Goal: Task Accomplishment & Management: Manage account settings

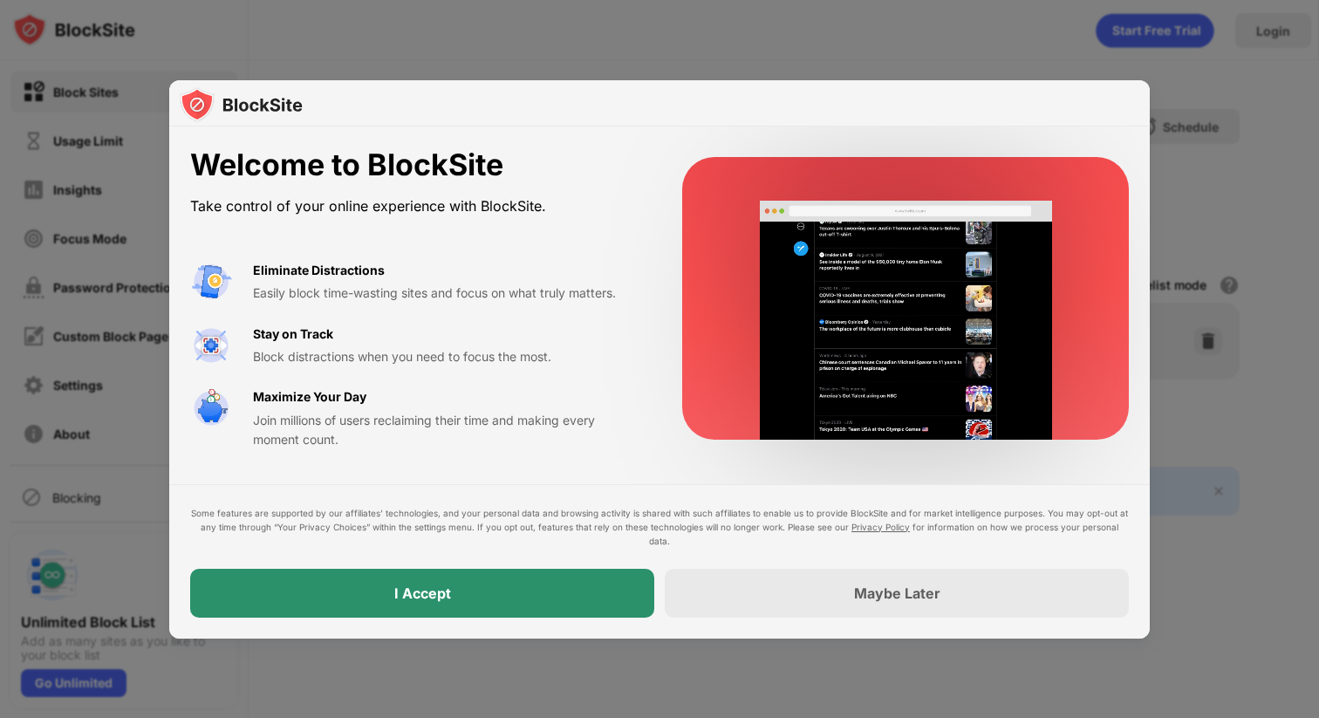
click at [594, 594] on div "I Accept" at bounding box center [422, 593] width 464 height 49
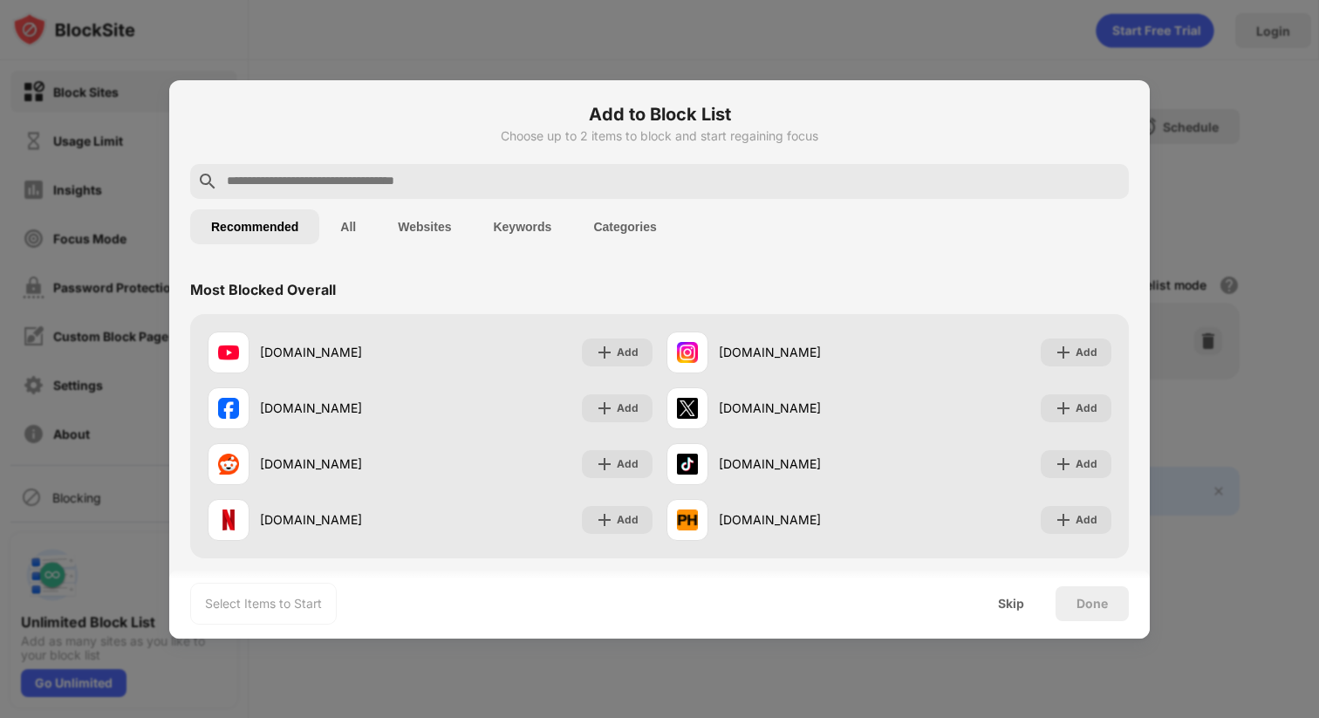
click at [331, 239] on button "All" at bounding box center [348, 226] width 58 height 35
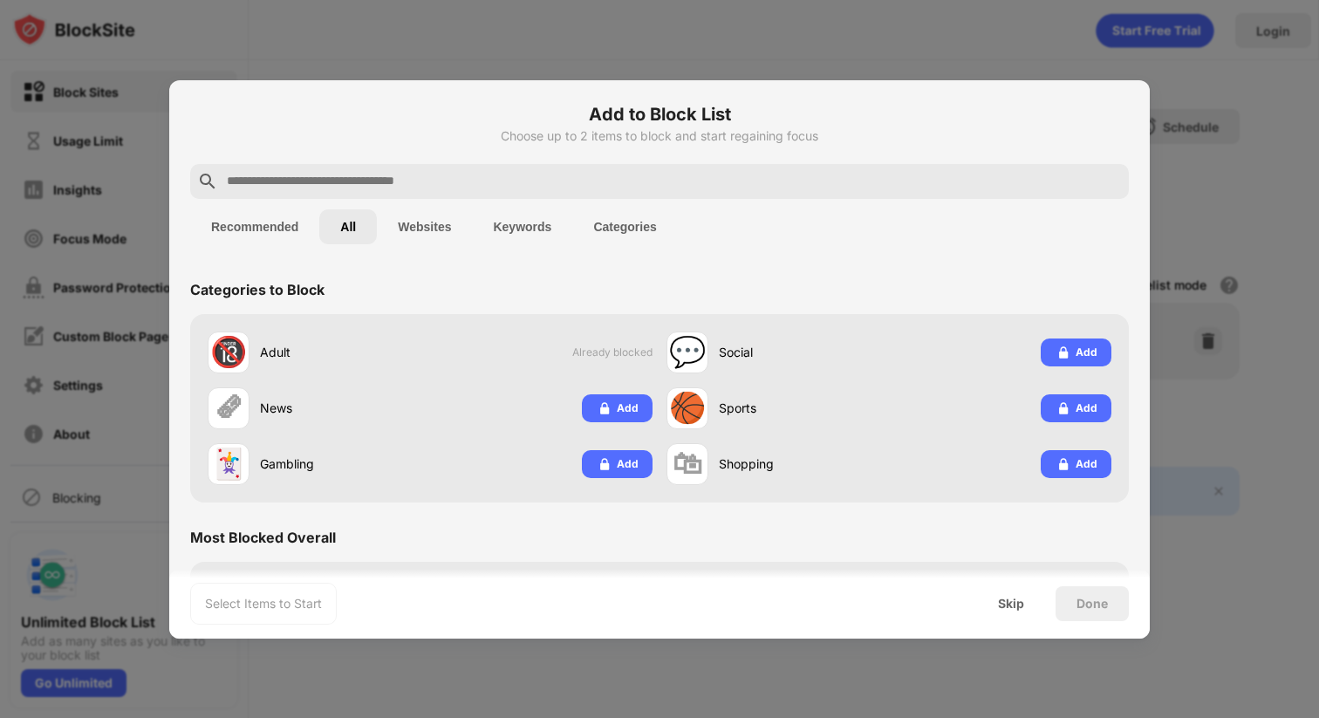
click at [681, 176] on input "text" at bounding box center [673, 181] width 897 height 21
paste input "**********"
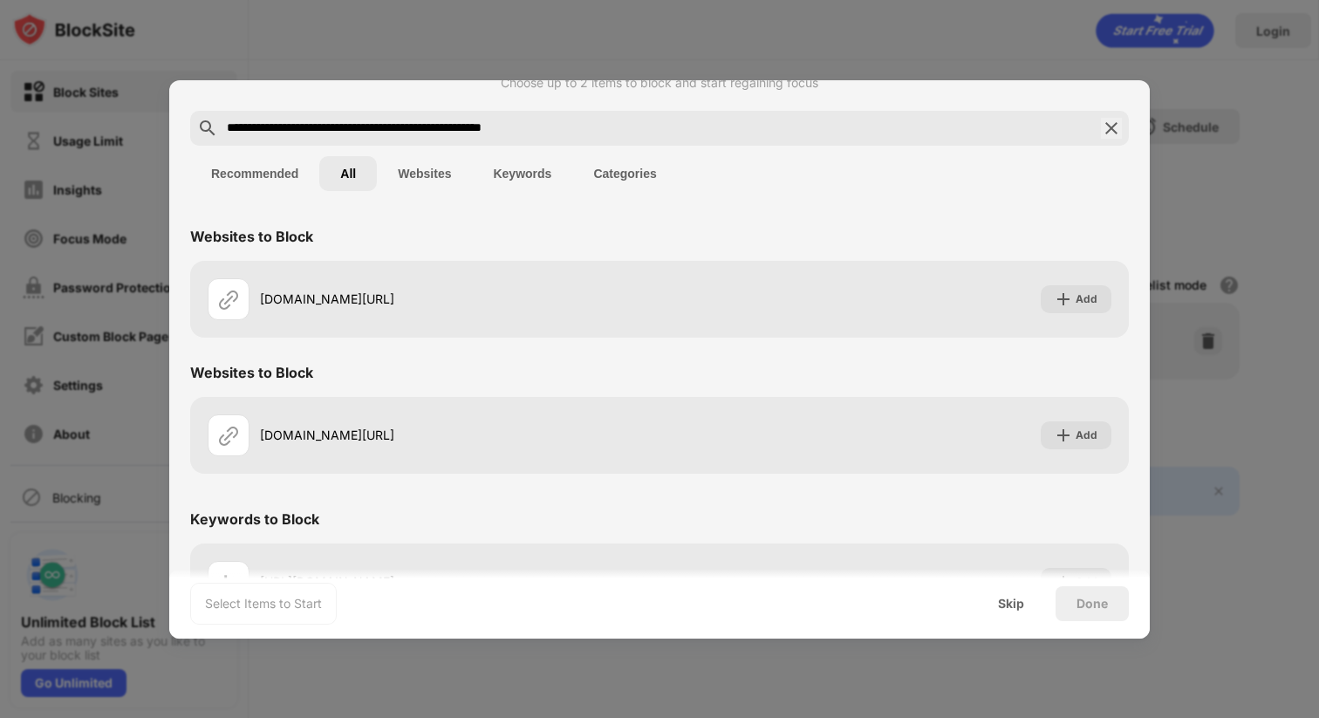
scroll to position [112, 0]
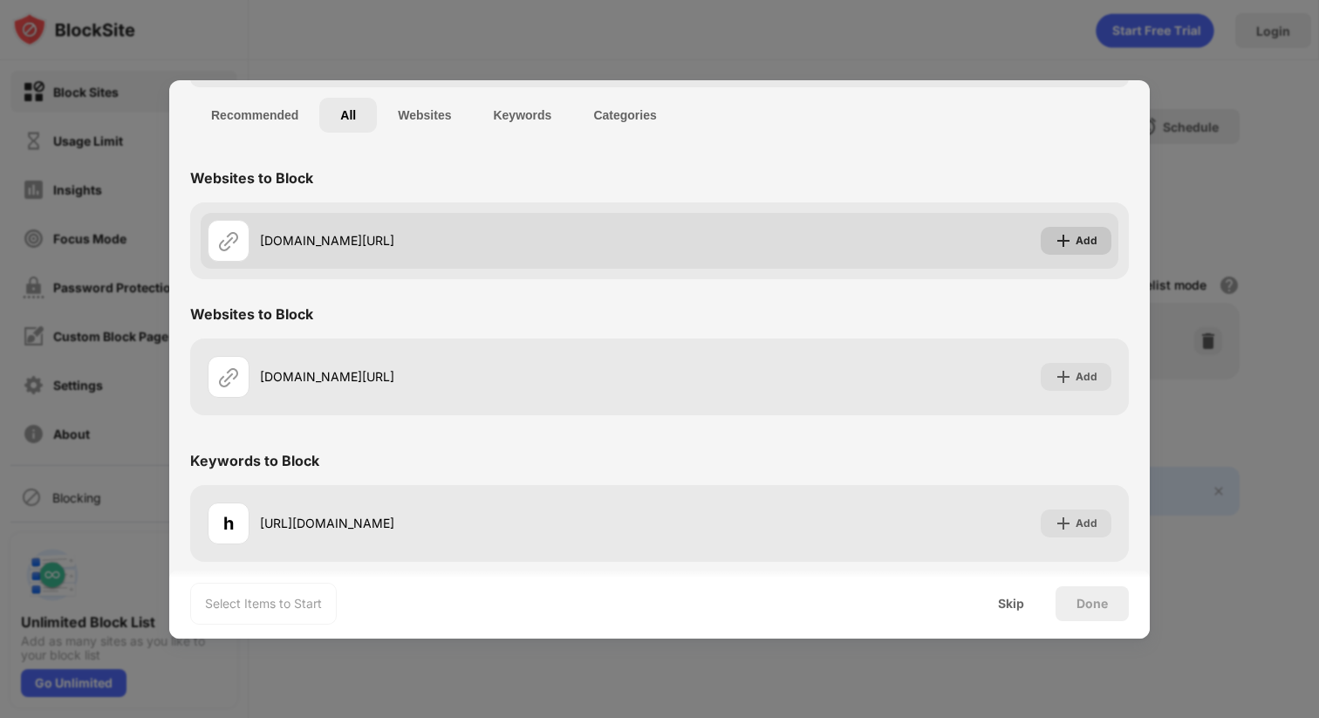
type input "**********"
click at [1099, 244] on div "Add" at bounding box center [1075, 241] width 71 height 28
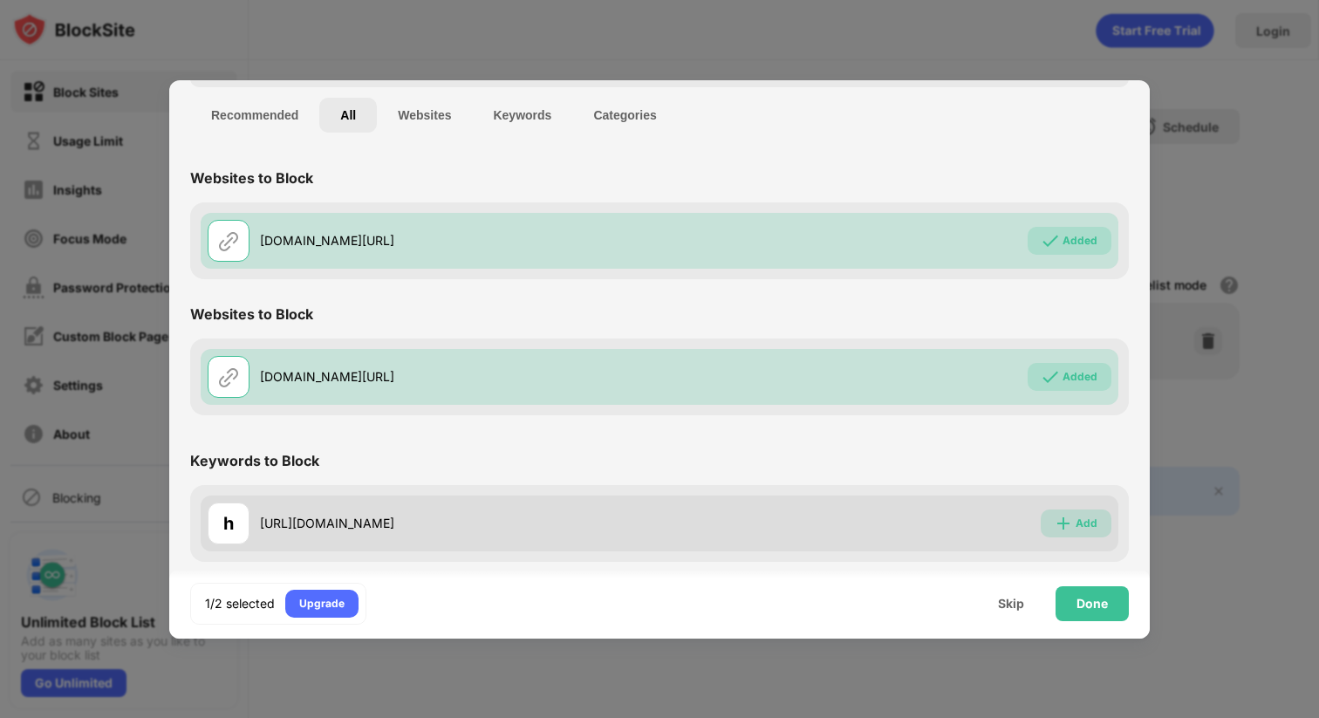
click at [1094, 527] on div "Add" at bounding box center [1086, 523] width 22 height 17
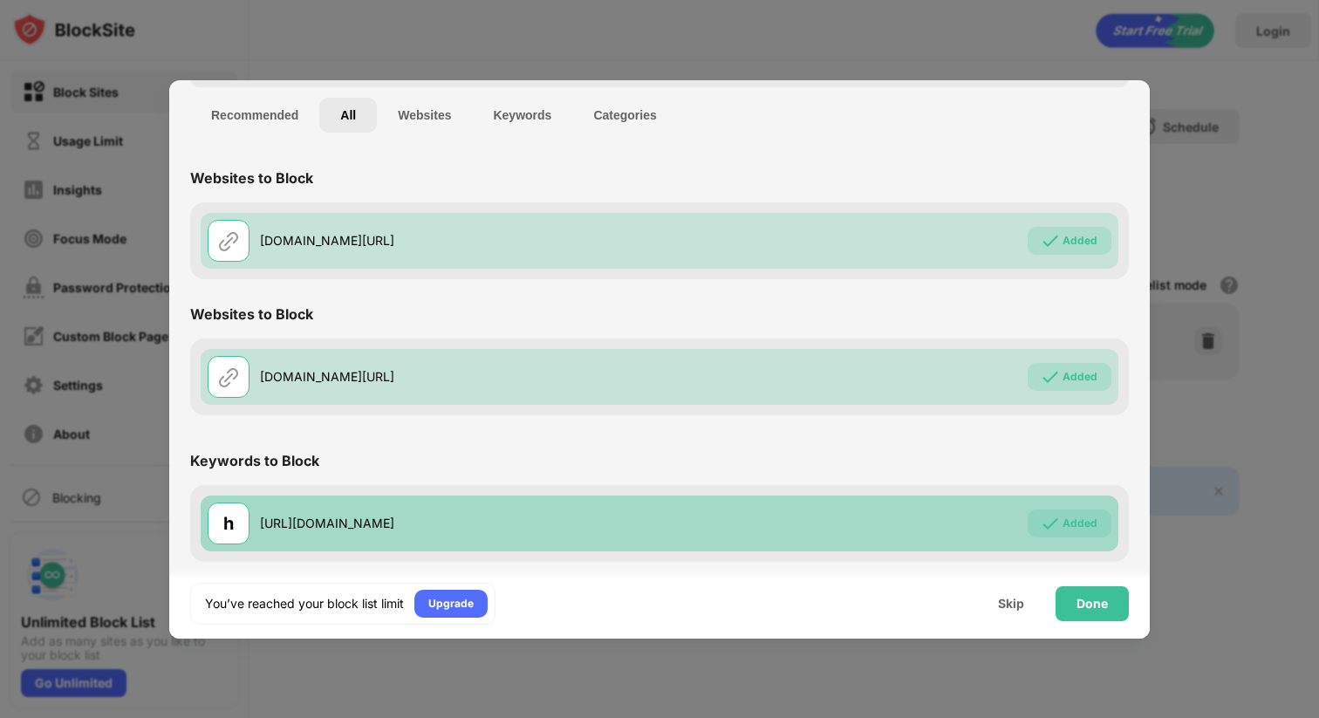
click at [767, 545] on div "h https://play.stmath.com/raft/learn/6.17.21/#/journey-vista Added" at bounding box center [659, 523] width 917 height 56
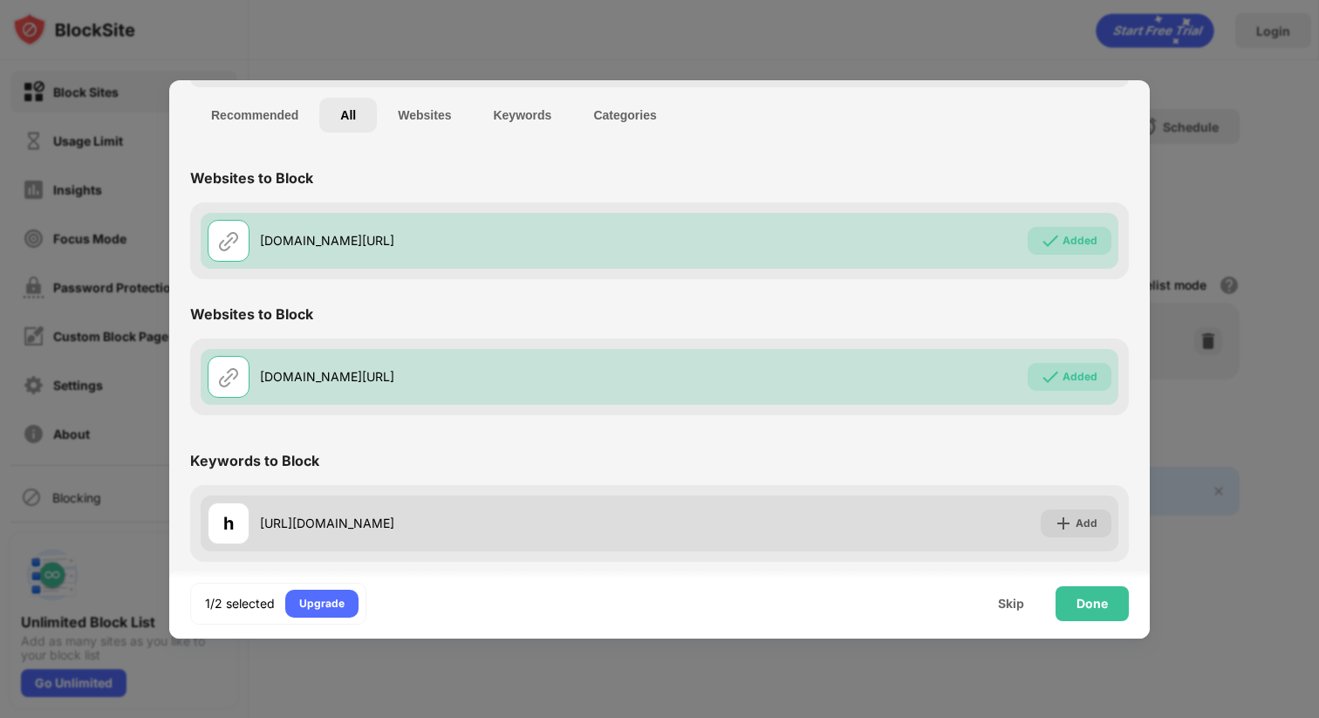
click at [710, 523] on div "h https://play.stmath.com/raft/learn/6.17.21/#/journey-vista Add" at bounding box center [659, 523] width 917 height 56
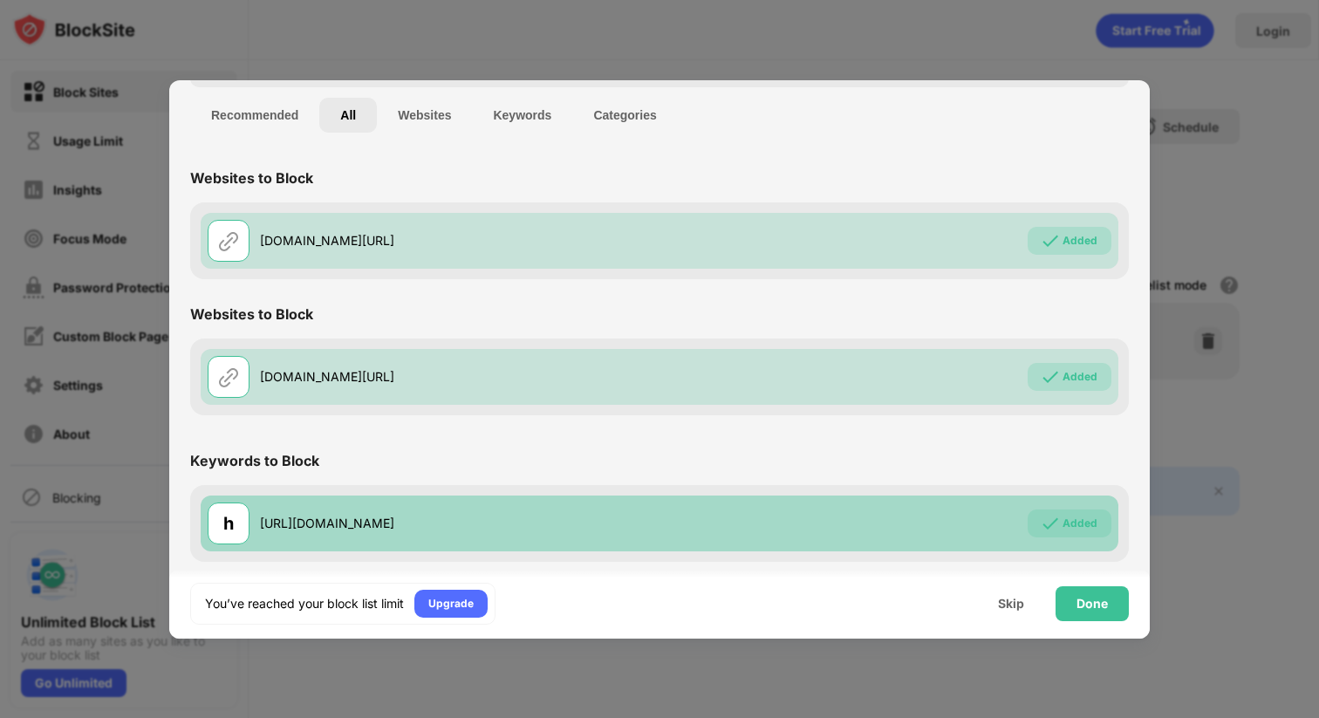
click at [710, 523] on div "h https://play.stmath.com/raft/learn/6.17.21/#/journey-vista Added" at bounding box center [659, 523] width 917 height 56
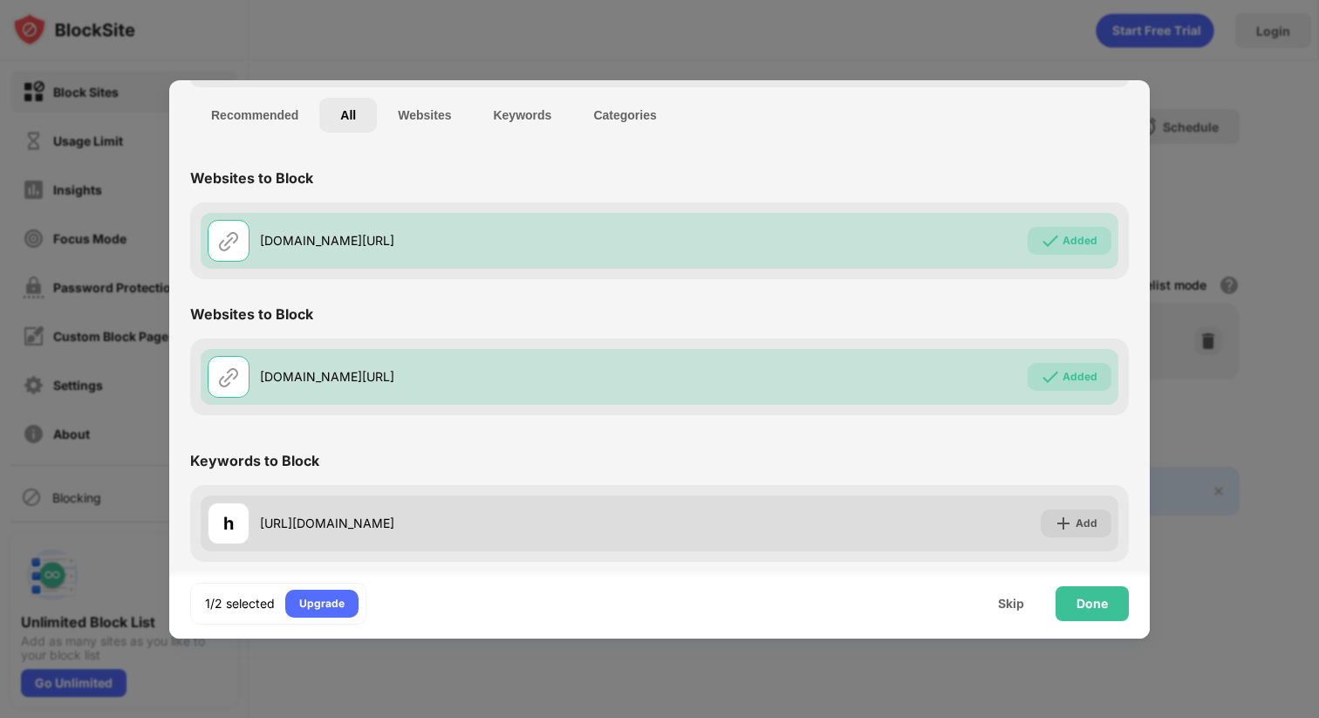
click at [710, 523] on div "h https://play.stmath.com/raft/learn/6.17.21/#/journey-vista Add" at bounding box center [659, 523] width 917 height 56
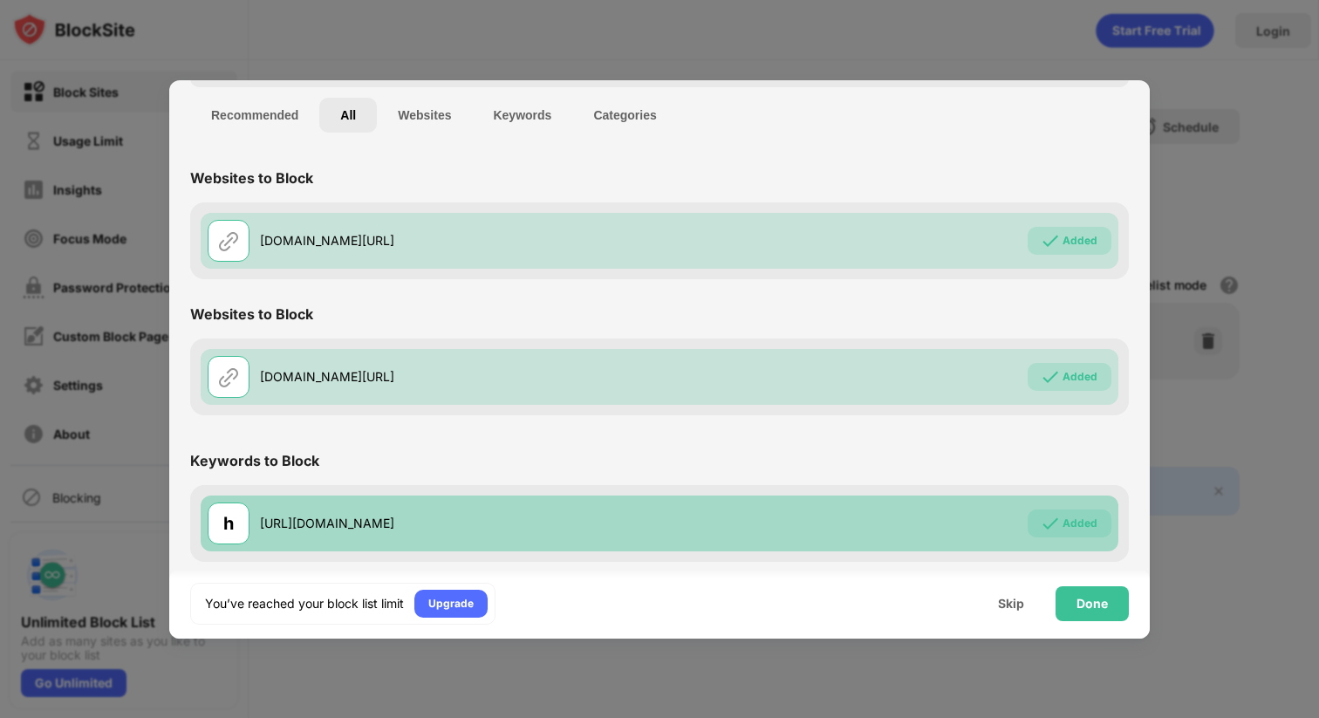
click at [712, 522] on div "h https://play.stmath.com/raft/learn/6.17.21/#/journey-vista Added" at bounding box center [659, 523] width 917 height 56
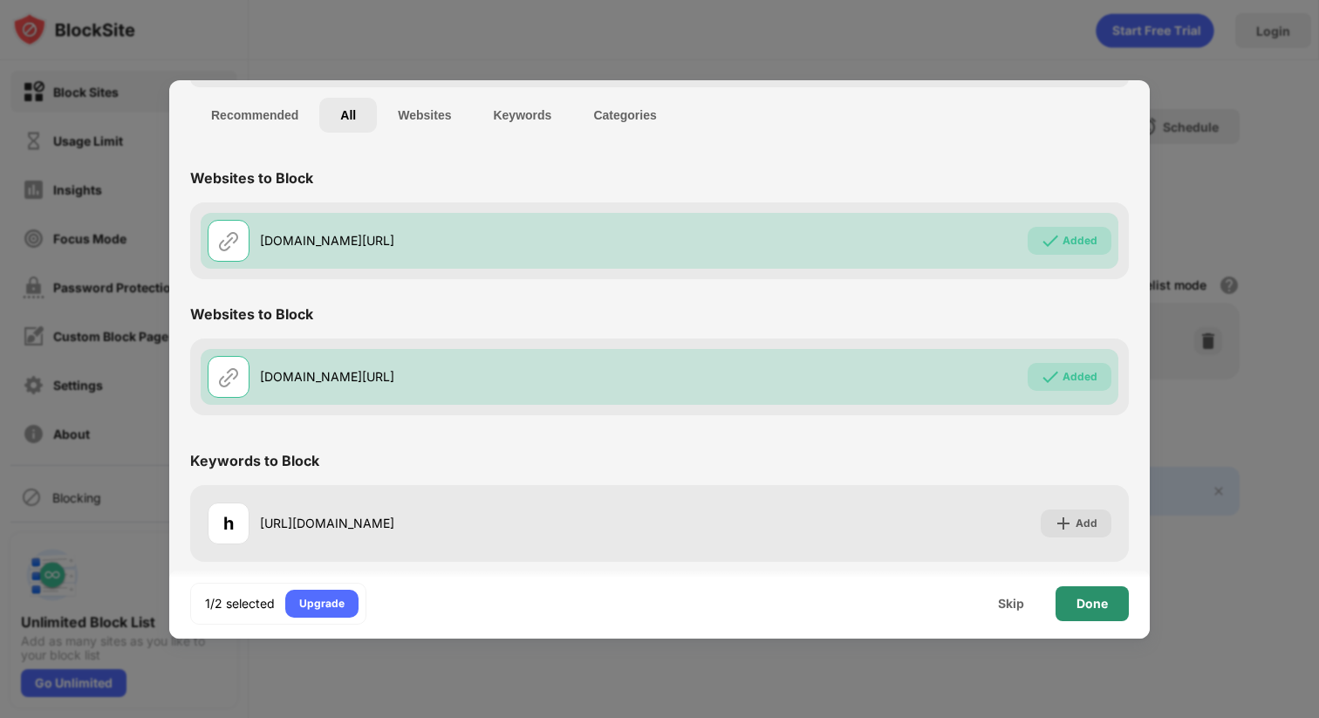
click at [1081, 603] on div "Done" at bounding box center [1091, 604] width 31 height 14
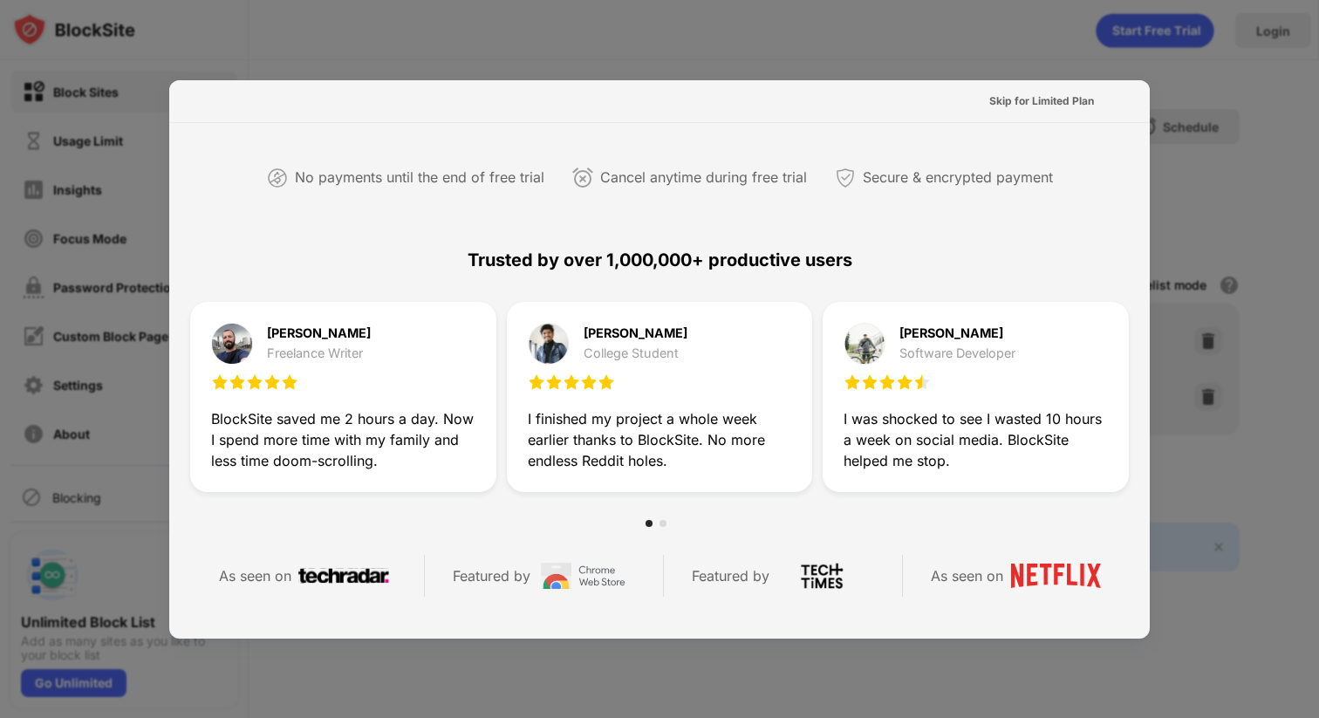
scroll to position [393, 0]
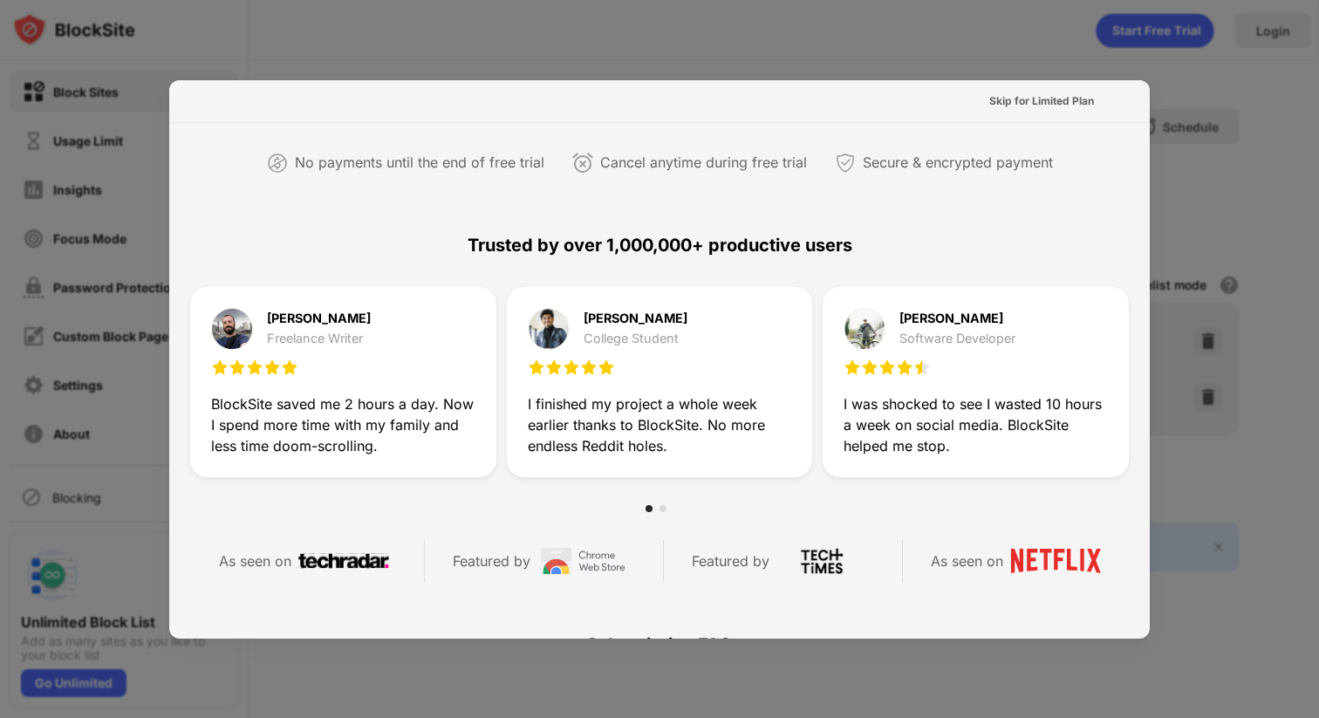
click at [1318, 225] on div at bounding box center [659, 359] width 1319 height 718
click at [1062, 104] on div "Skip for Limited Plan" at bounding box center [1041, 100] width 105 height 17
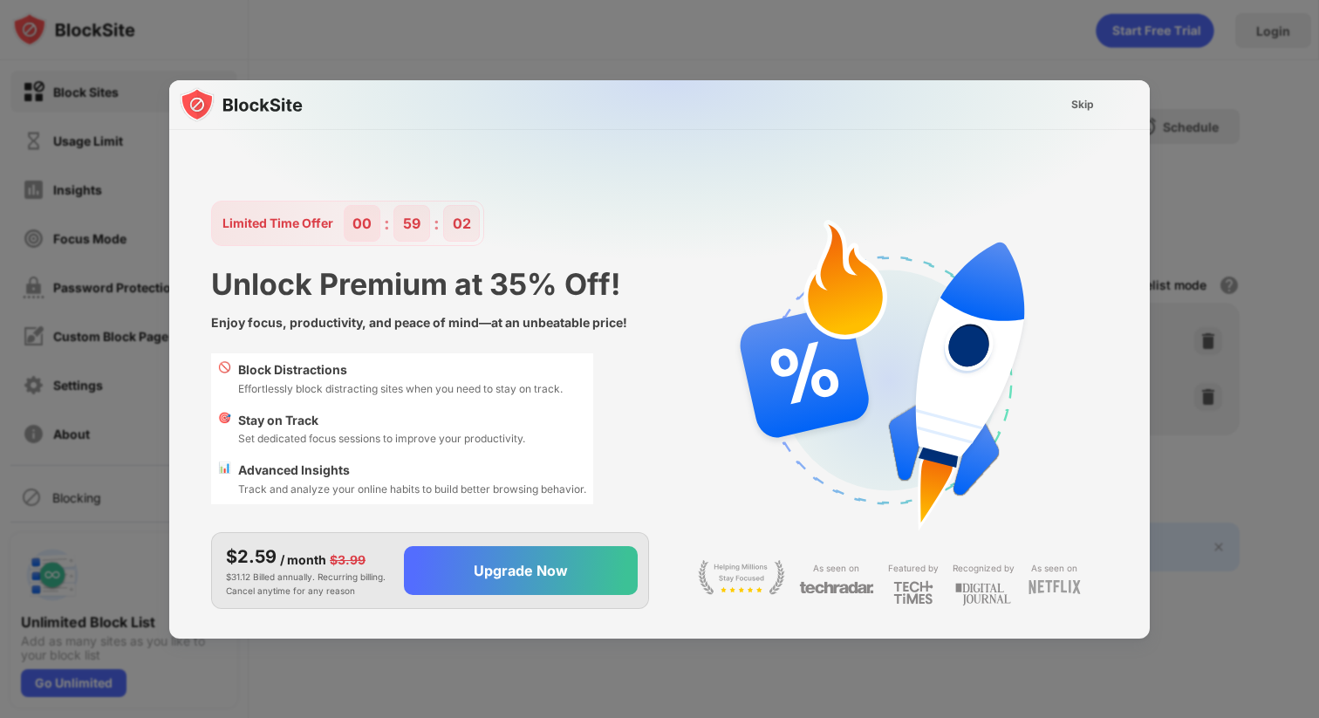
scroll to position [0, 0]
click at [1062, 102] on div "Skip" at bounding box center [1082, 105] width 51 height 28
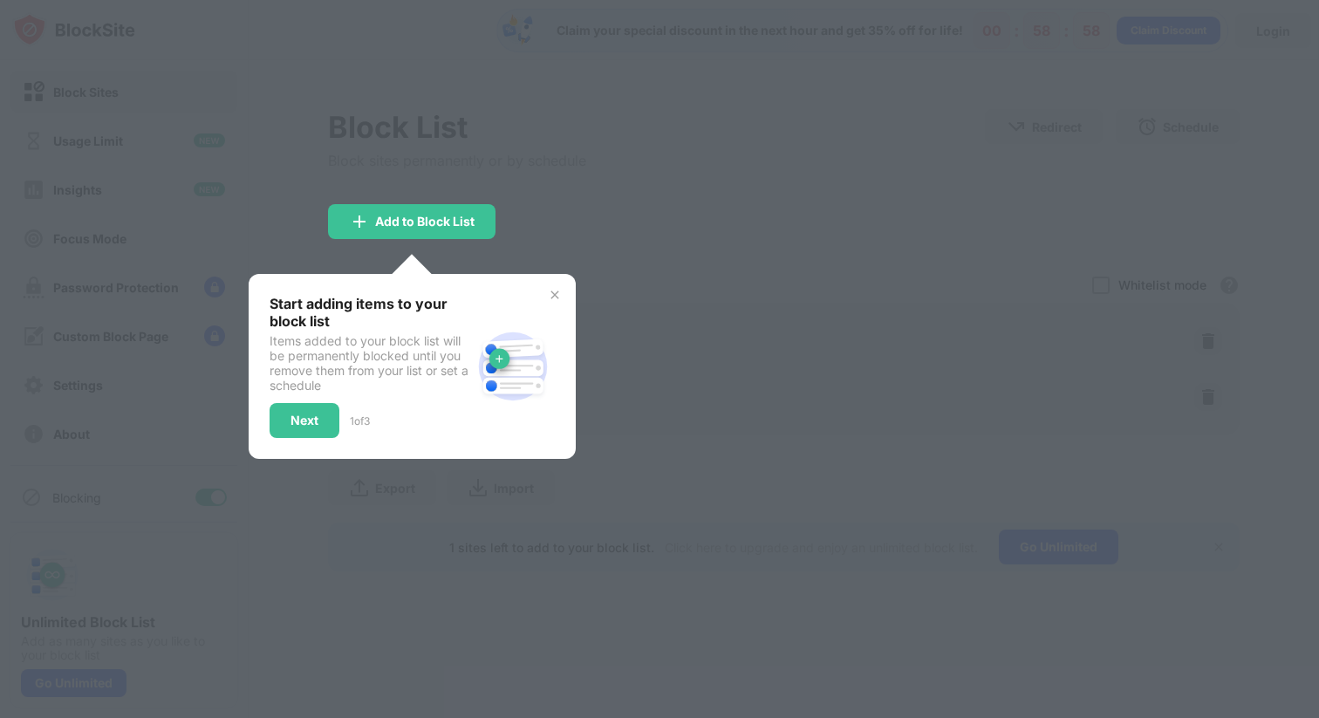
click at [296, 403] on div "Next" at bounding box center [304, 420] width 70 height 35
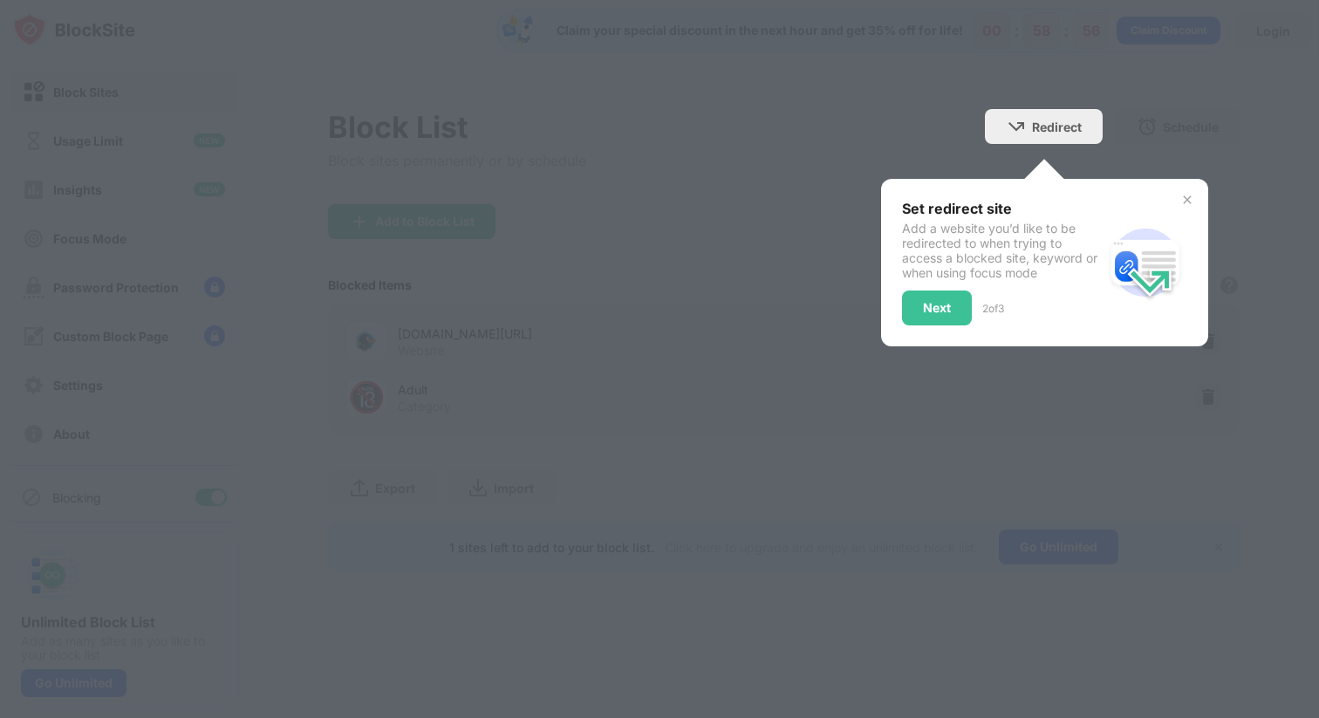
click at [1176, 198] on div "Set redirect site Add a website you’d like to be redirected to when trying to a…" at bounding box center [1044, 262] width 327 height 167
click at [1181, 198] on img at bounding box center [1187, 200] width 14 height 14
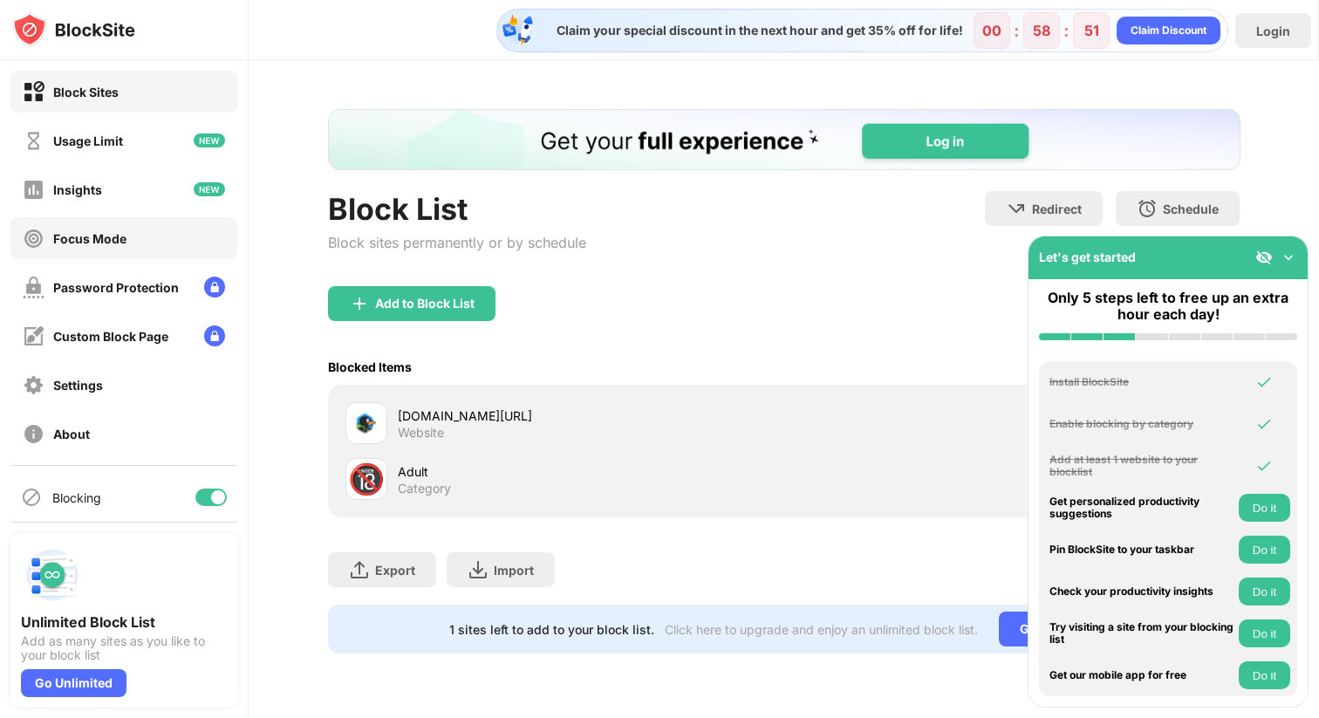
click at [133, 257] on div "Focus Mode" at bounding box center [123, 238] width 227 height 42
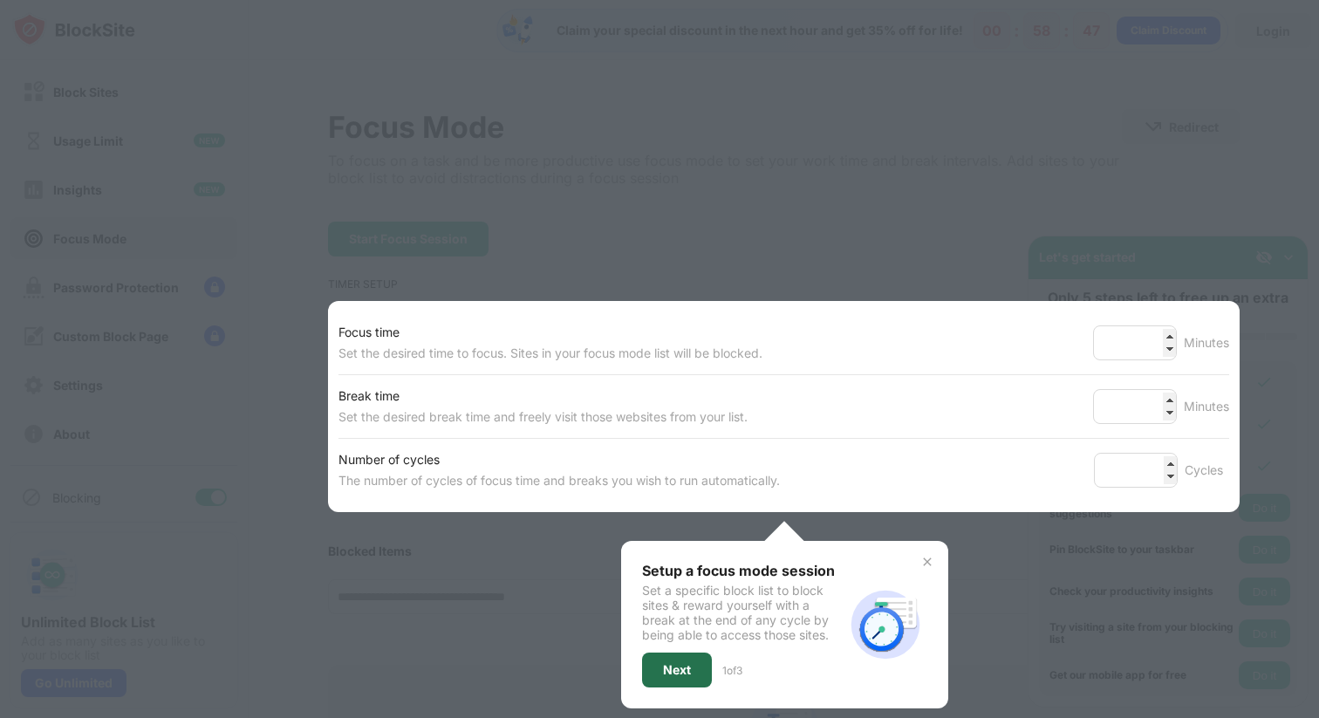
click at [668, 671] on div "Next" at bounding box center [677, 670] width 28 height 14
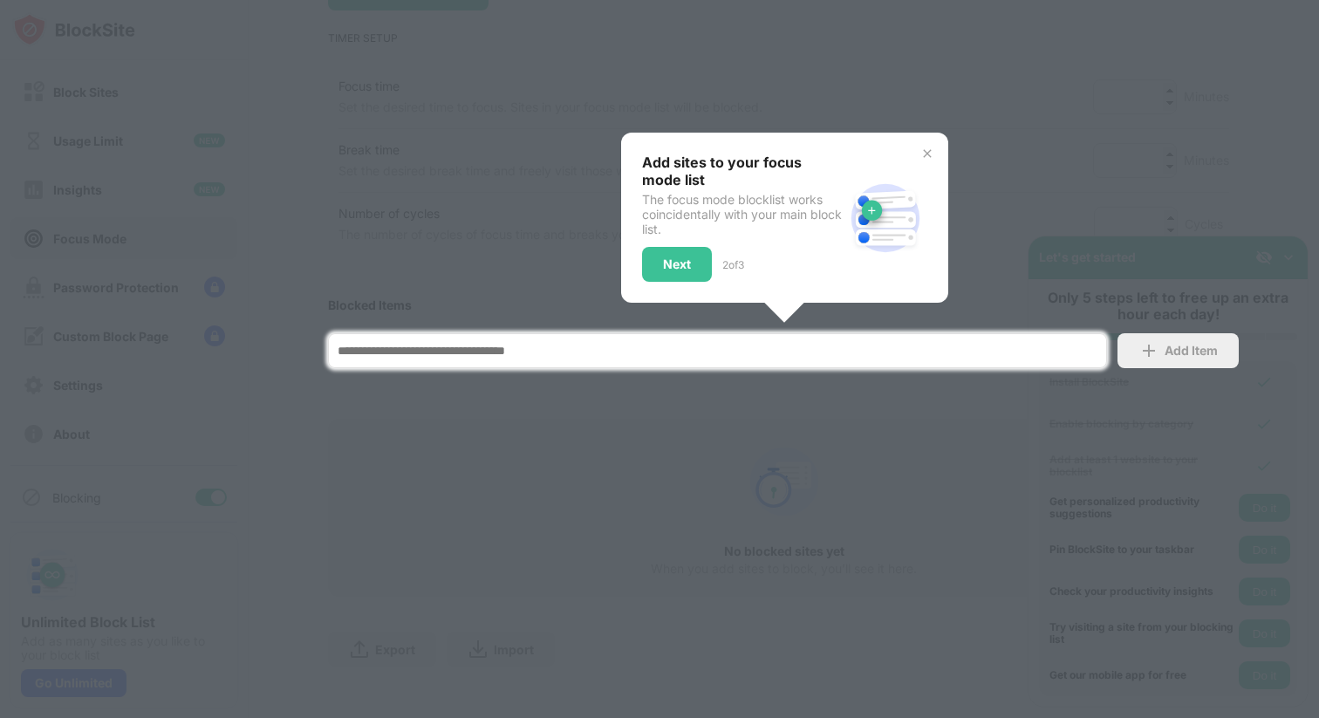
scroll to position [259, 0]
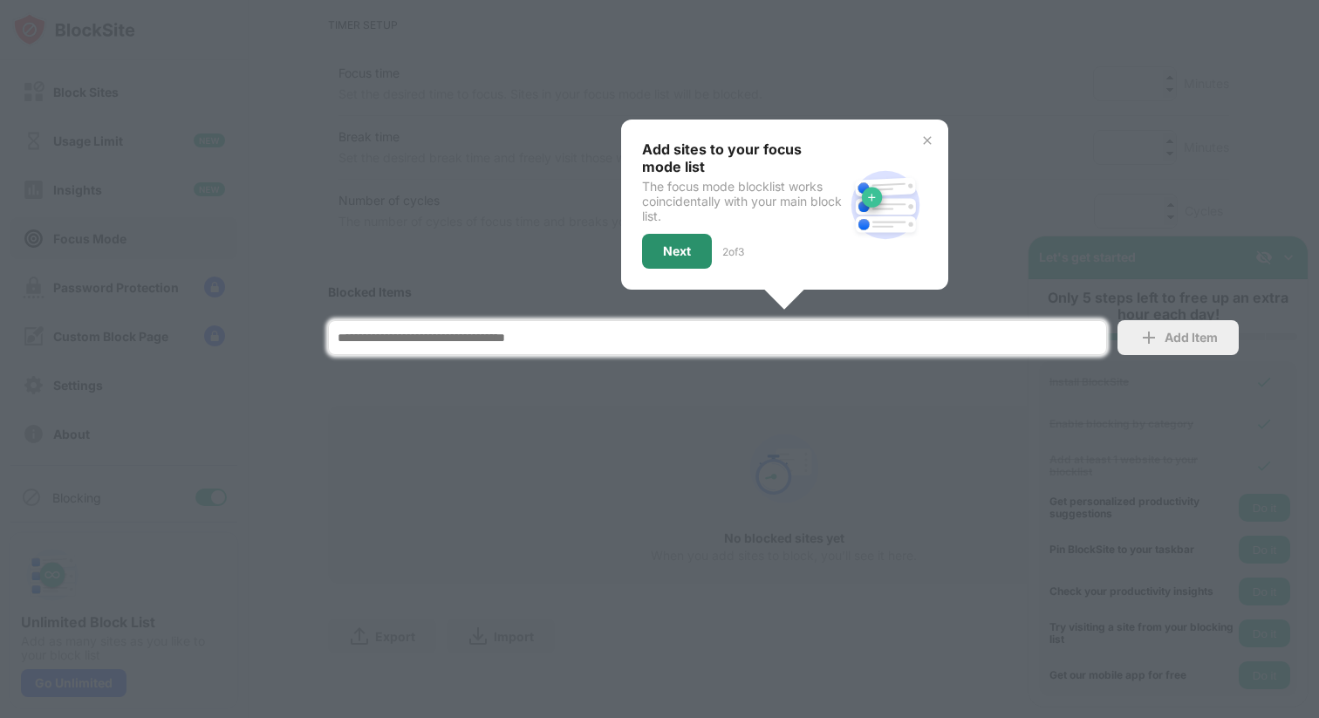
click at [703, 236] on div "Next" at bounding box center [677, 251] width 70 height 35
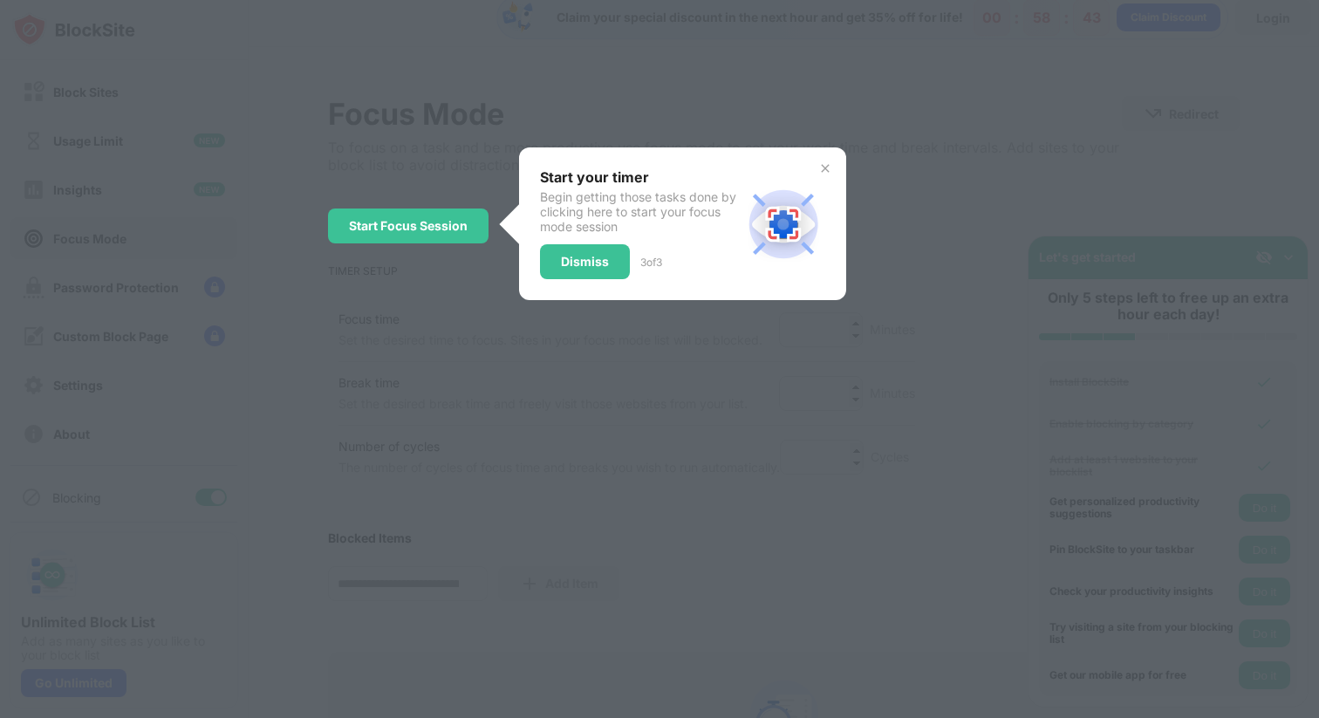
scroll to position [0, 0]
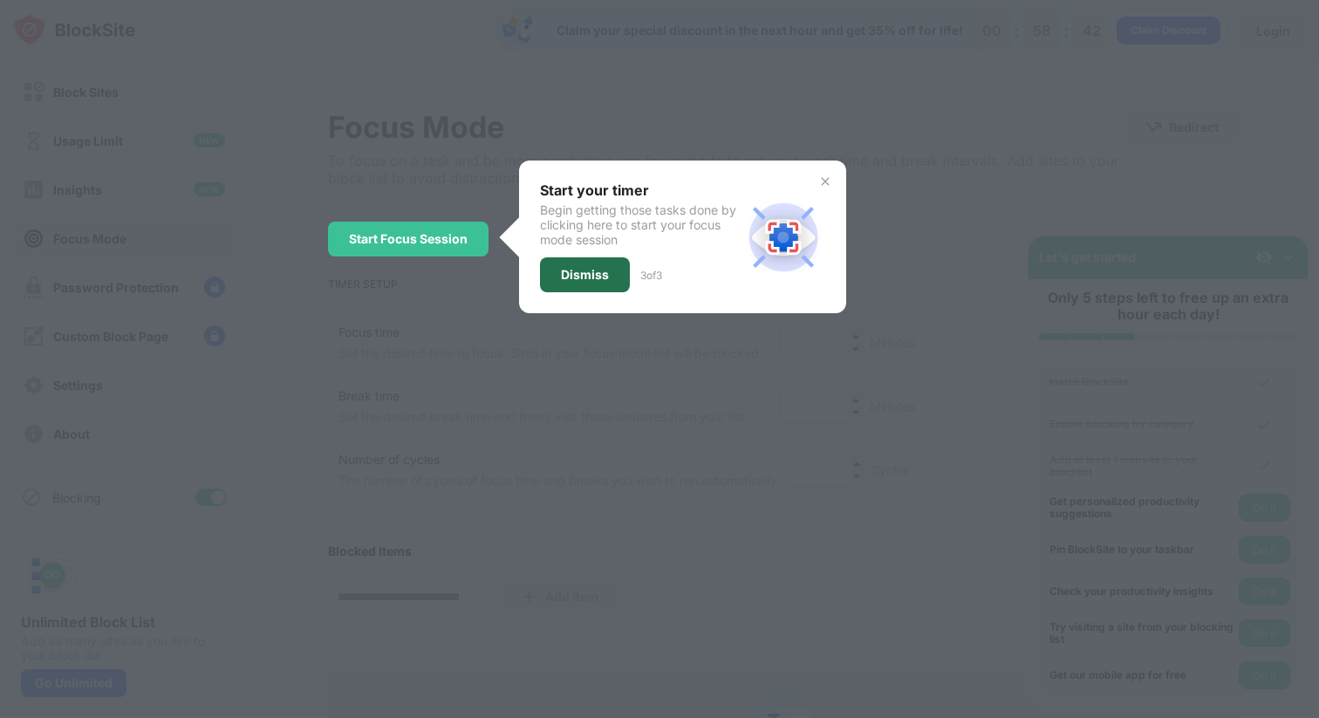
click at [587, 286] on div "Dismiss" at bounding box center [585, 274] width 90 height 35
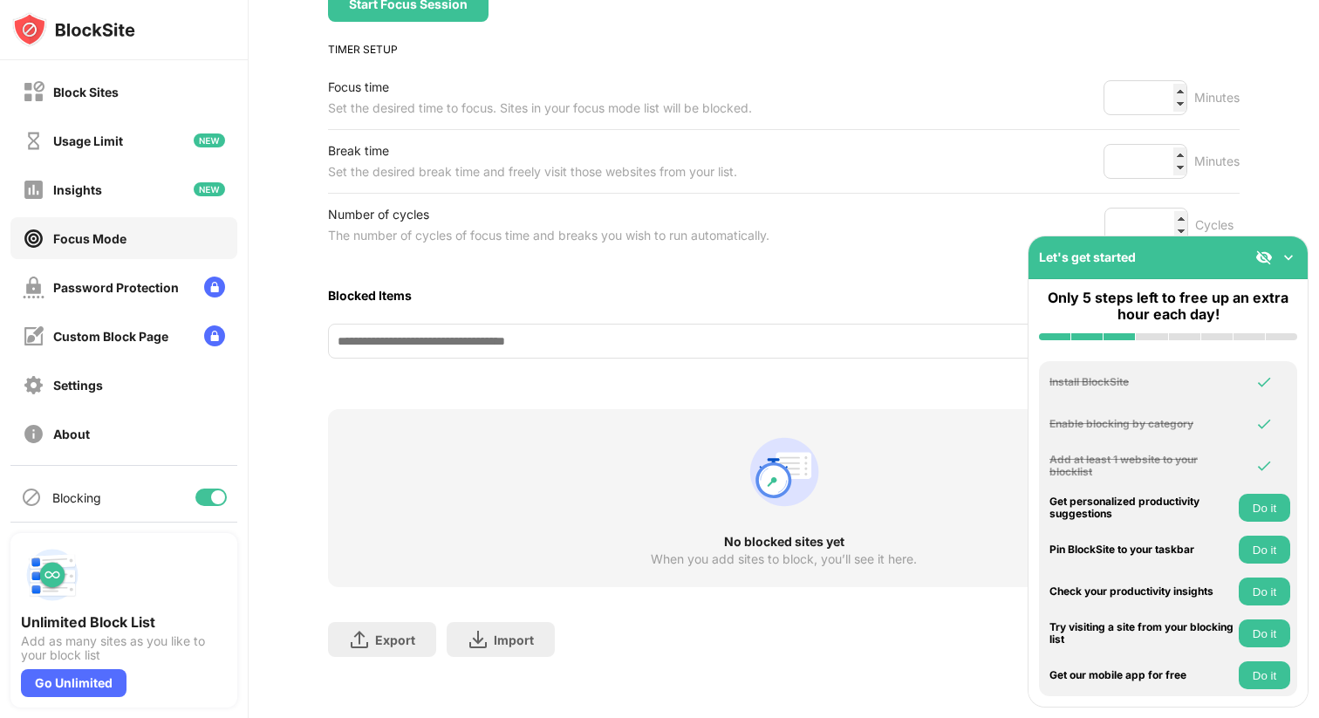
scroll to position [238, 0]
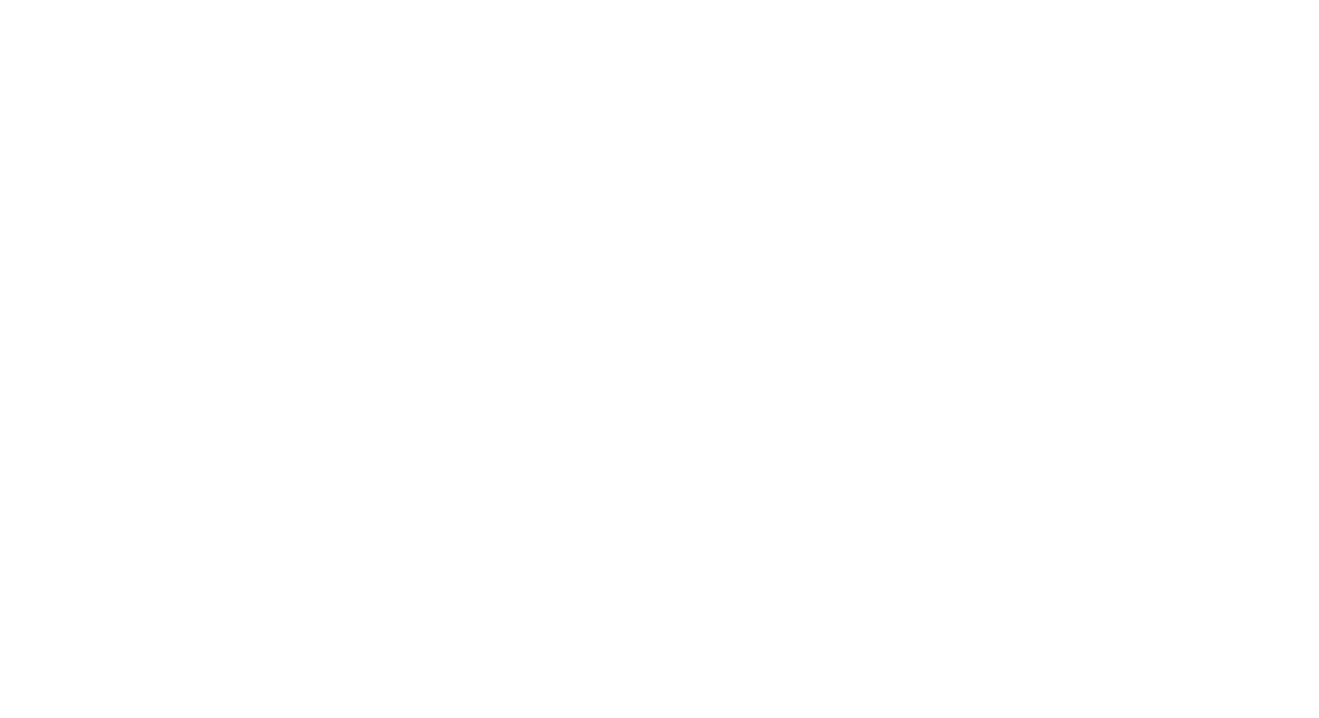
click at [852, 7] on html at bounding box center [659, 3] width 1319 height 7
click at [858, 7] on html at bounding box center [659, 3] width 1319 height 7
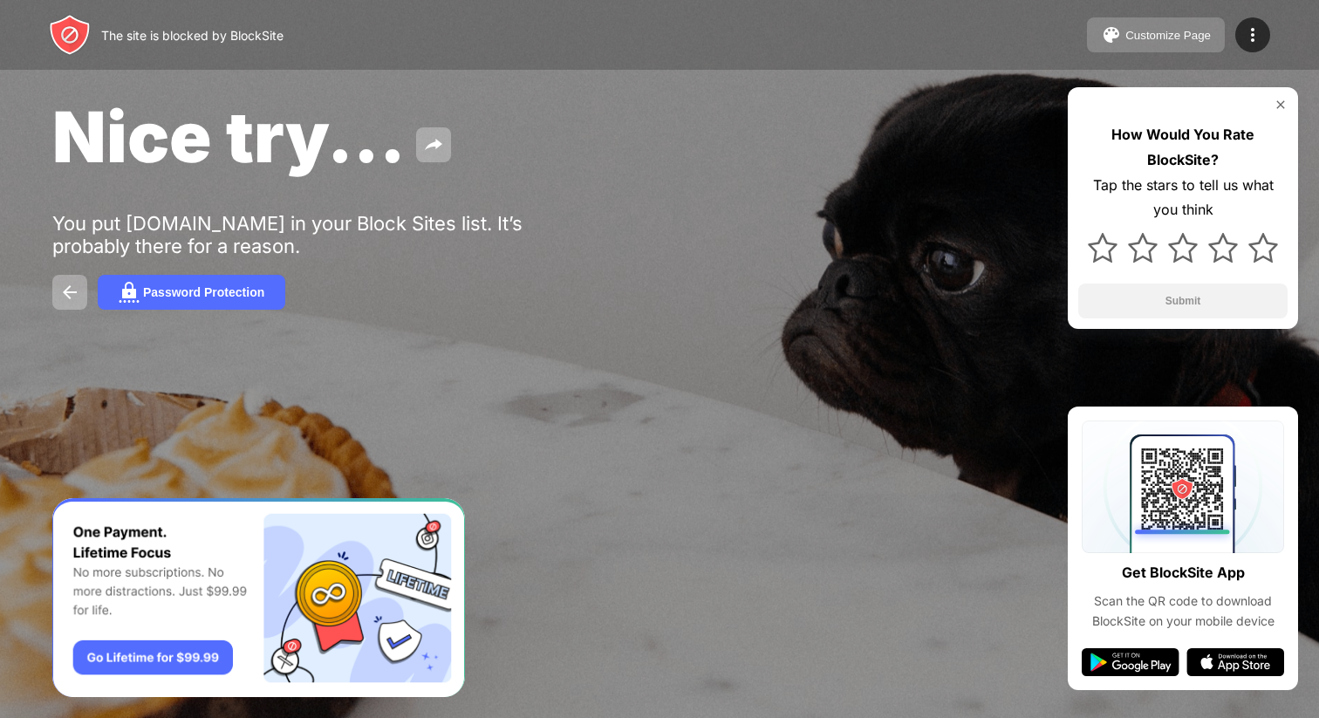
click at [1118, 27] on img at bounding box center [1111, 34] width 21 height 21
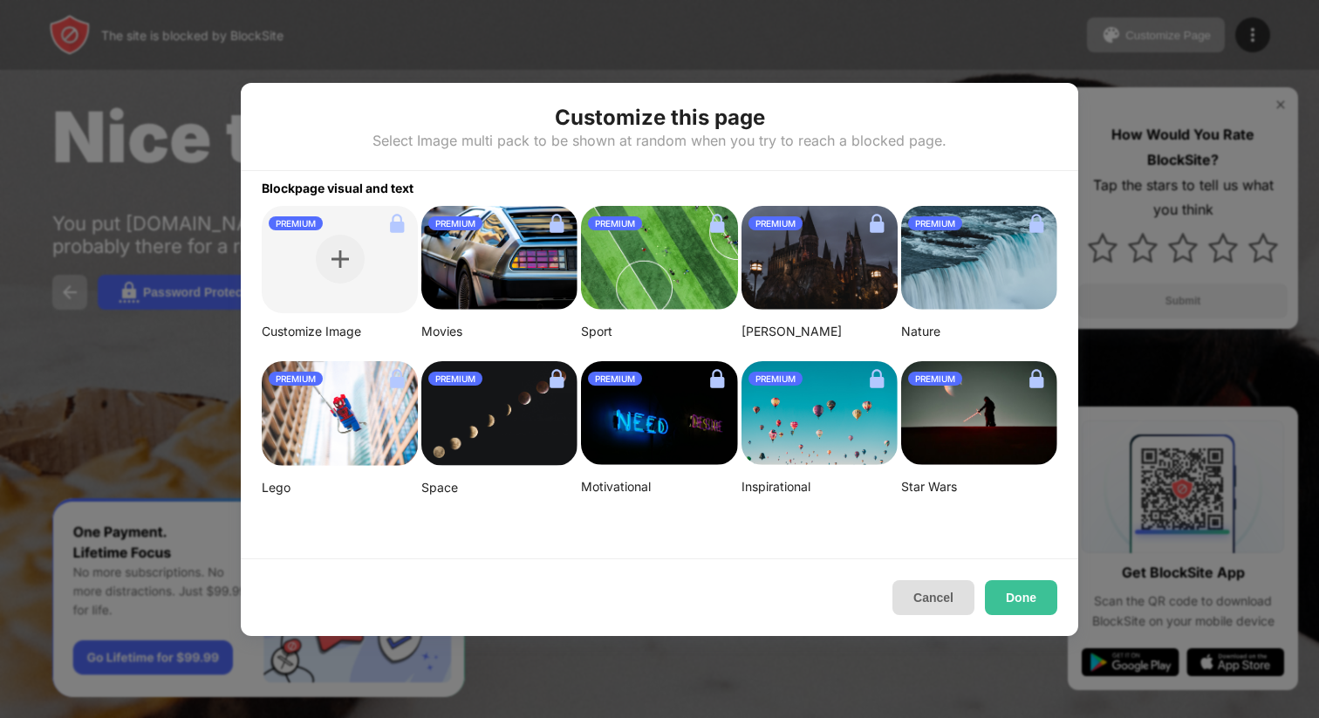
click at [962, 599] on button "Cancel" at bounding box center [933, 597] width 82 height 35
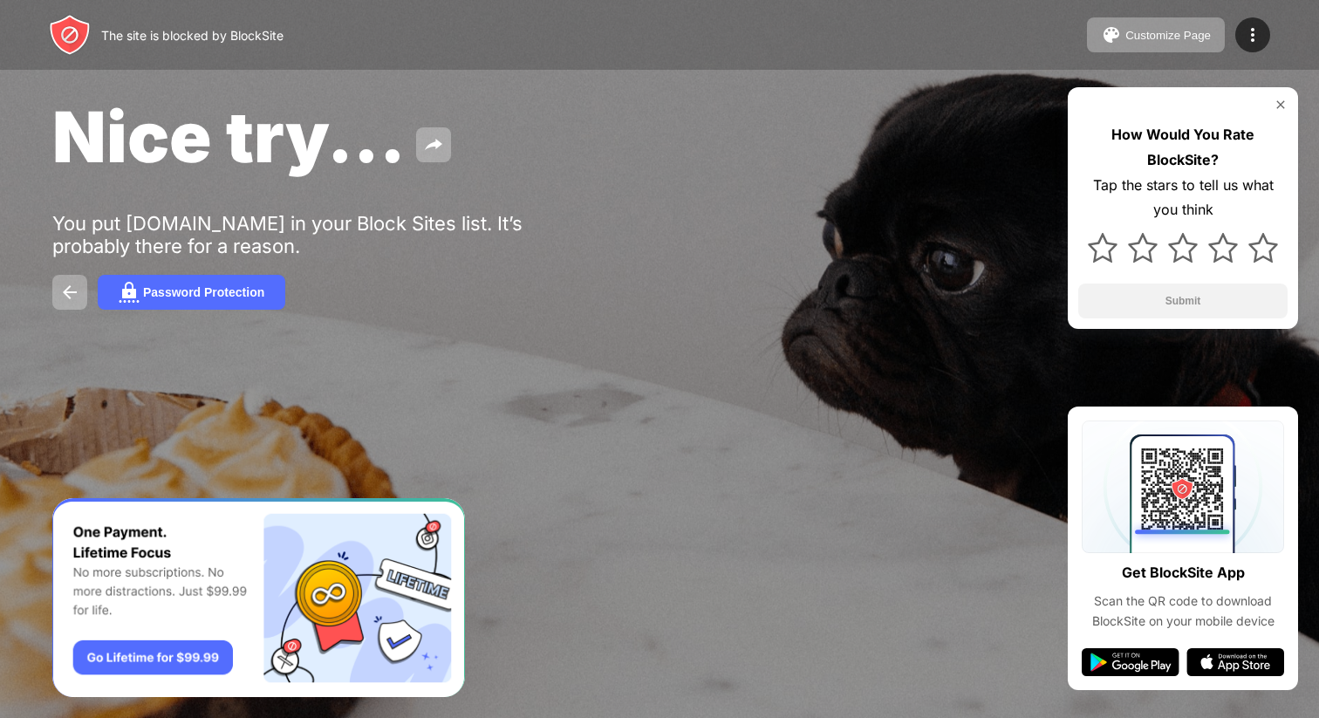
click at [1282, 120] on div "How Would You Rate BlockSite? Tap the stars to tell us what you think Submit" at bounding box center [1182, 208] width 230 height 242
click at [1282, 107] on img at bounding box center [1280, 105] width 14 height 14
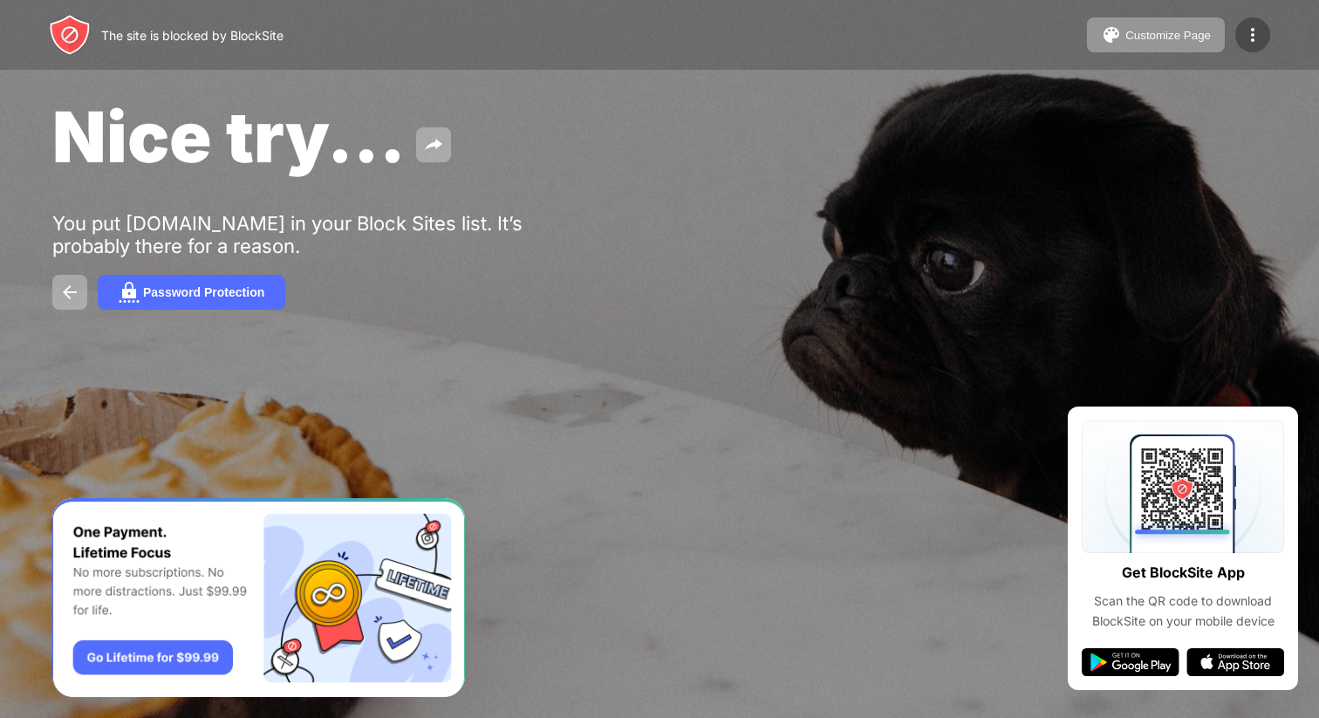
click at [1247, 38] on img at bounding box center [1252, 34] width 21 height 21
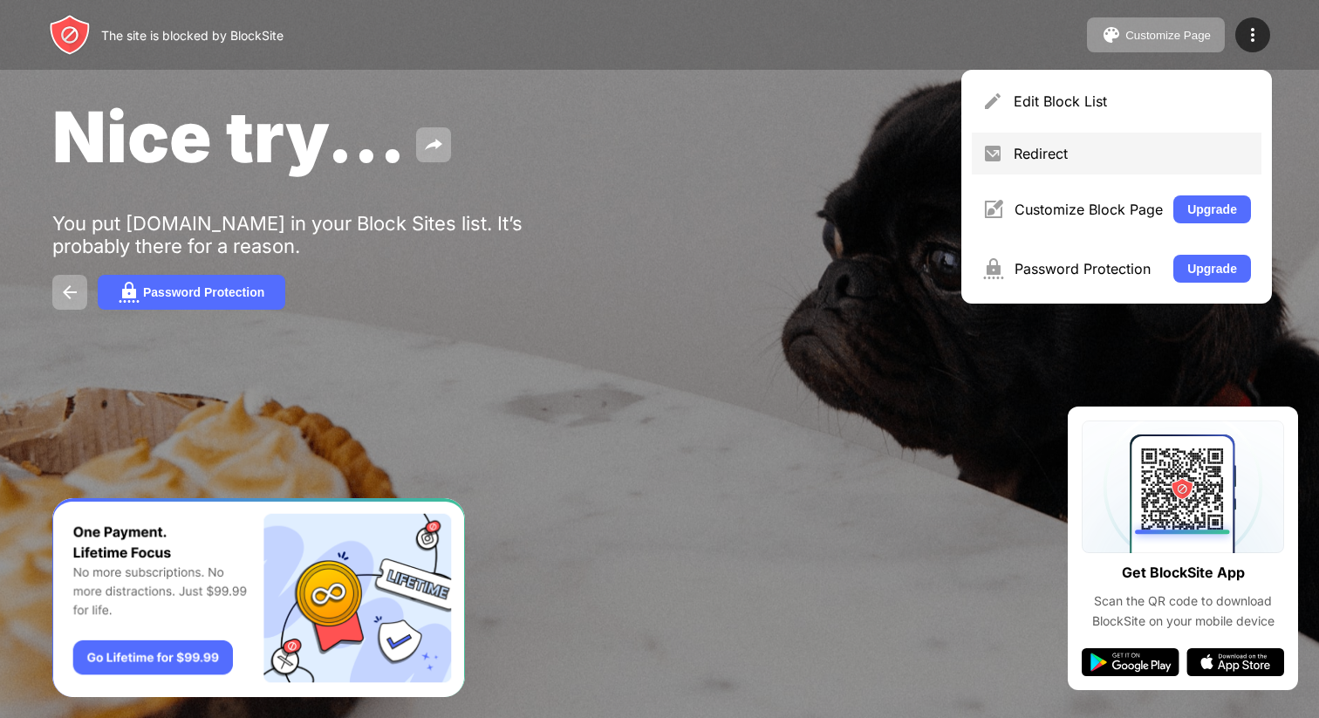
click at [1156, 160] on div "Redirect" at bounding box center [1131, 153] width 237 height 17
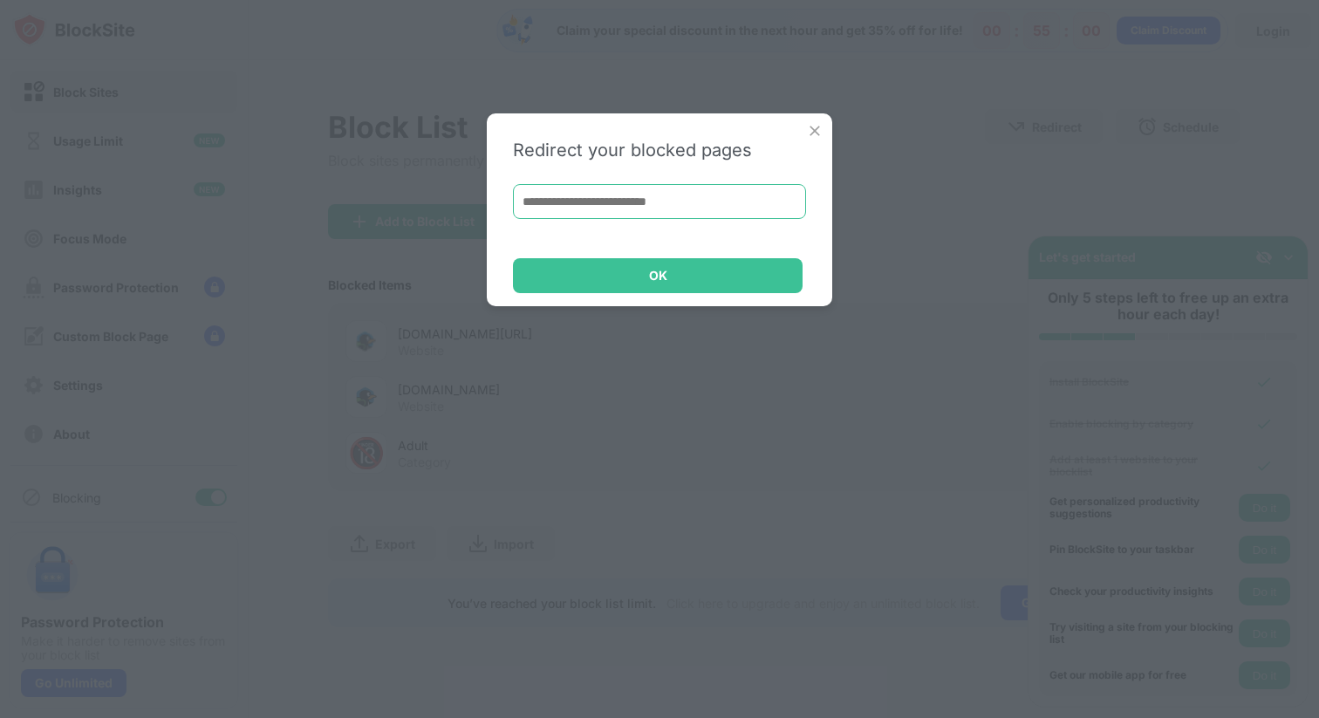
click at [660, 203] on input at bounding box center [659, 201] width 293 height 35
type input "*"
paste input "**********"
type input "**********"
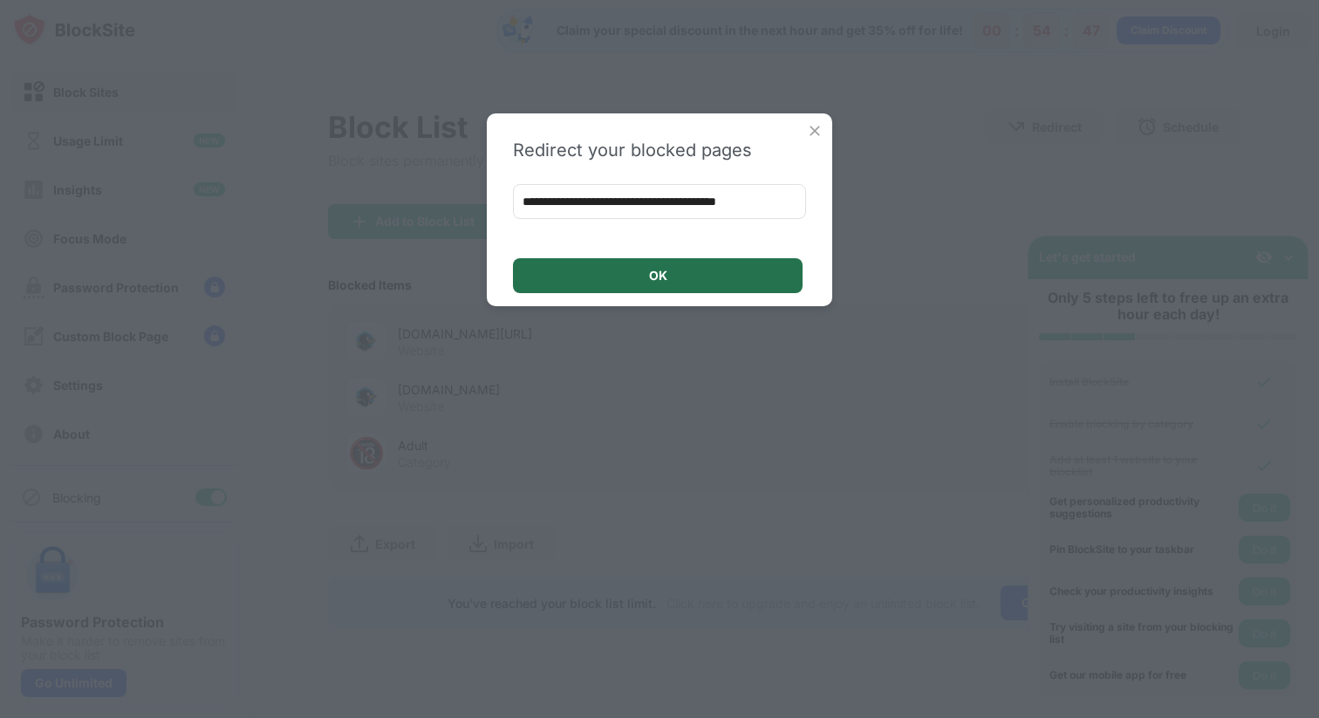
click at [773, 262] on div "OK" at bounding box center [658, 275] width 290 height 35
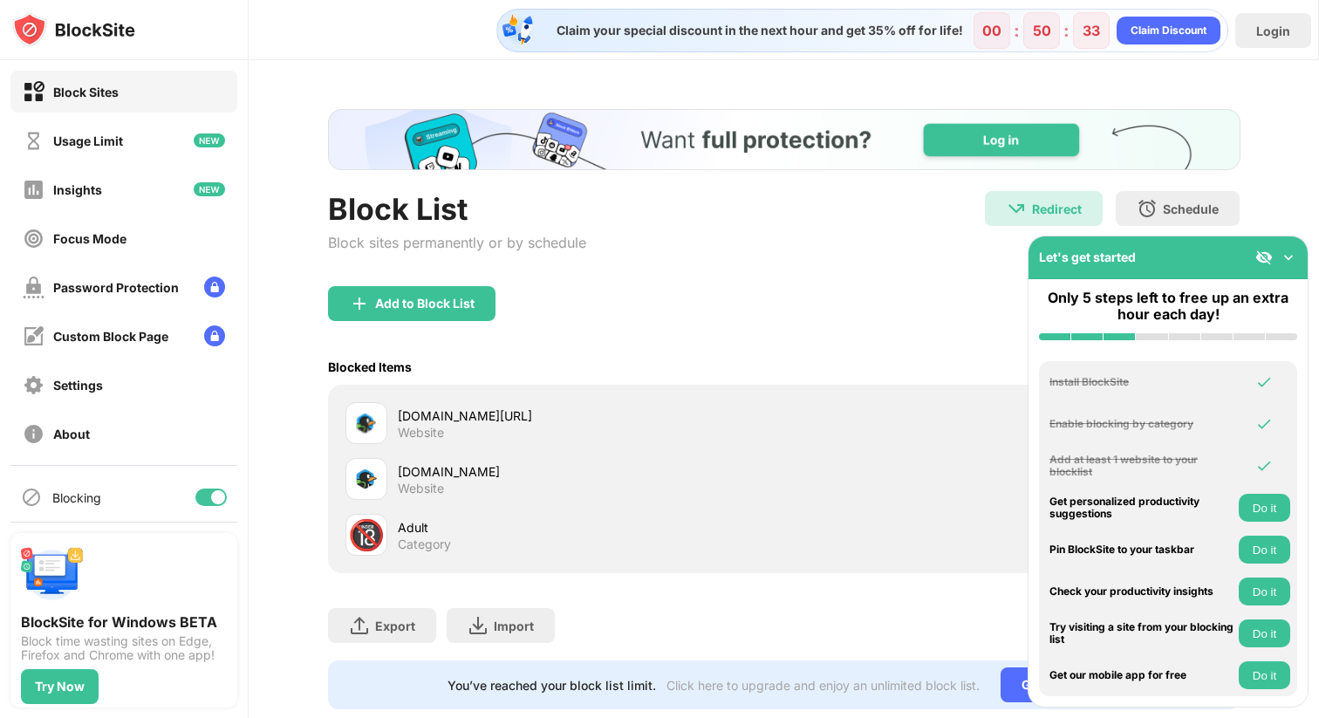
scroll to position [39, 0]
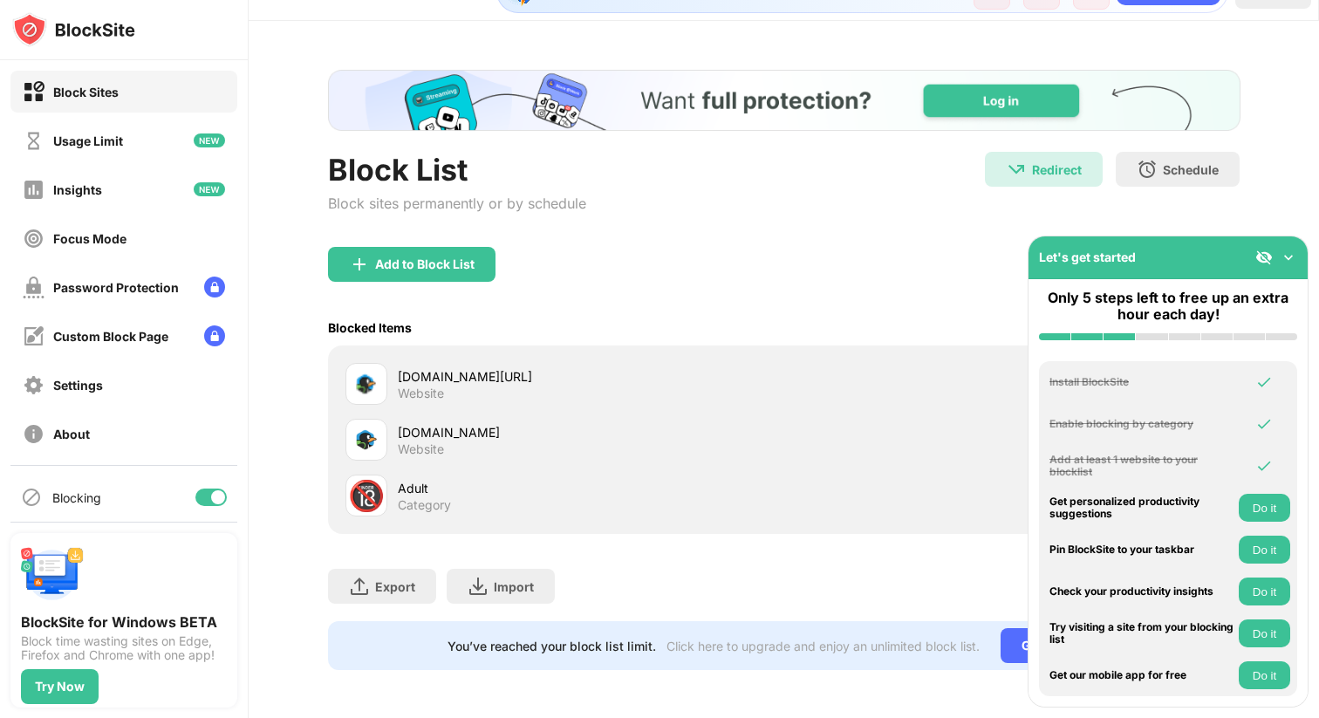
click at [1282, 251] on img at bounding box center [1287, 257] width 17 height 17
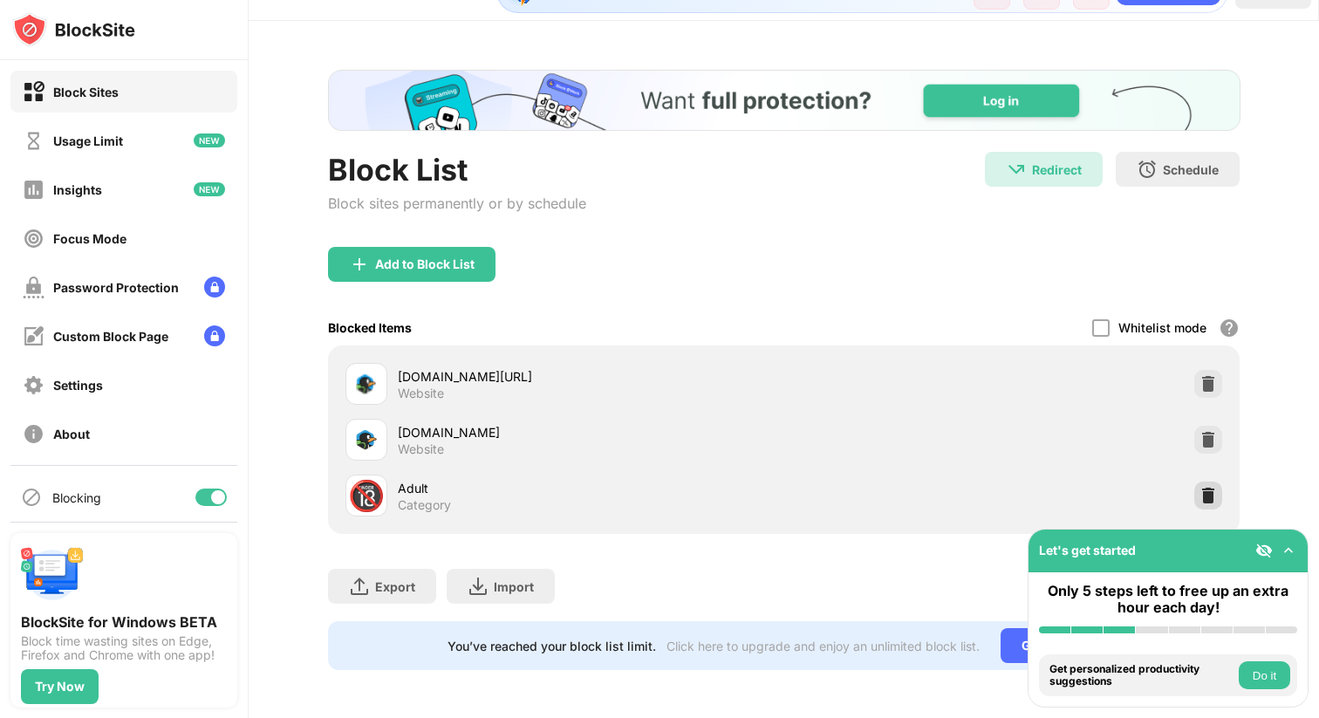
click at [1216, 493] on img at bounding box center [1207, 495] width 17 height 17
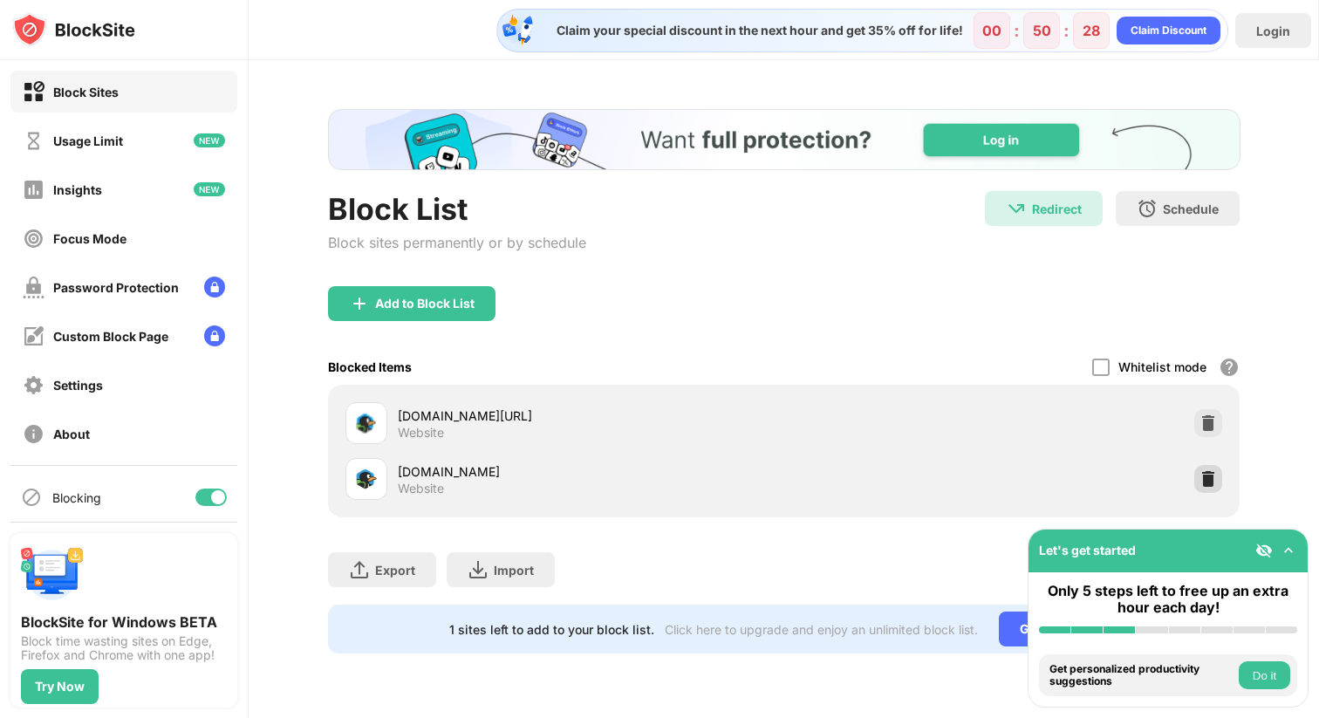
click at [1201, 475] on img at bounding box center [1207, 478] width 17 height 17
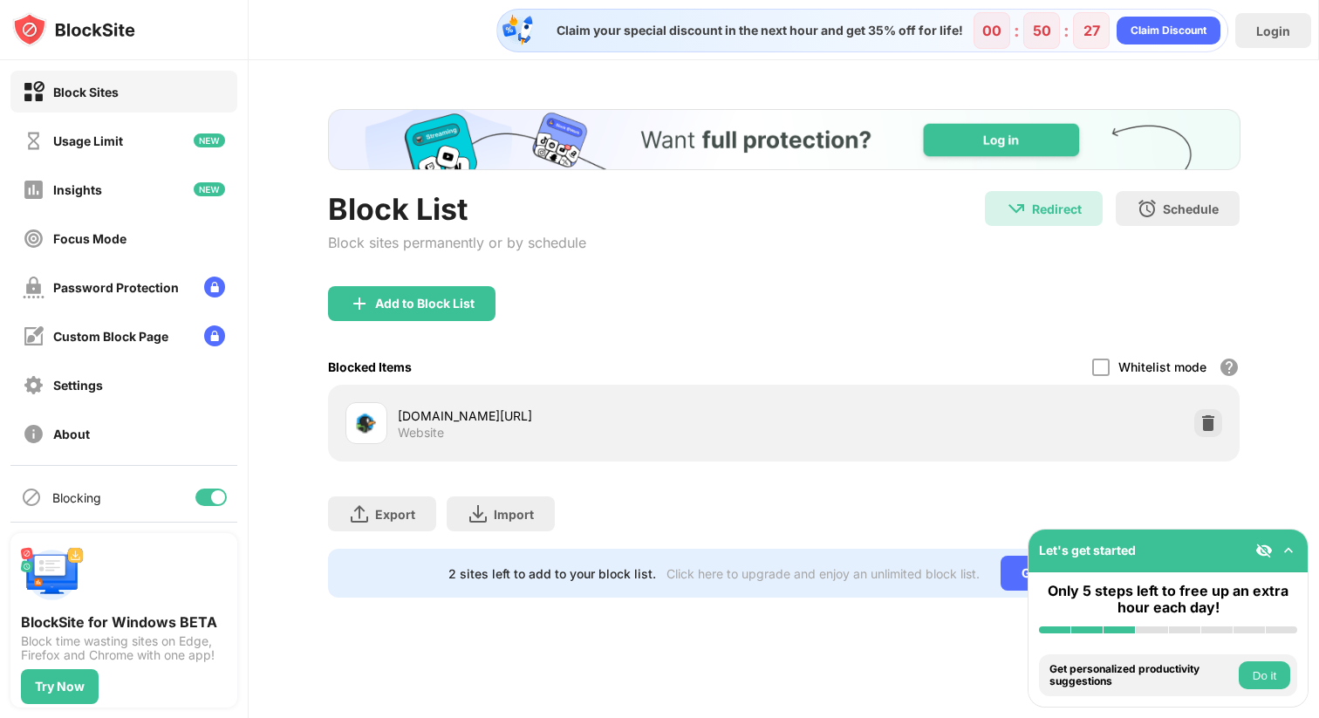
click at [1212, 437] on div "play.stmath.com/raft/learn/6.17.21/#/journey-vista Website" at bounding box center [783, 423] width 891 height 56
click at [1210, 431] on img at bounding box center [1207, 422] width 17 height 17
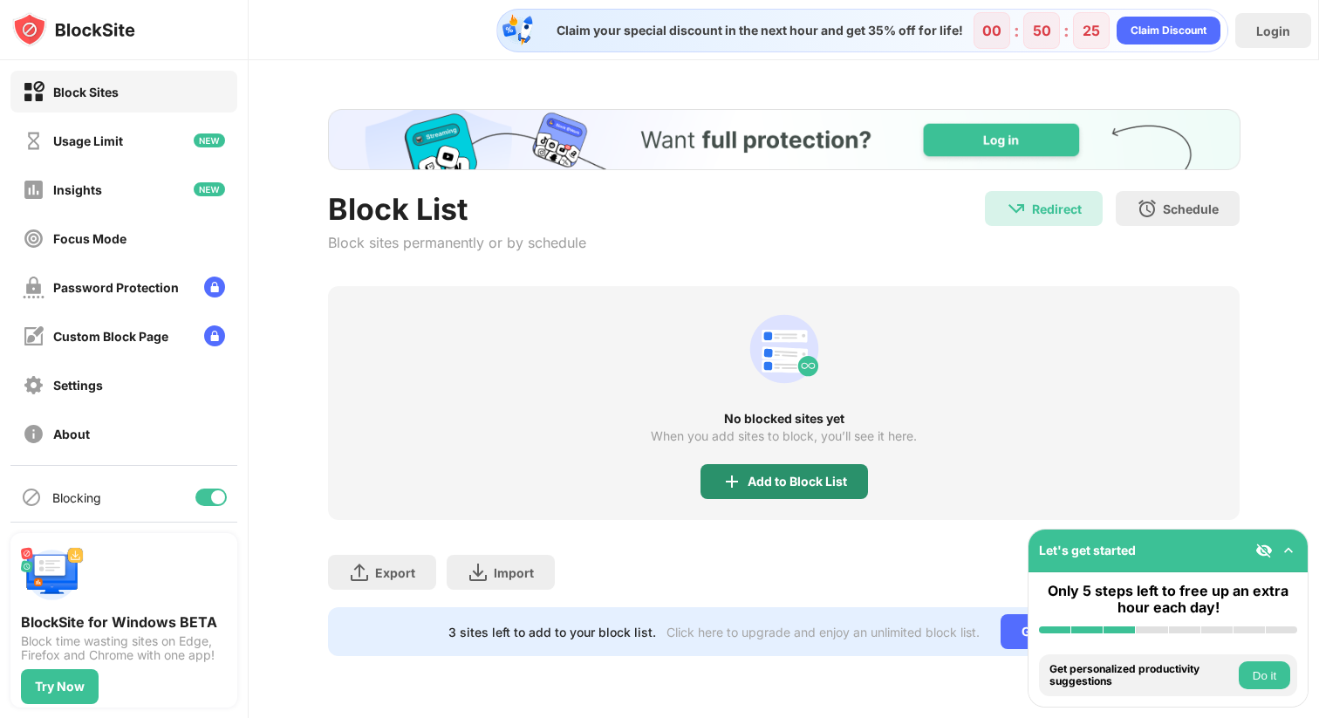
click at [778, 490] on div "Add to Block List" at bounding box center [783, 481] width 167 height 35
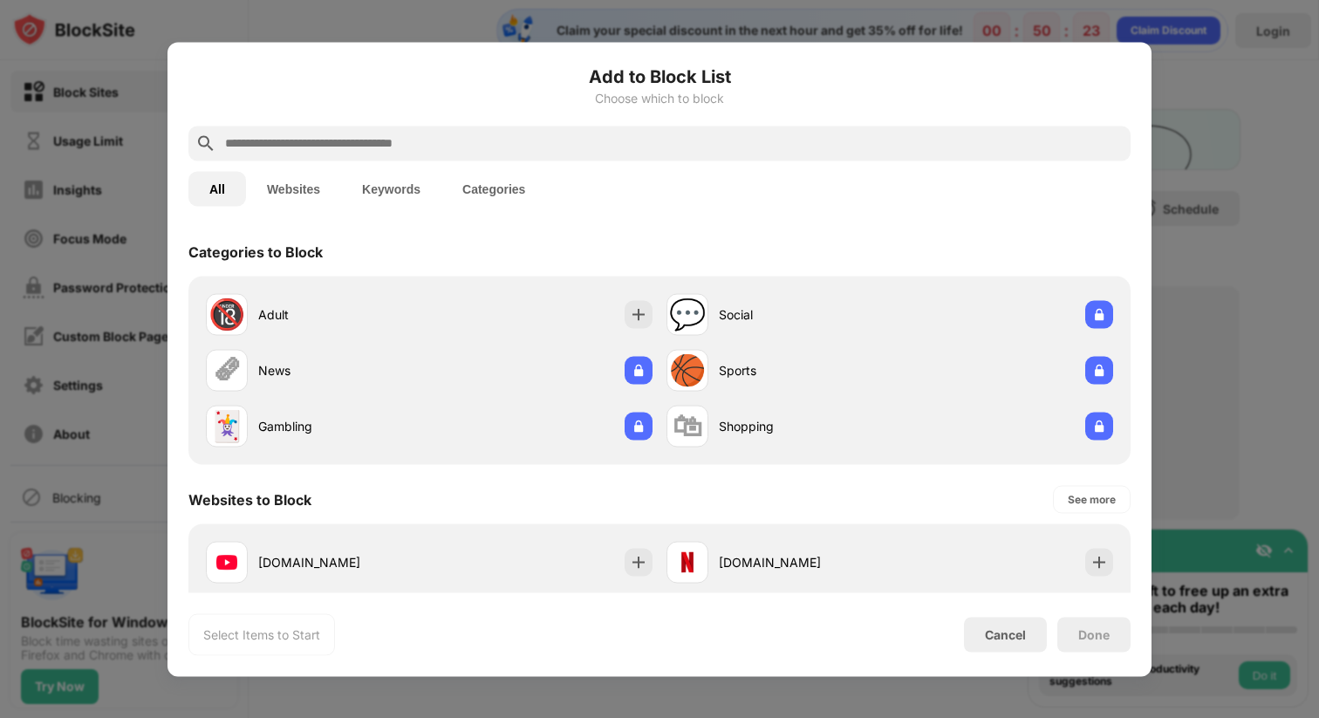
click at [299, 200] on button "Websites" at bounding box center [293, 188] width 95 height 35
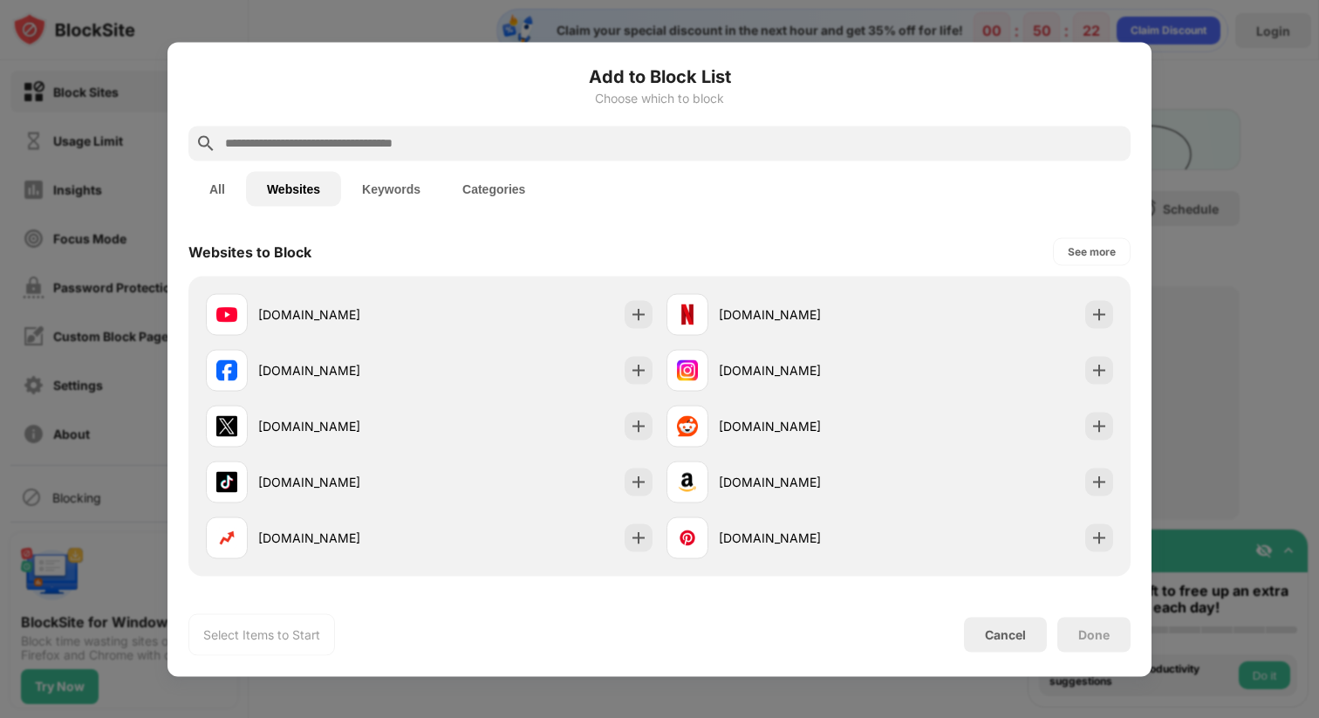
click at [343, 123] on div "Add to Block List Choose which to block" at bounding box center [659, 94] width 942 height 63
click at [343, 140] on input "text" at bounding box center [673, 143] width 900 height 21
paste input "**********"
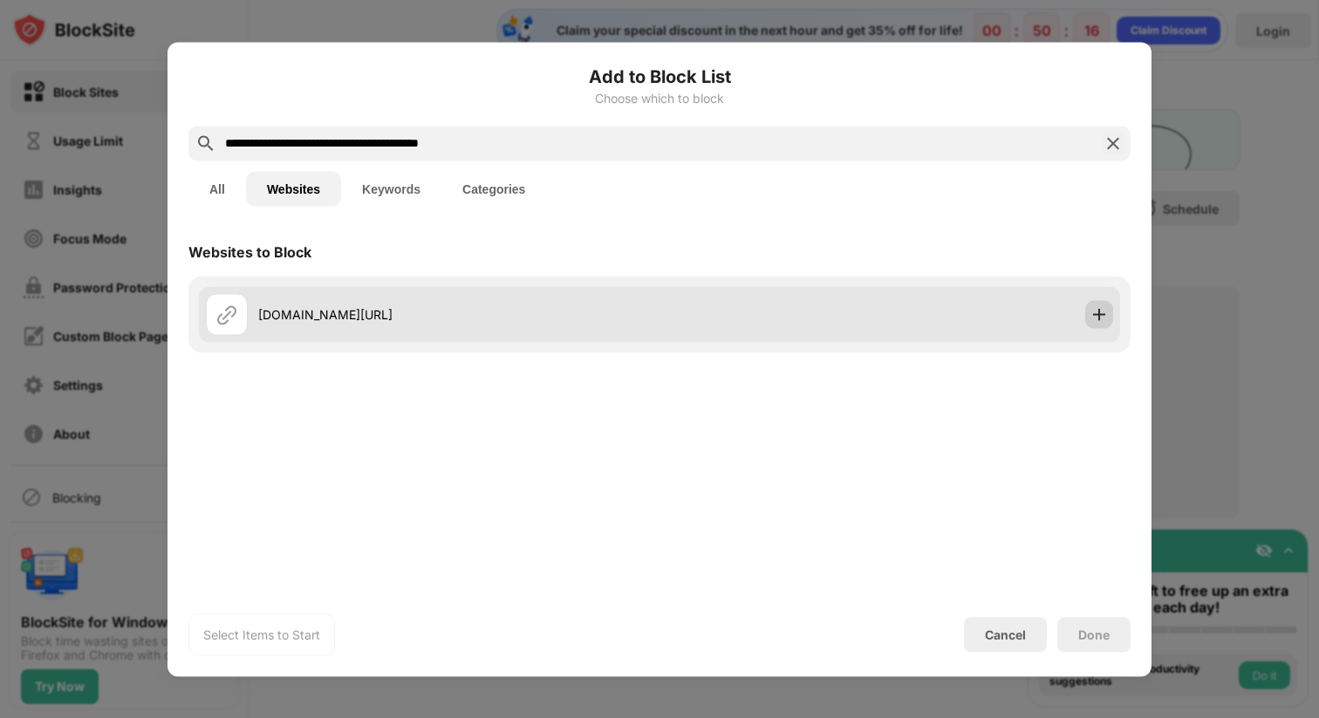
type input "**********"
click at [1110, 310] on div at bounding box center [1099, 314] width 28 height 28
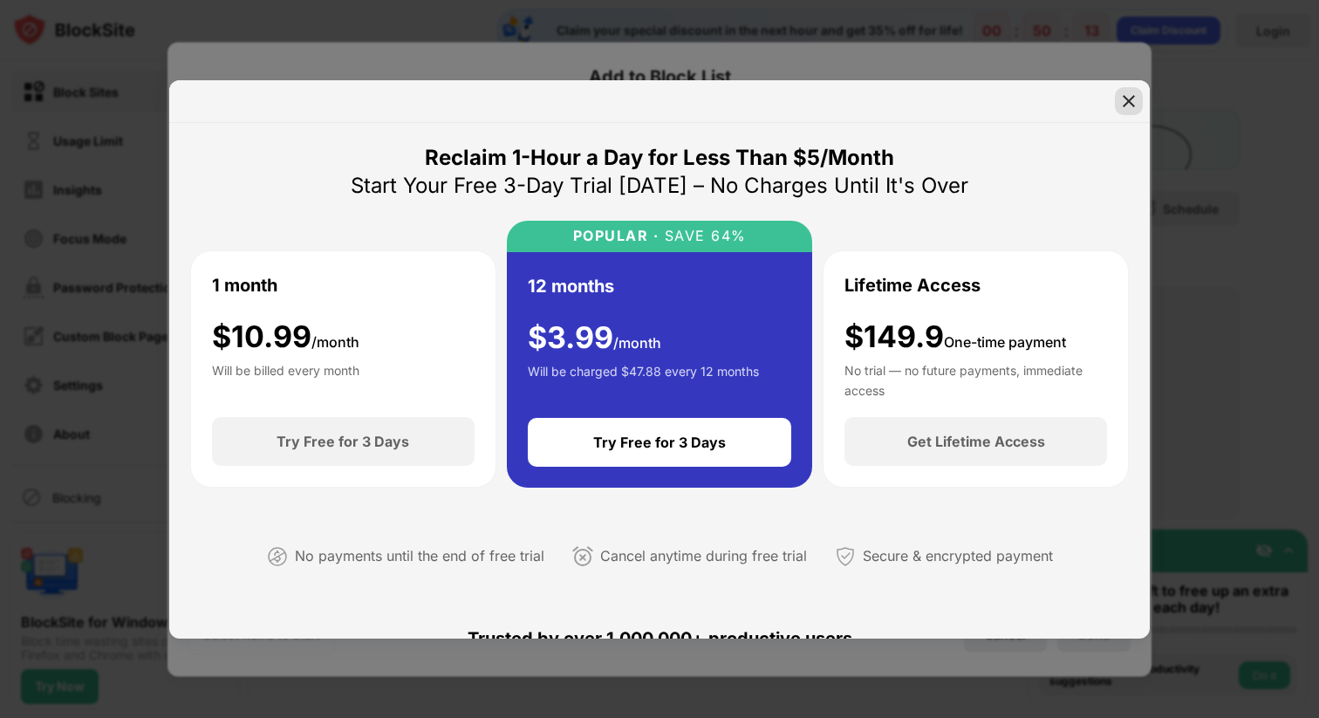
click at [1123, 97] on img at bounding box center [1128, 100] width 17 height 17
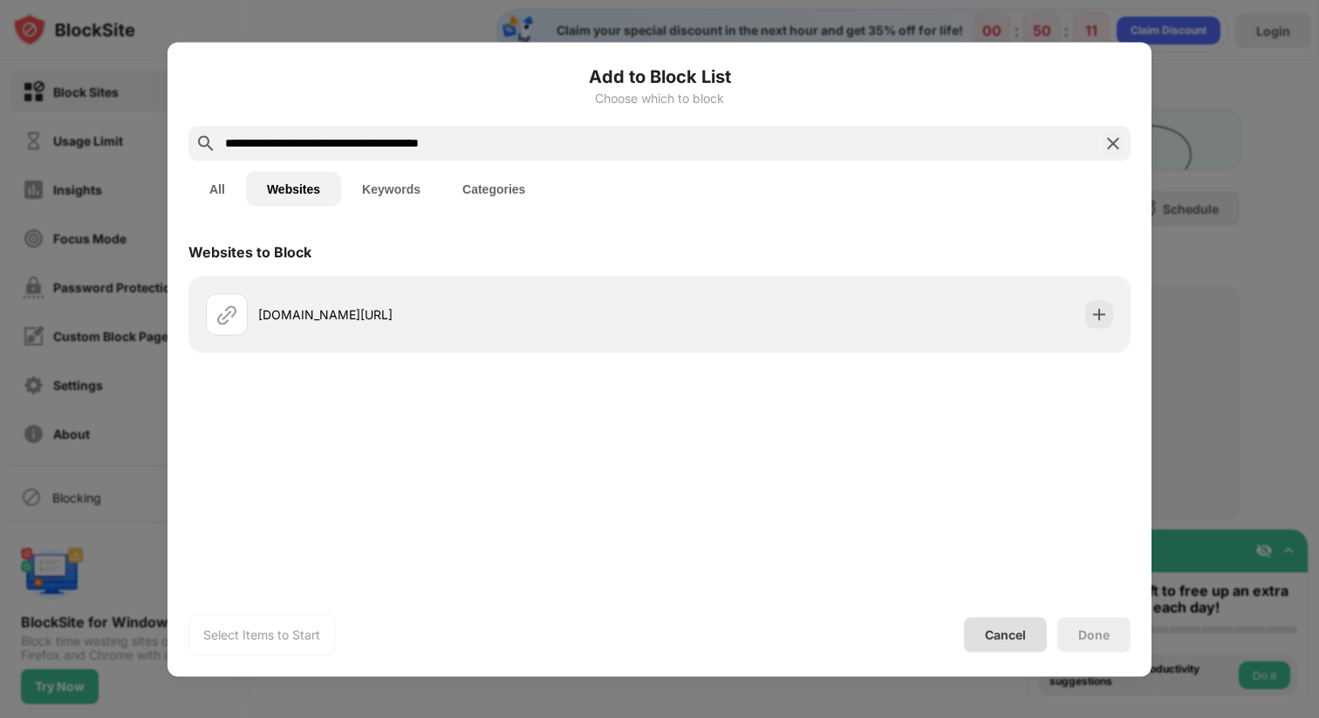
click at [1001, 632] on div "Cancel" at bounding box center [1005, 634] width 41 height 15
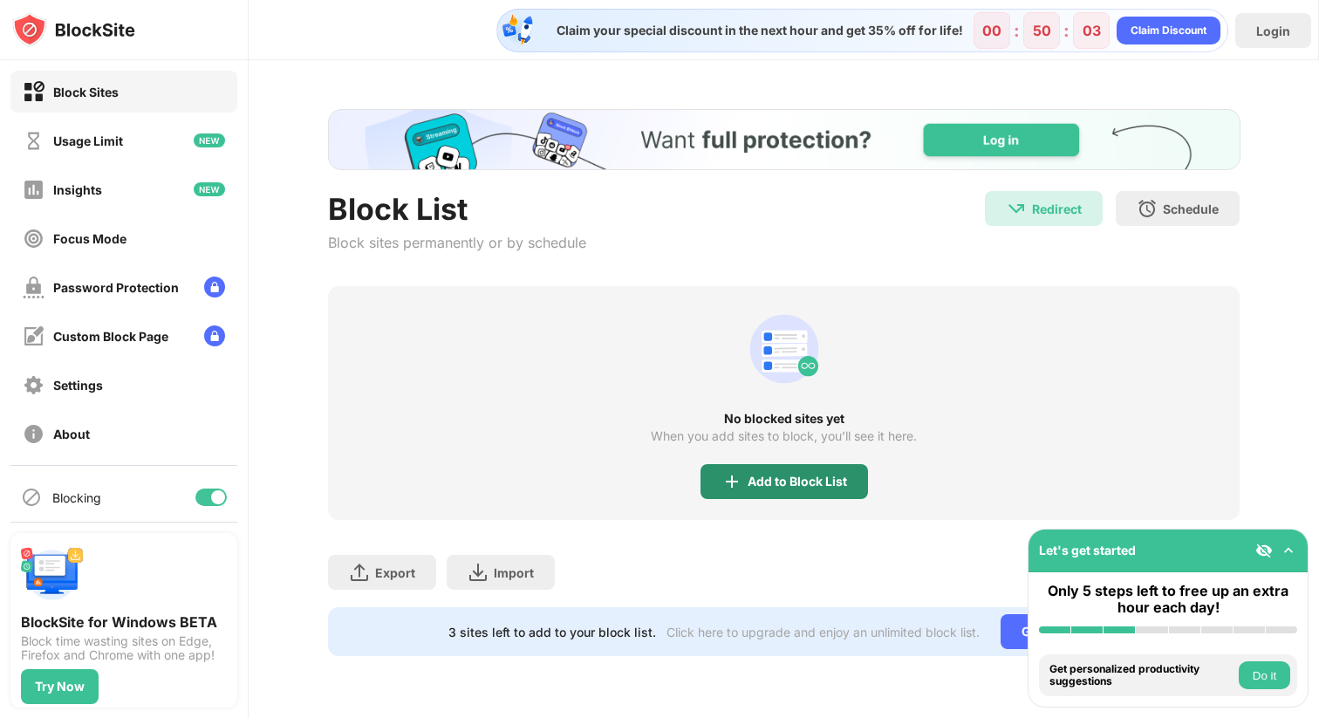
click at [745, 488] on div "Add to Block List" at bounding box center [783, 481] width 167 height 35
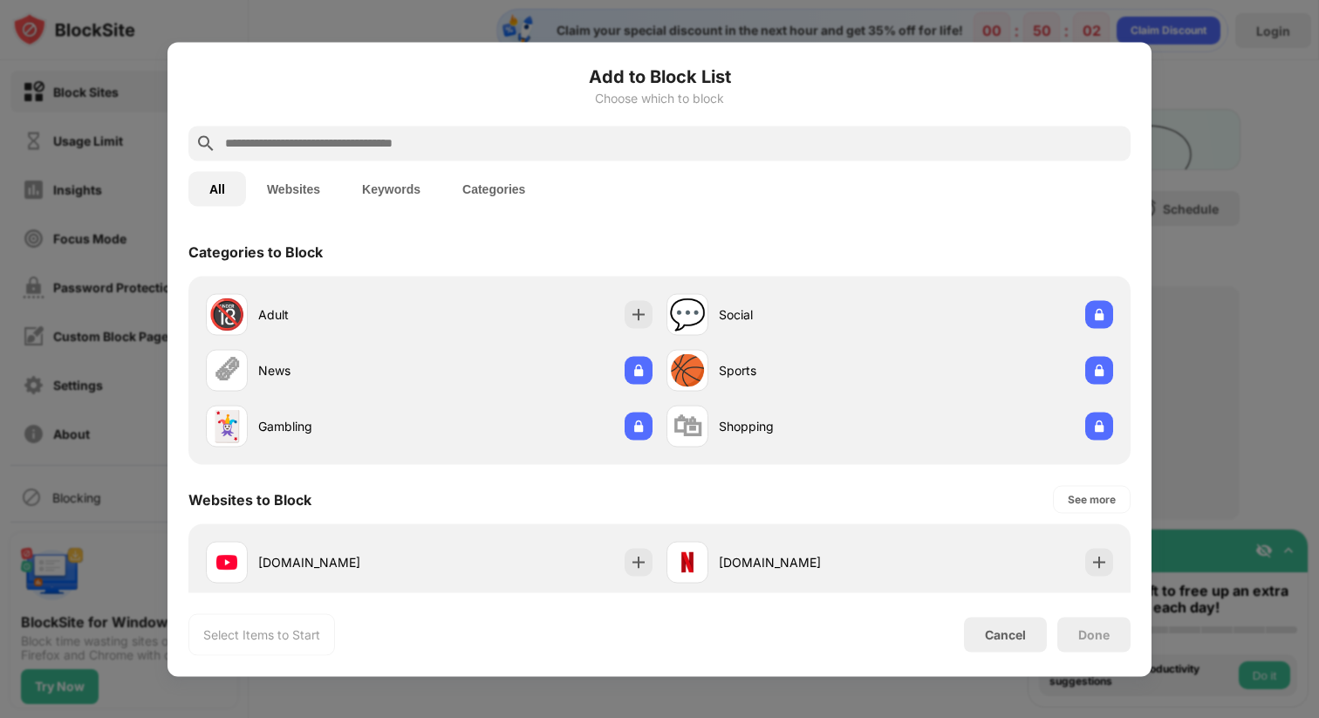
click at [451, 131] on div at bounding box center [659, 143] width 942 height 35
click at [451, 144] on input "text" at bounding box center [673, 143] width 900 height 21
paste input "**********"
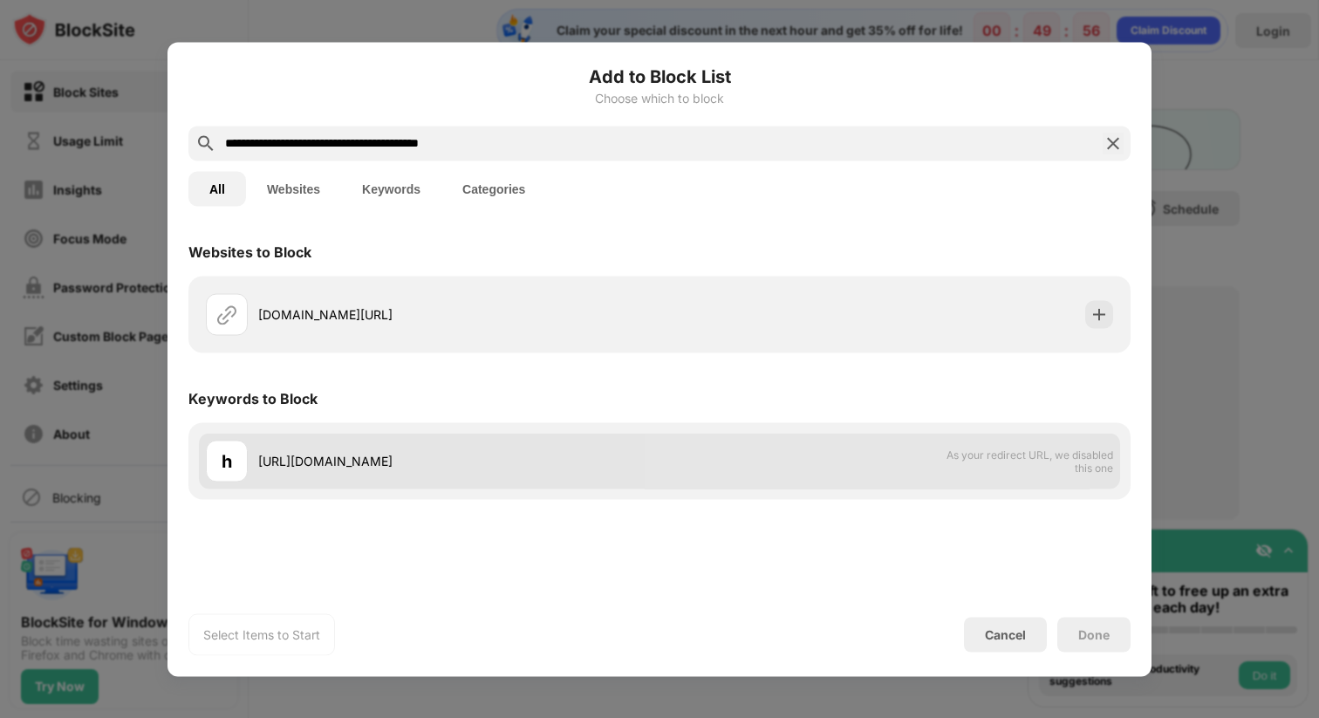
type input "**********"
click at [1052, 472] on span "As your redirect URL, we disabled this one" at bounding box center [1023, 460] width 180 height 26
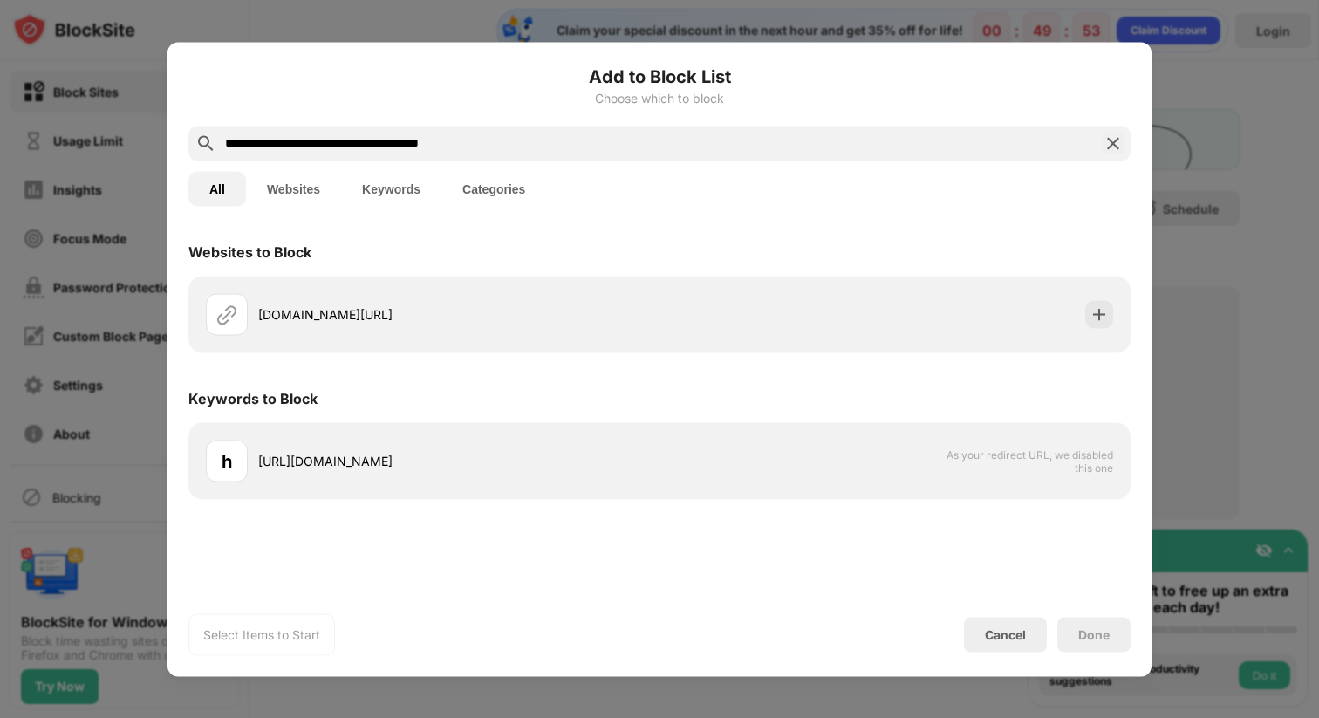
click at [768, 490] on div "h https://clever.com/in/fairfax/student/portal As your redirect URL, we disable…" at bounding box center [659, 460] width 942 height 77
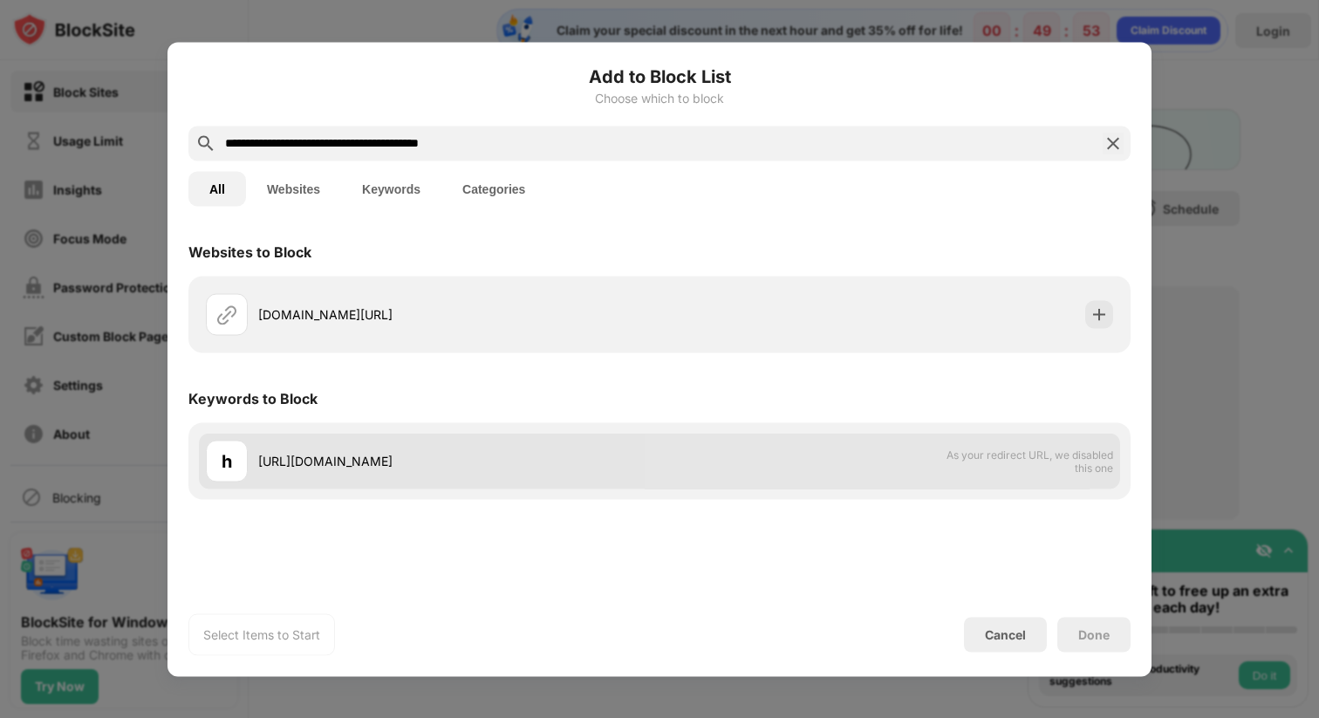
click at [788, 470] on div "h https://clever.com/in/fairfax/student/portal As your redirect URL, we disable…" at bounding box center [659, 461] width 921 height 56
click at [792, 470] on div "h https://clever.com/in/fairfax/student/portal As your redirect URL, we disable…" at bounding box center [659, 461] width 921 height 56
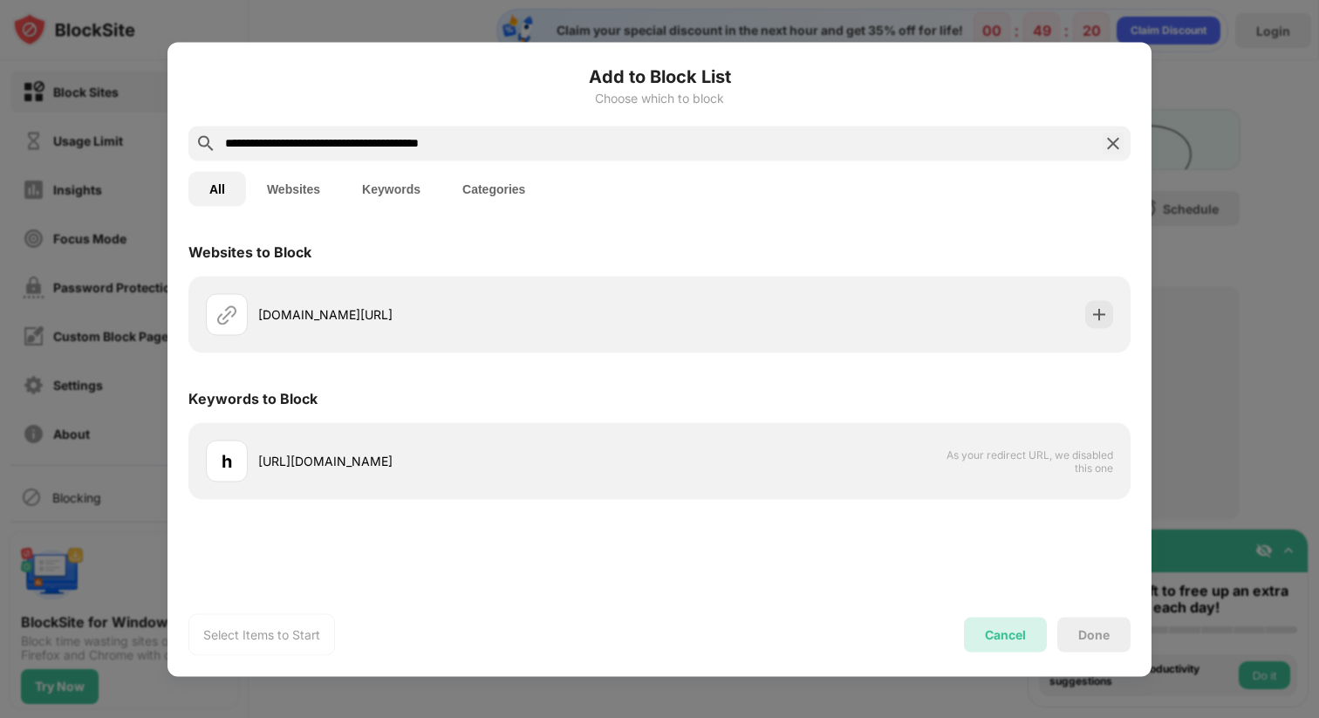
click at [978, 631] on div "Cancel" at bounding box center [1005, 634] width 83 height 35
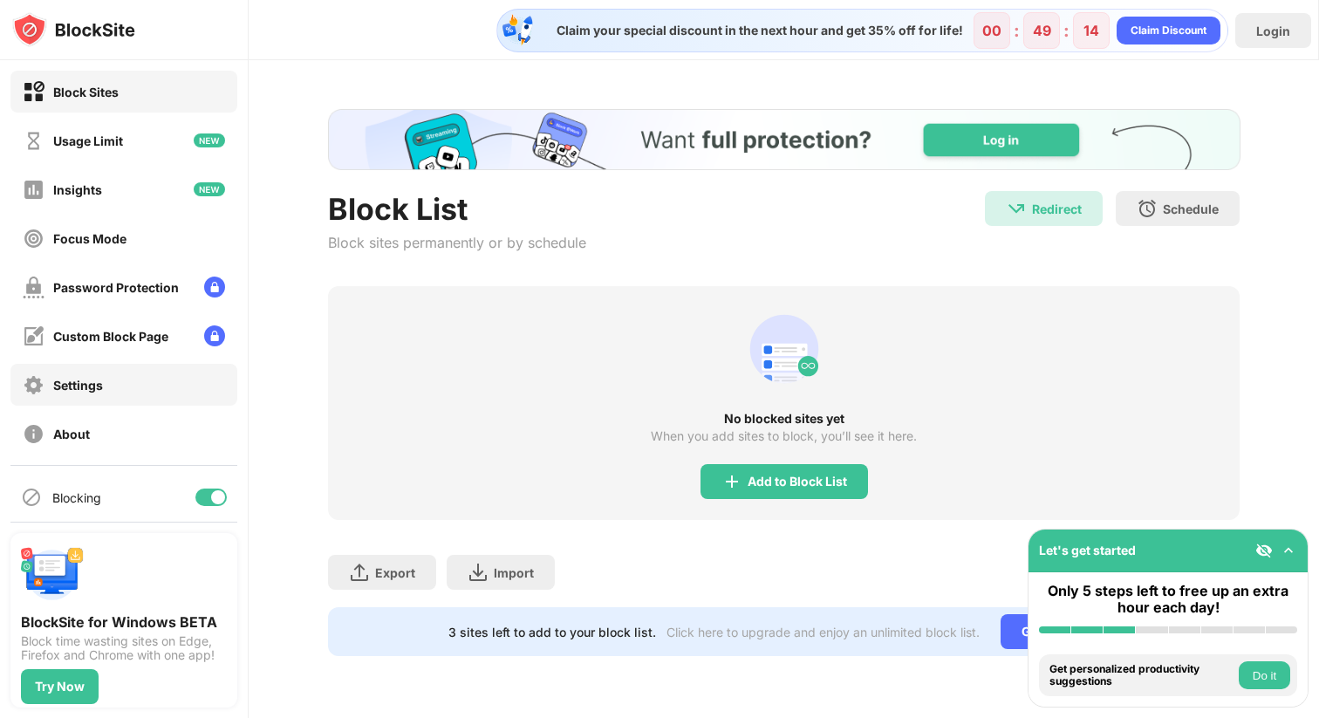
click at [150, 384] on div "Settings" at bounding box center [123, 385] width 227 height 42
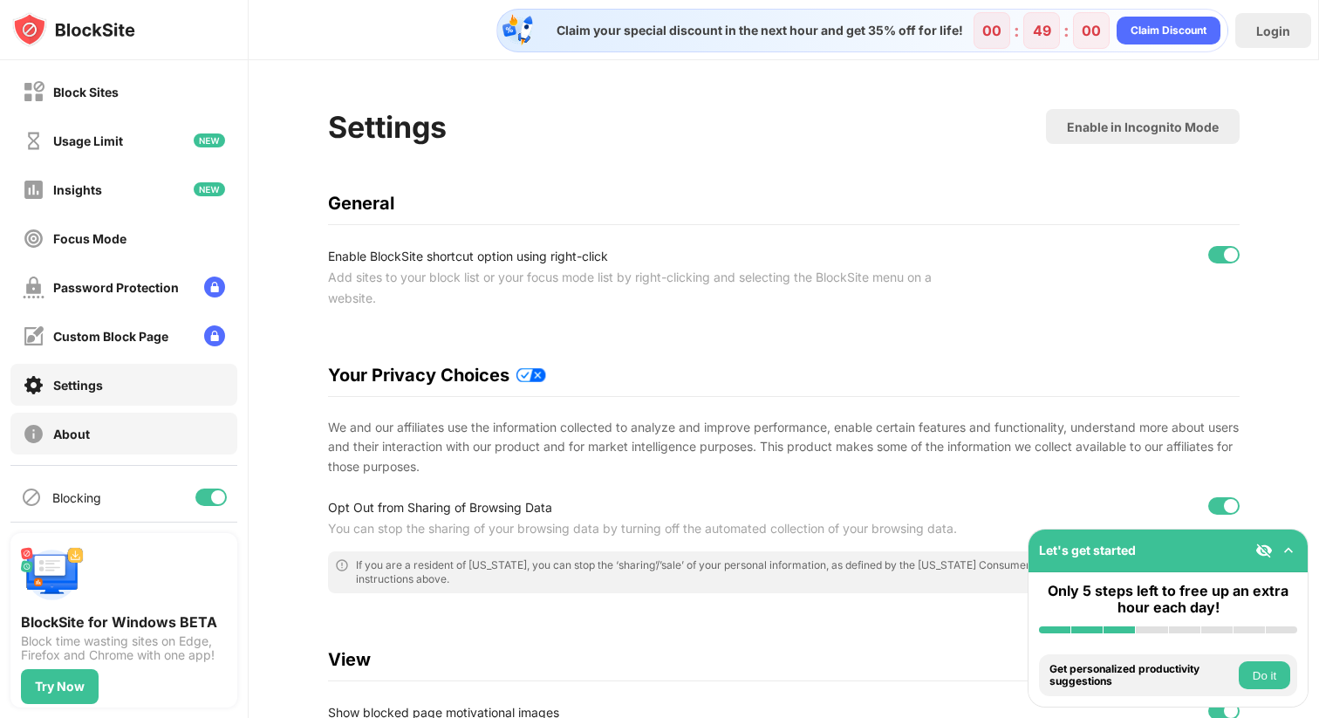
click at [107, 443] on div "About" at bounding box center [123, 434] width 227 height 42
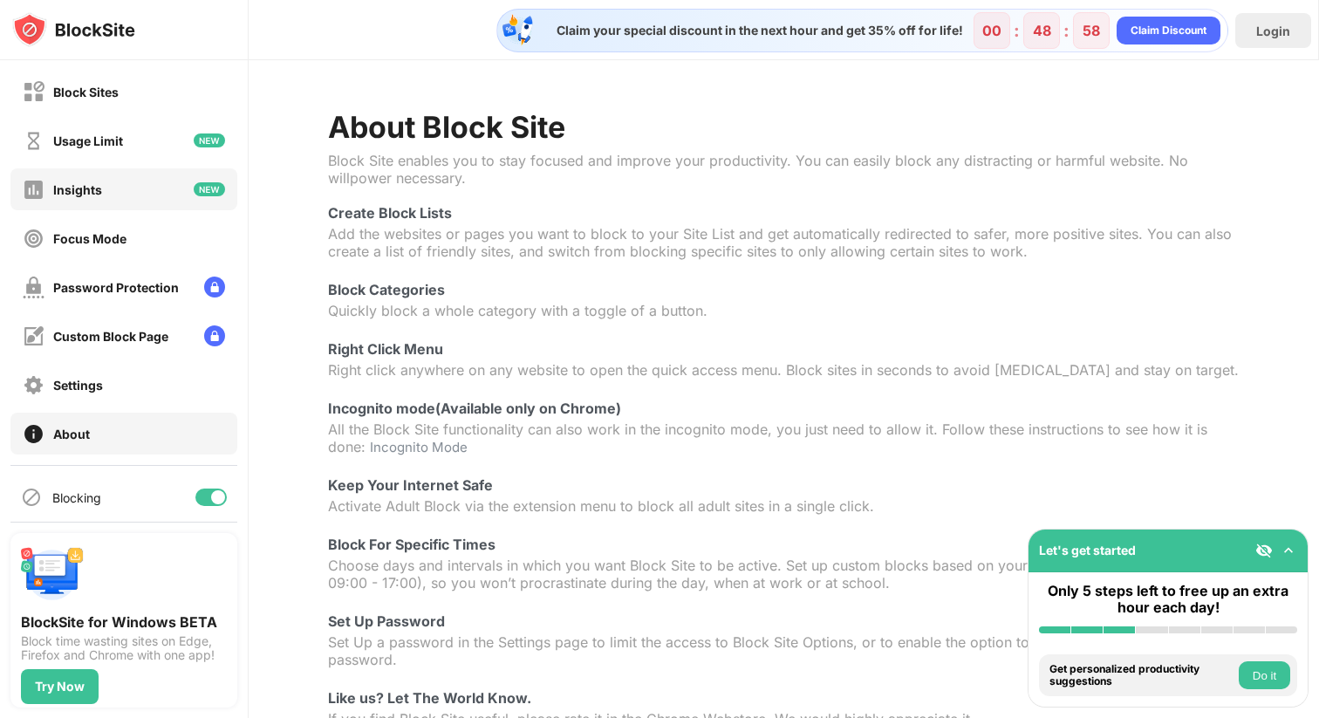
click at [127, 193] on div "Insights" at bounding box center [123, 189] width 227 height 42
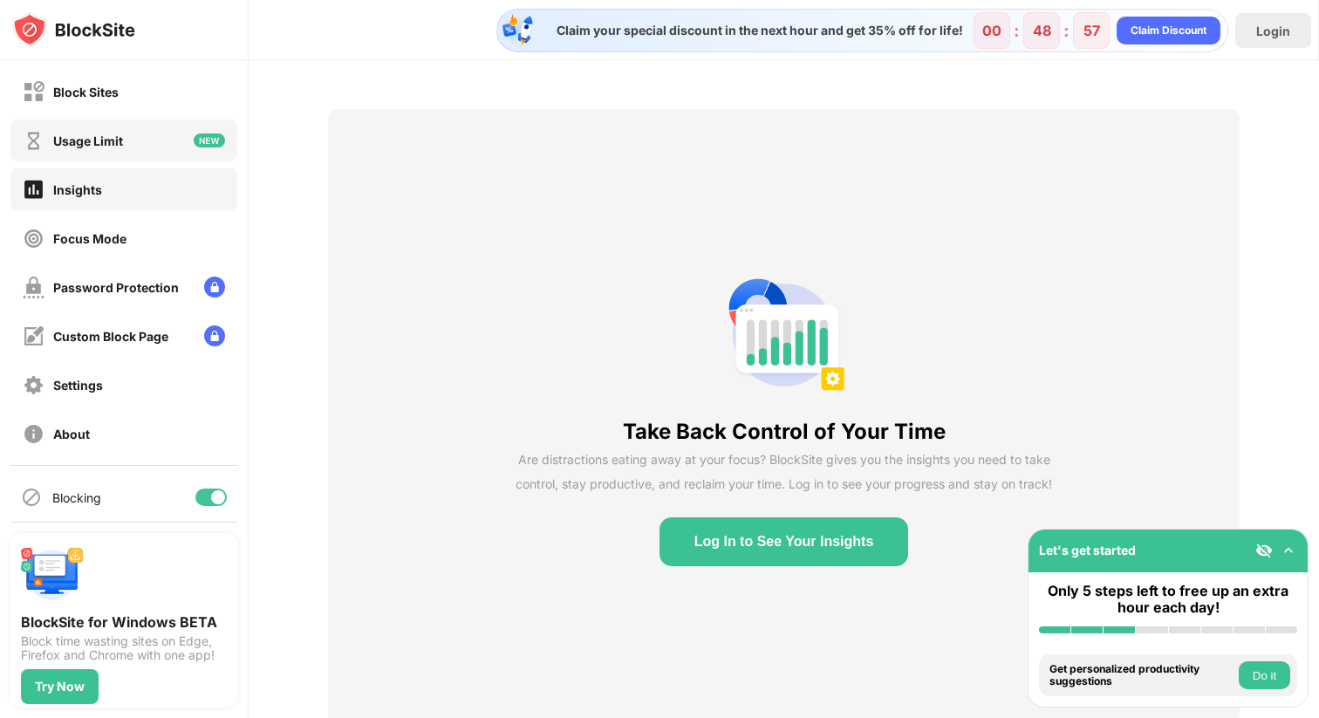
click at [150, 134] on div "Usage Limit" at bounding box center [123, 140] width 227 height 42
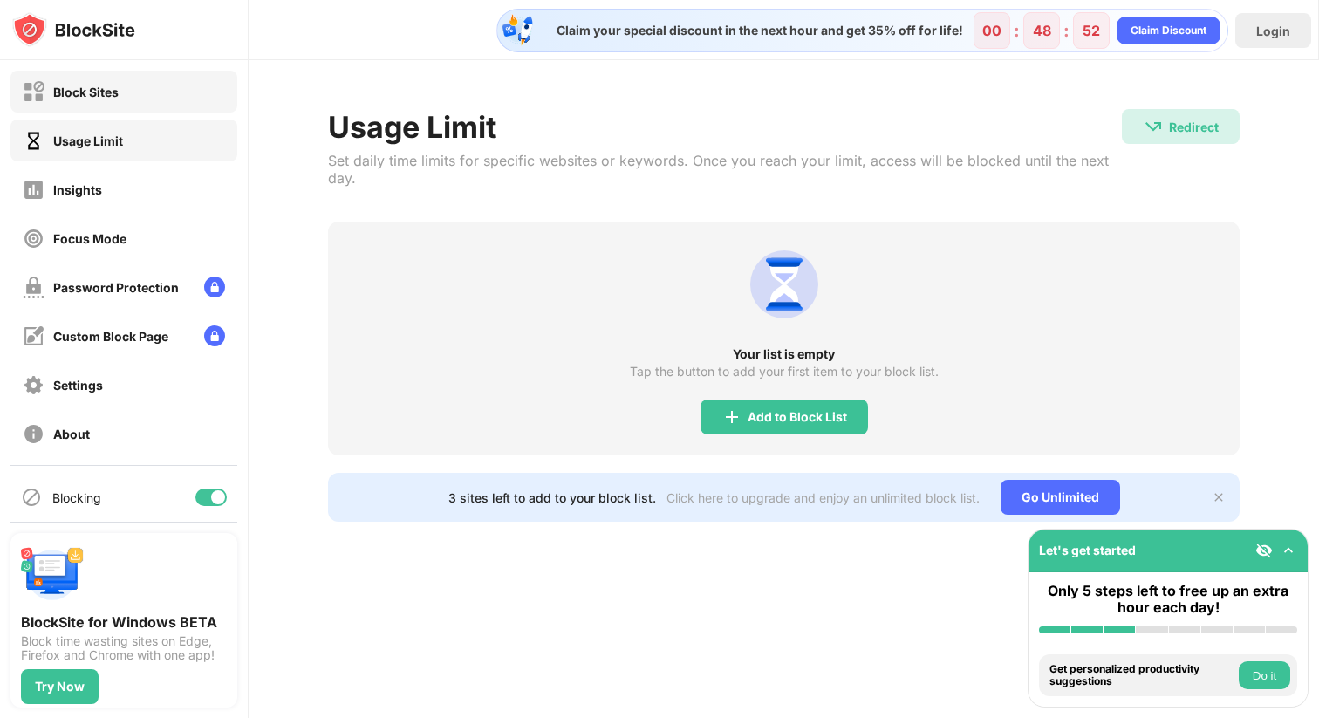
click at [177, 92] on div "Block Sites" at bounding box center [123, 92] width 227 height 42
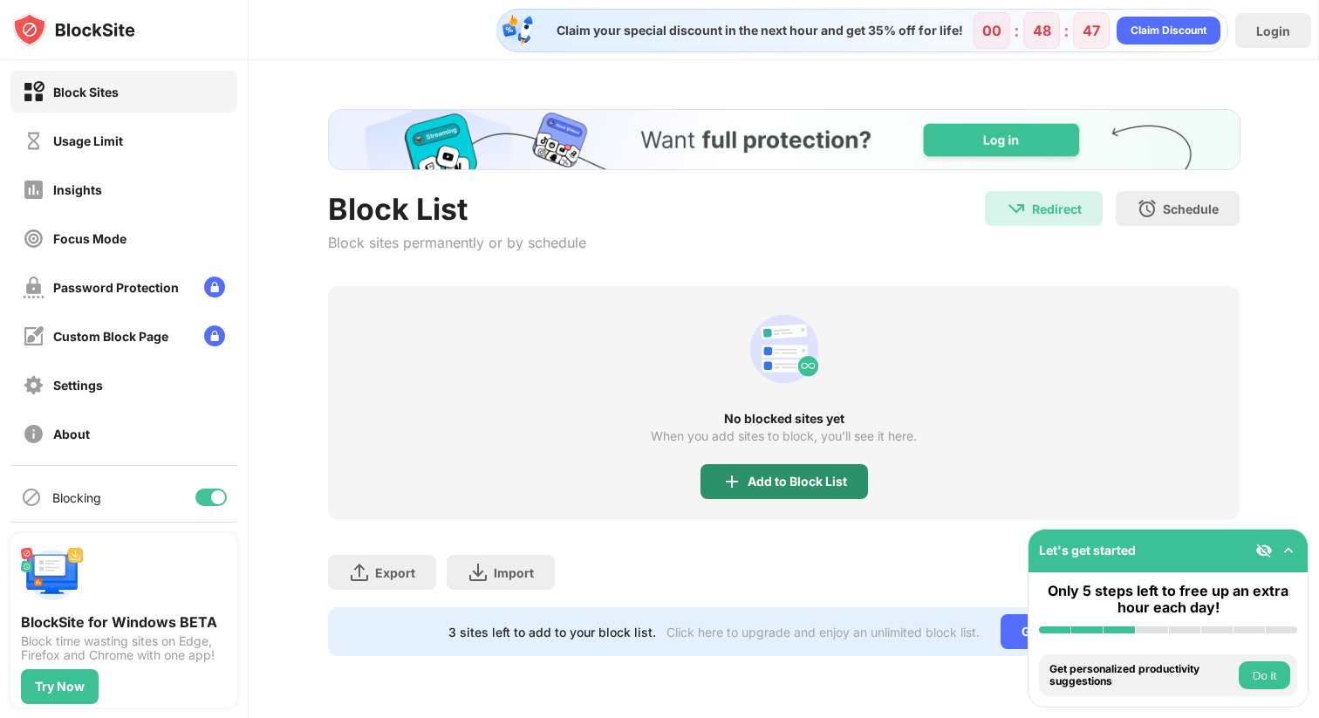
click at [790, 483] on div "Add to Block List" at bounding box center [796, 481] width 99 height 14
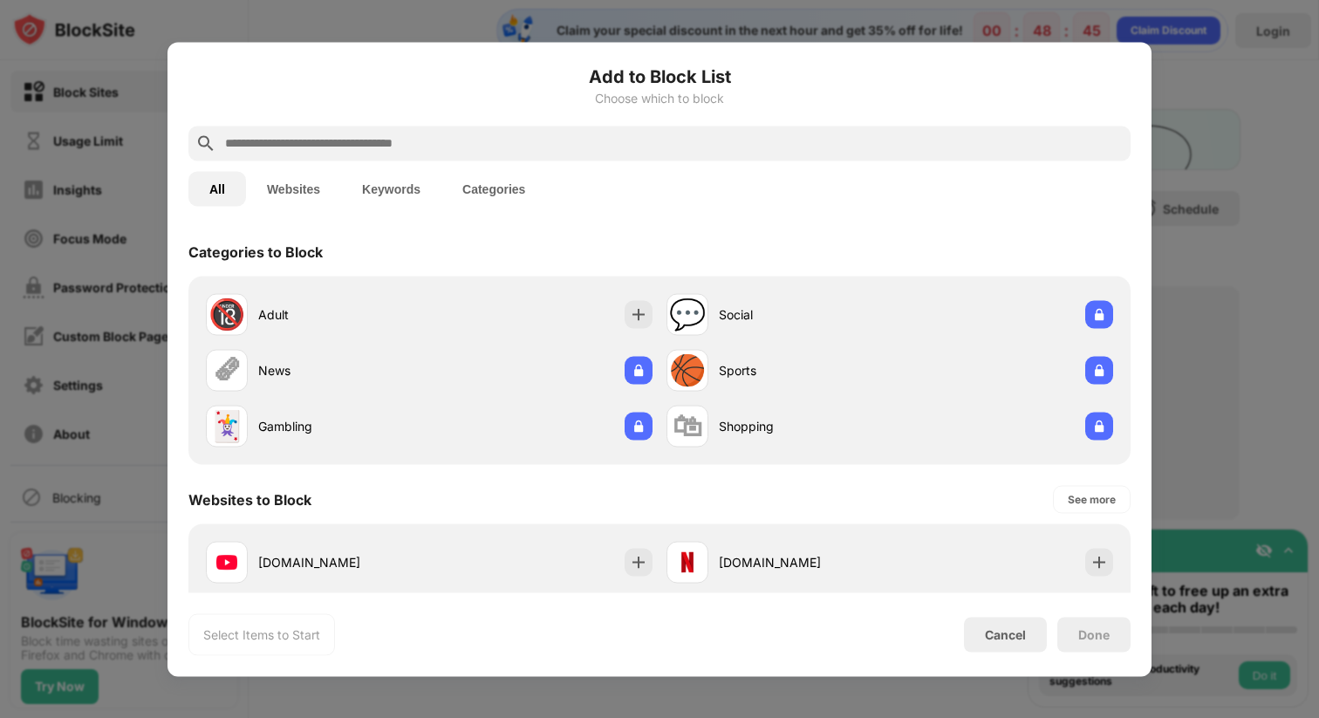
click at [486, 185] on button "Categories" at bounding box center [493, 188] width 105 height 35
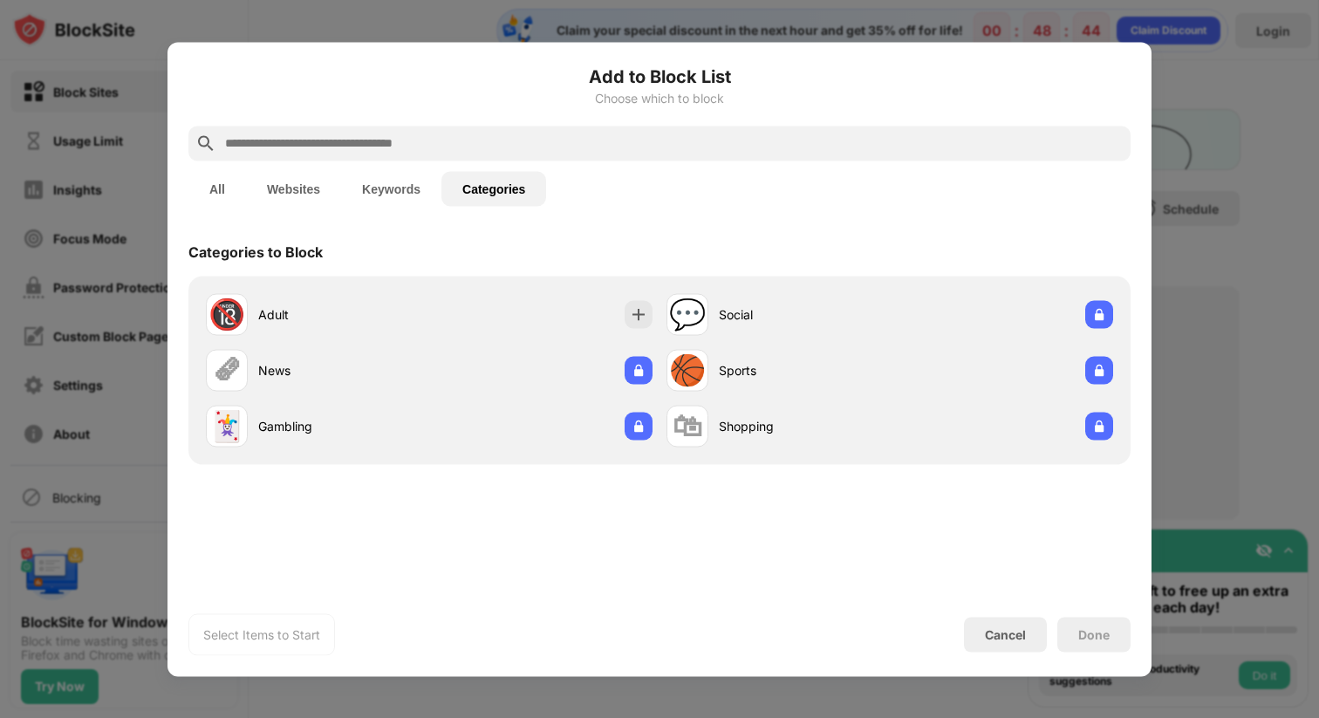
click at [391, 195] on button "Keywords" at bounding box center [391, 188] width 100 height 35
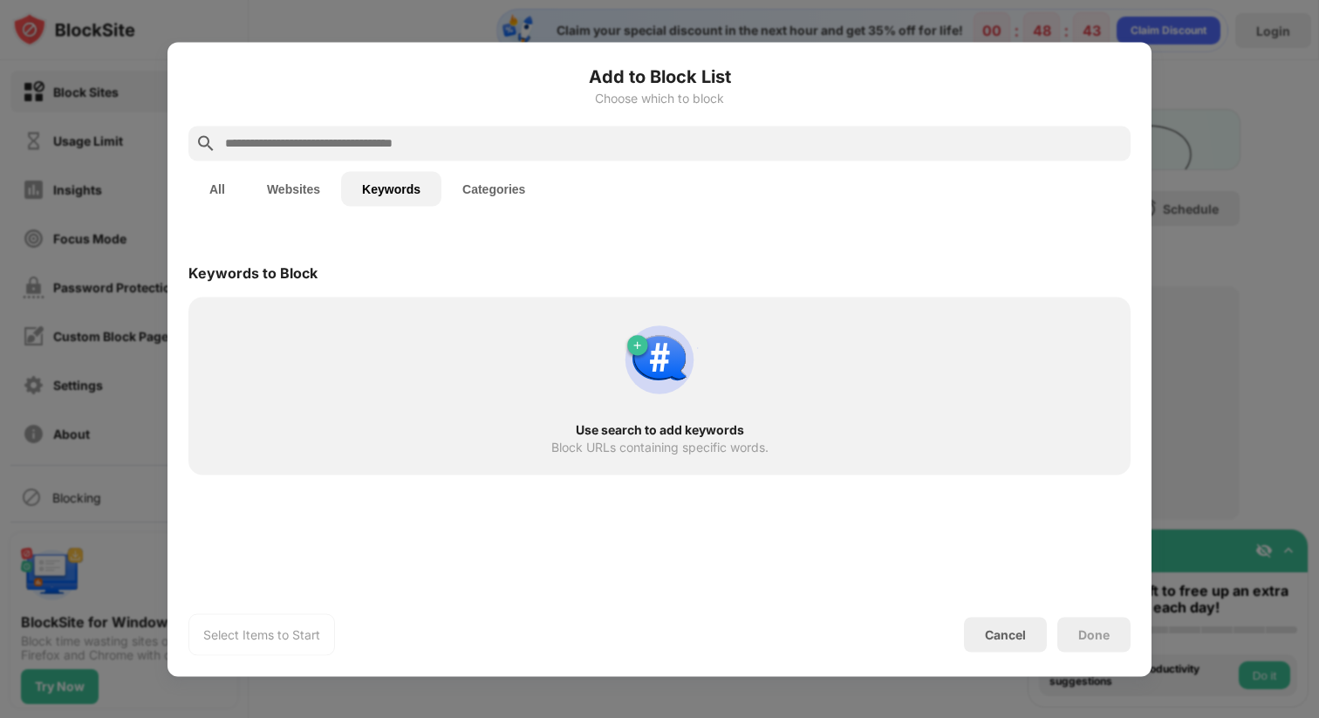
click at [264, 168] on div "All Websites Keywords Categories" at bounding box center [659, 188] width 942 height 56
click at [275, 180] on button "Websites" at bounding box center [293, 188] width 95 height 35
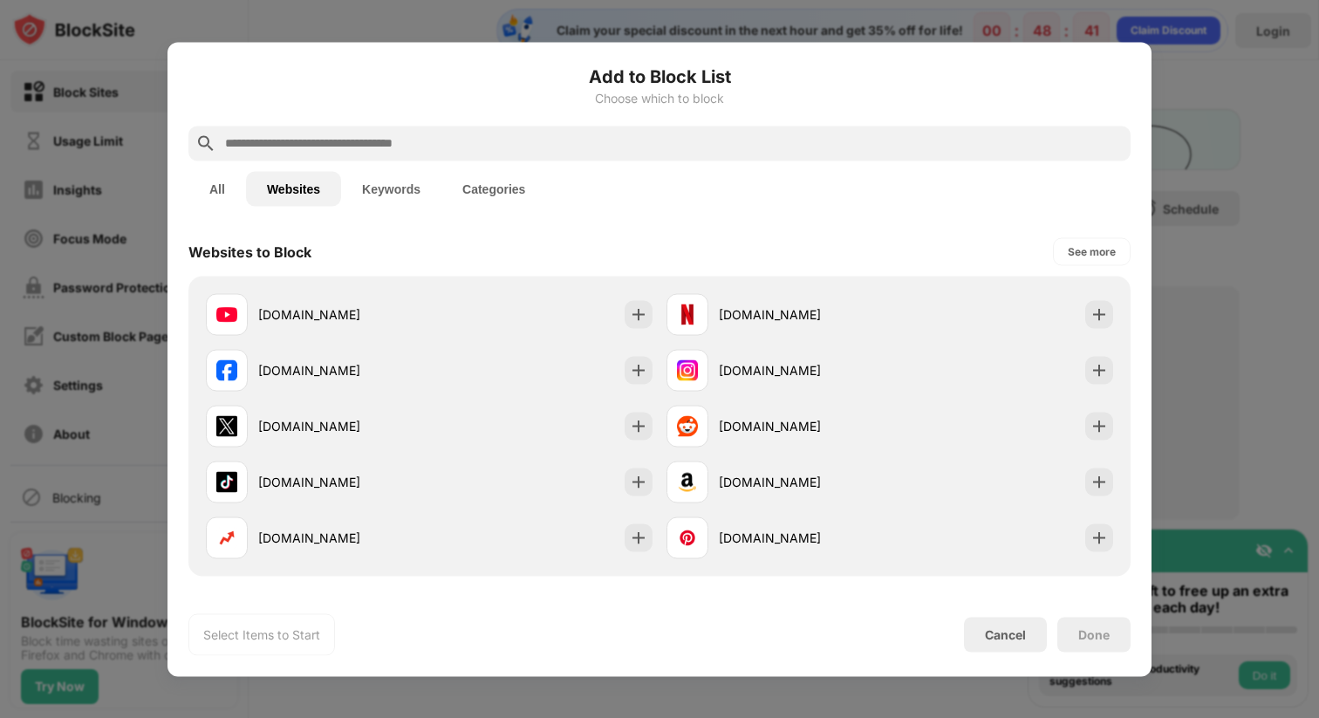
click at [356, 151] on input "text" at bounding box center [673, 143] width 900 height 21
paste input "**********"
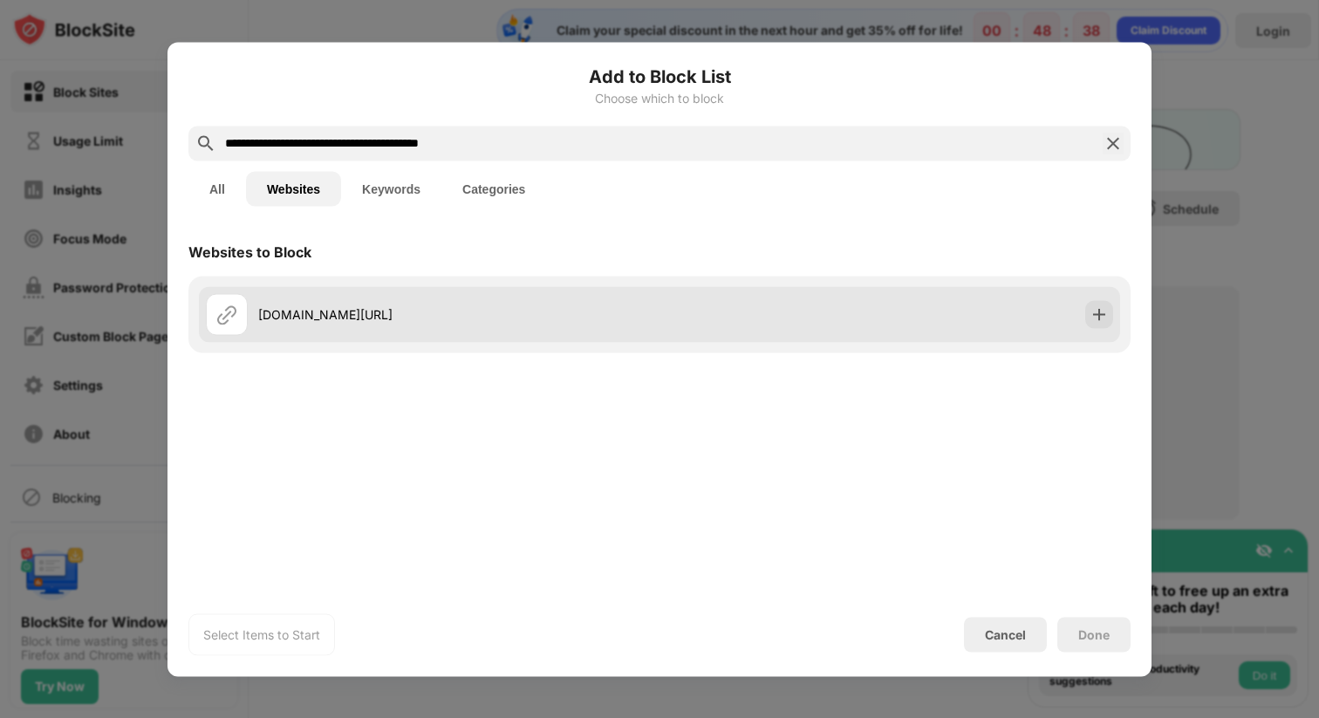
type input "**********"
click at [1090, 310] on img at bounding box center [1098, 313] width 17 height 17
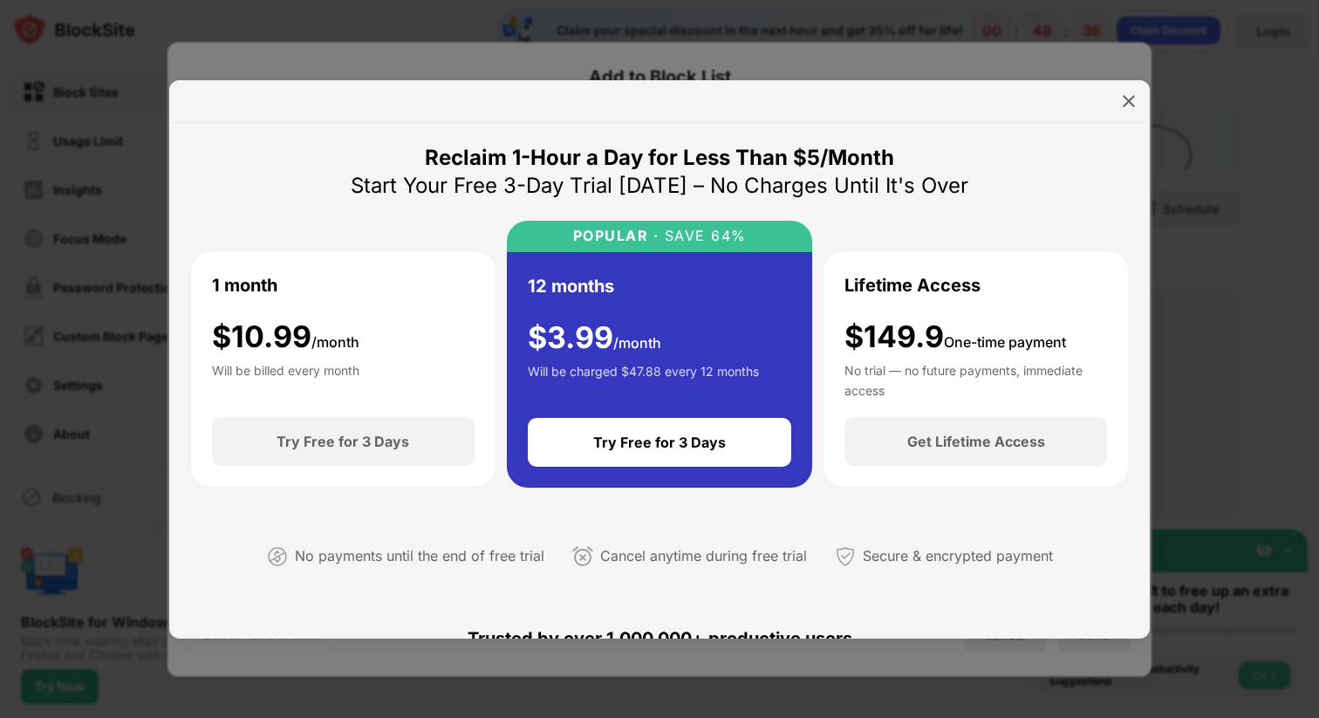
click at [1126, 97] on img at bounding box center [1128, 100] width 17 height 17
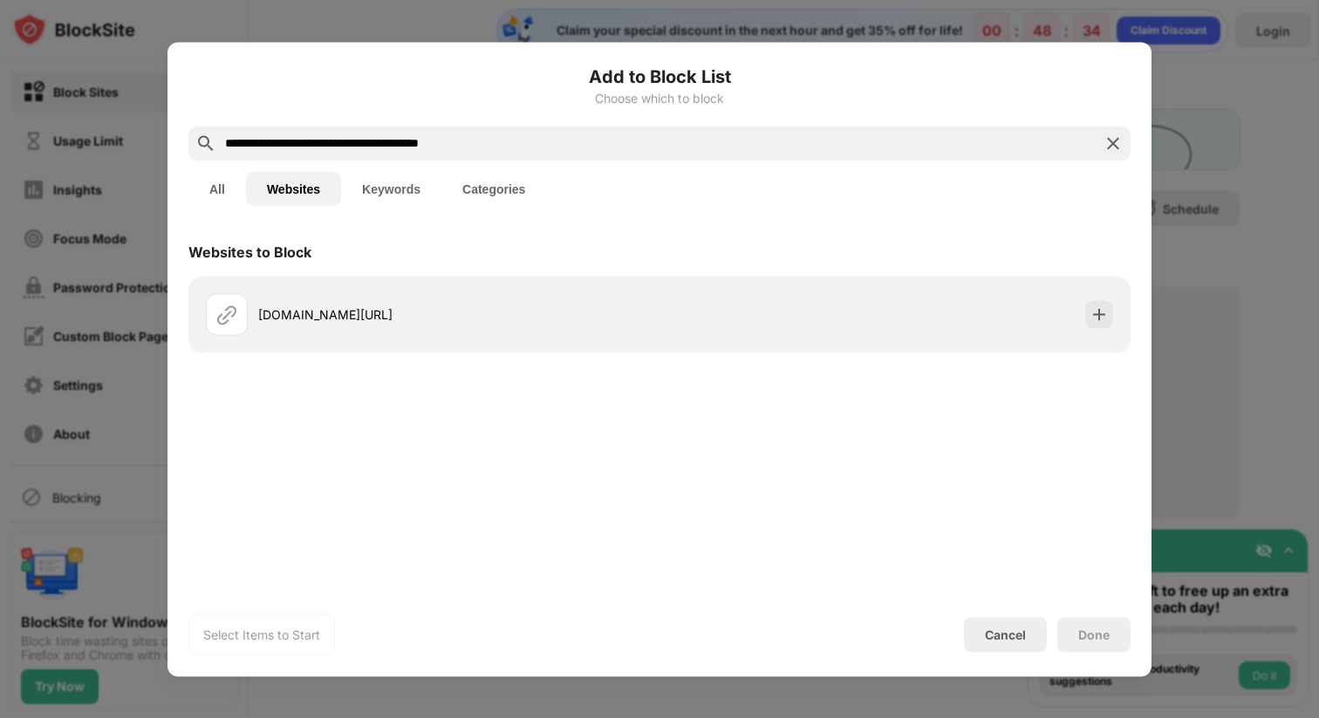
click at [385, 195] on button "Keywords" at bounding box center [391, 188] width 100 height 35
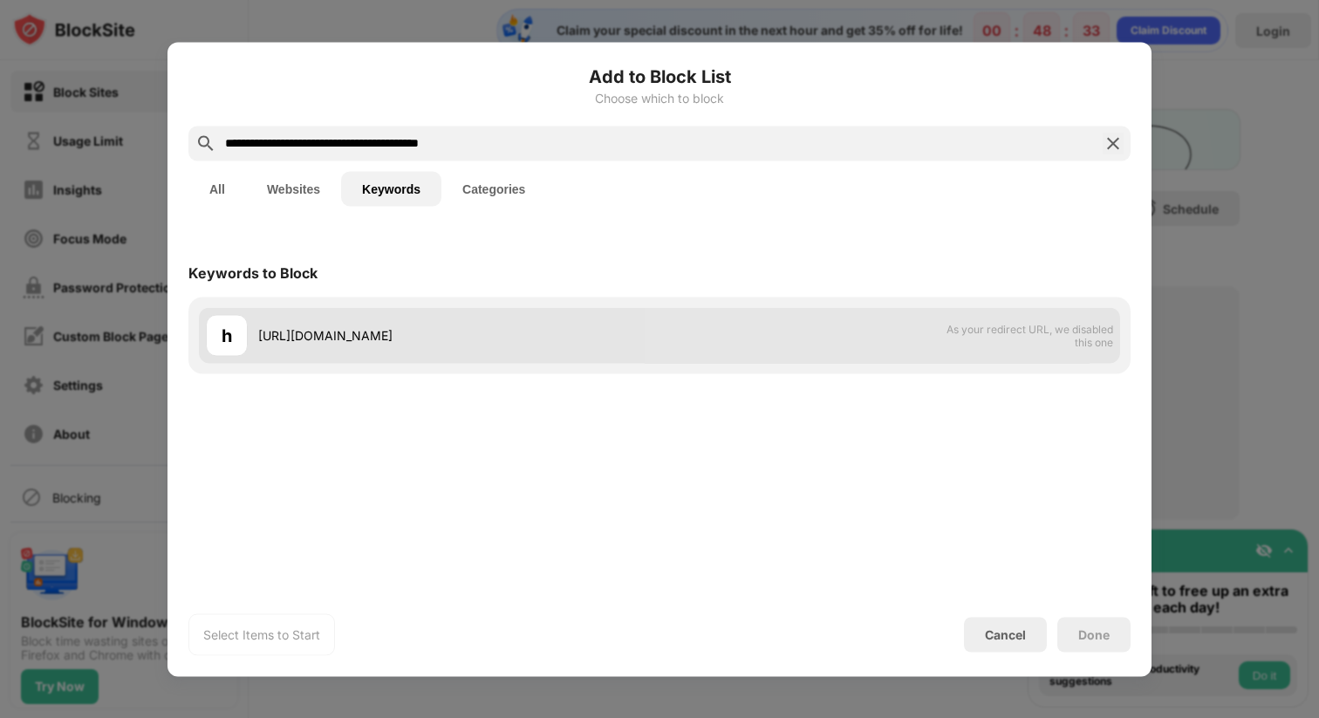
click at [679, 335] on div "h https://clever.com/in/fairfax/student/portal As your redirect URL, we disable…" at bounding box center [659, 335] width 921 height 56
click at [378, 331] on div "[URL][DOMAIN_NAME]" at bounding box center [458, 335] width 401 height 18
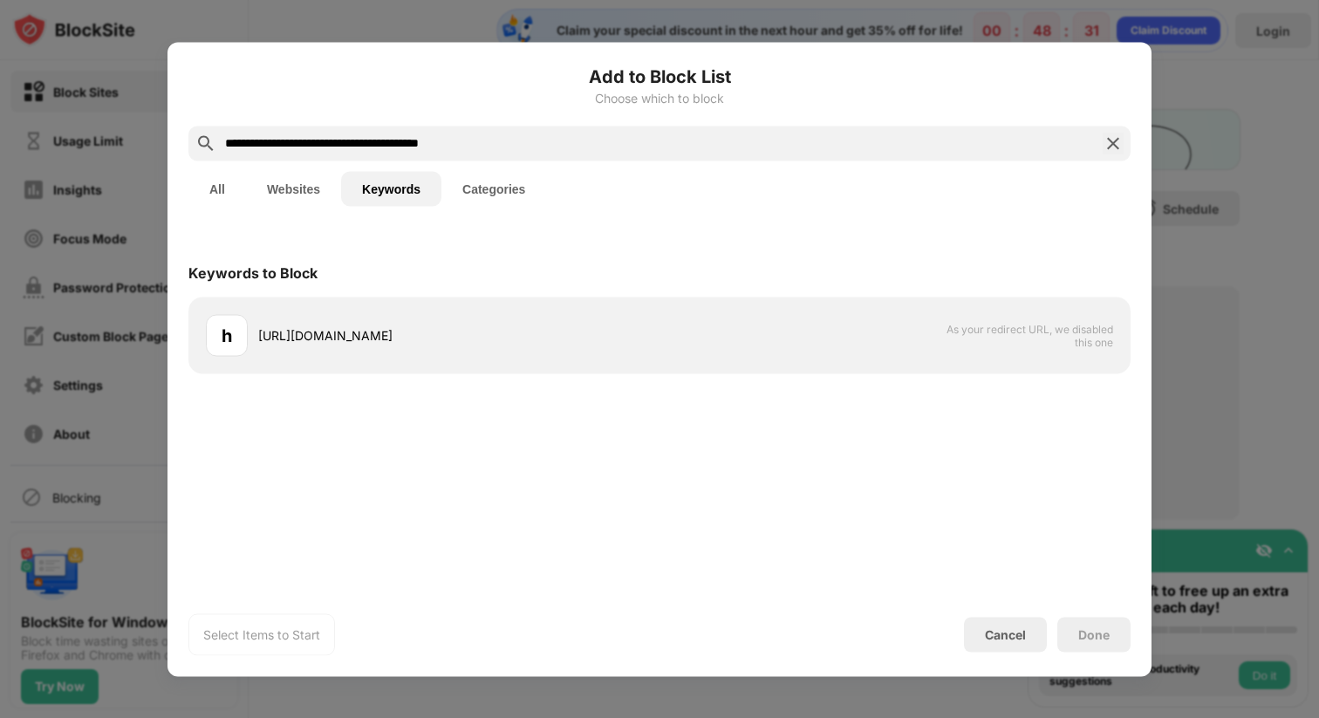
click at [221, 191] on button "All" at bounding box center [217, 188] width 58 height 35
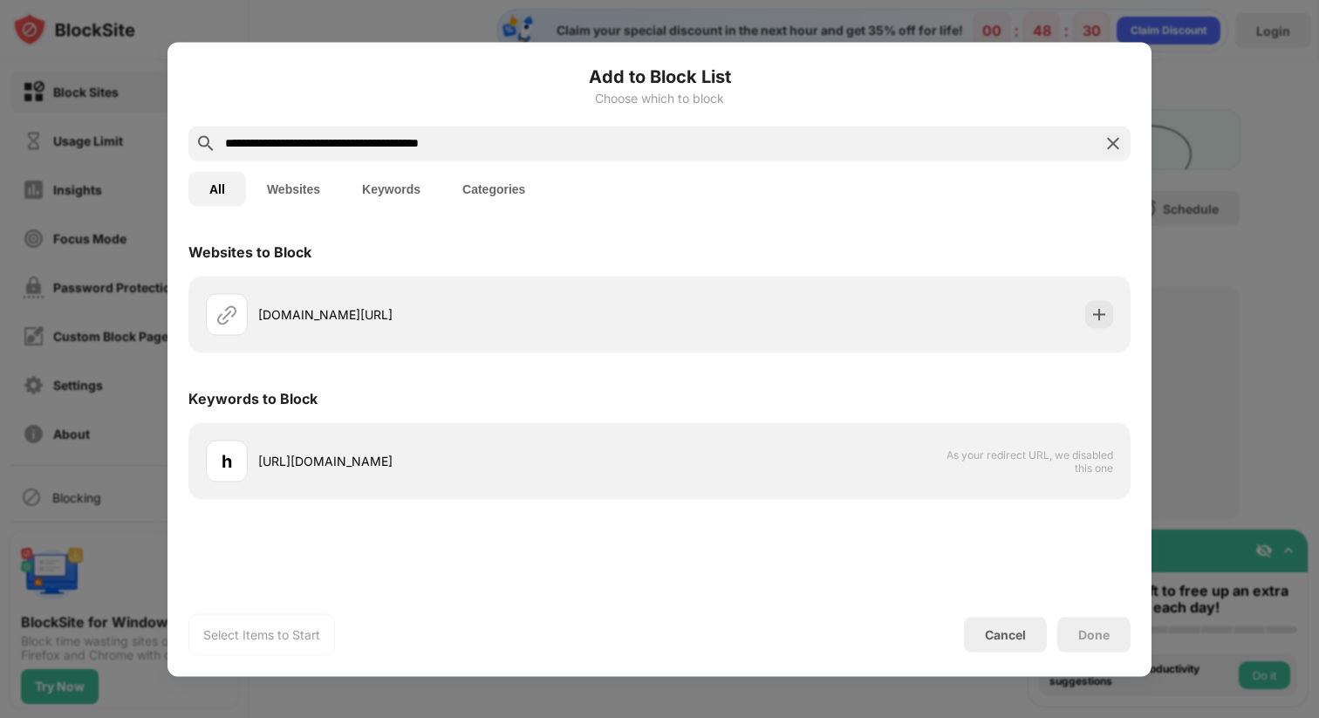
click at [887, 419] on div "Keywords to Block" at bounding box center [659, 397] width 942 height 49
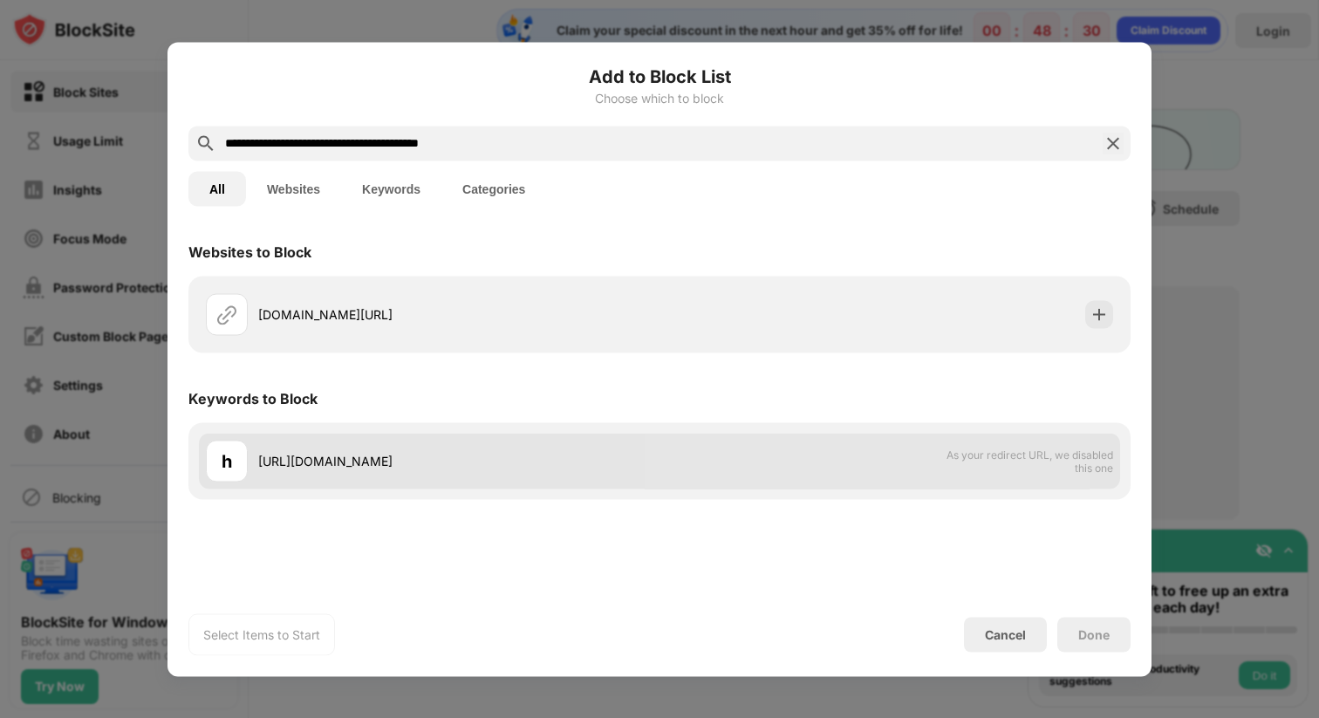
click at [877, 435] on div "h https://clever.com/in/fairfax/student/portal As your redirect URL, we disable…" at bounding box center [659, 461] width 921 height 56
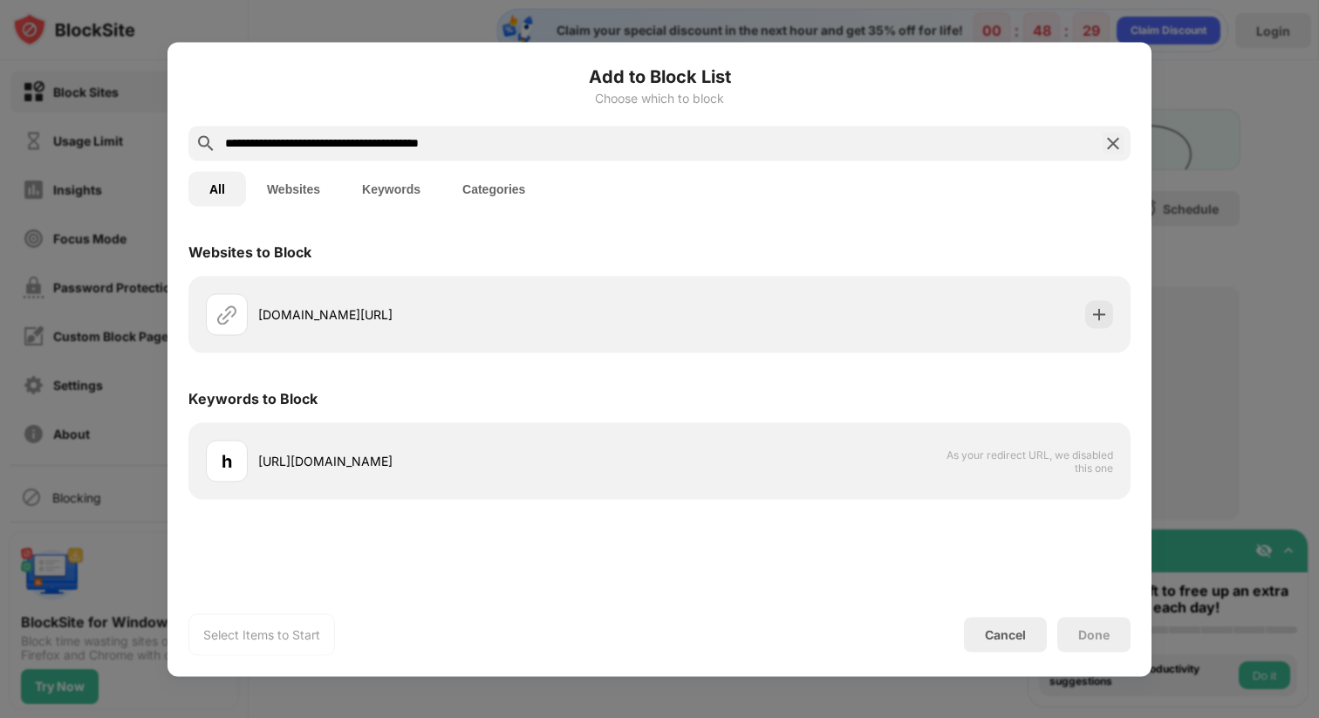
click at [228, 640] on div "Select Items to Start" at bounding box center [261, 633] width 117 height 17
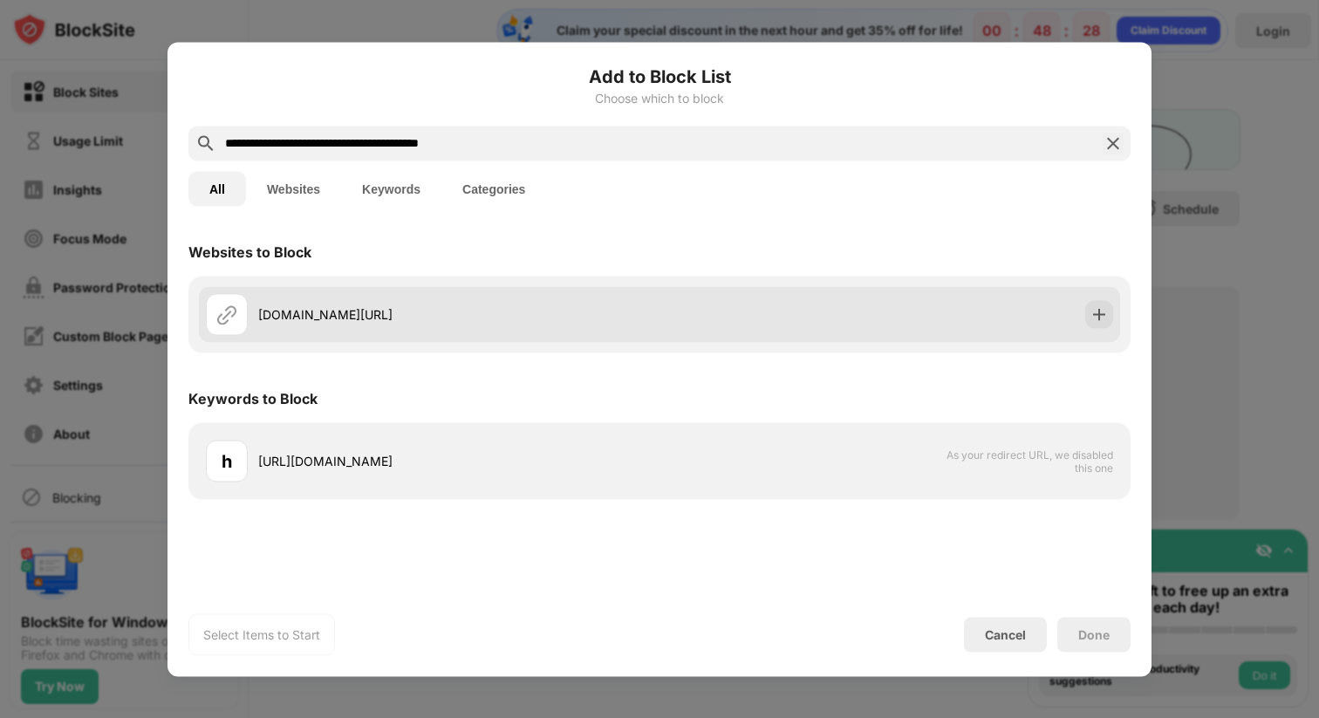
click at [359, 299] on div "[DOMAIN_NAME][URL]" at bounding box center [432, 314] width 453 height 42
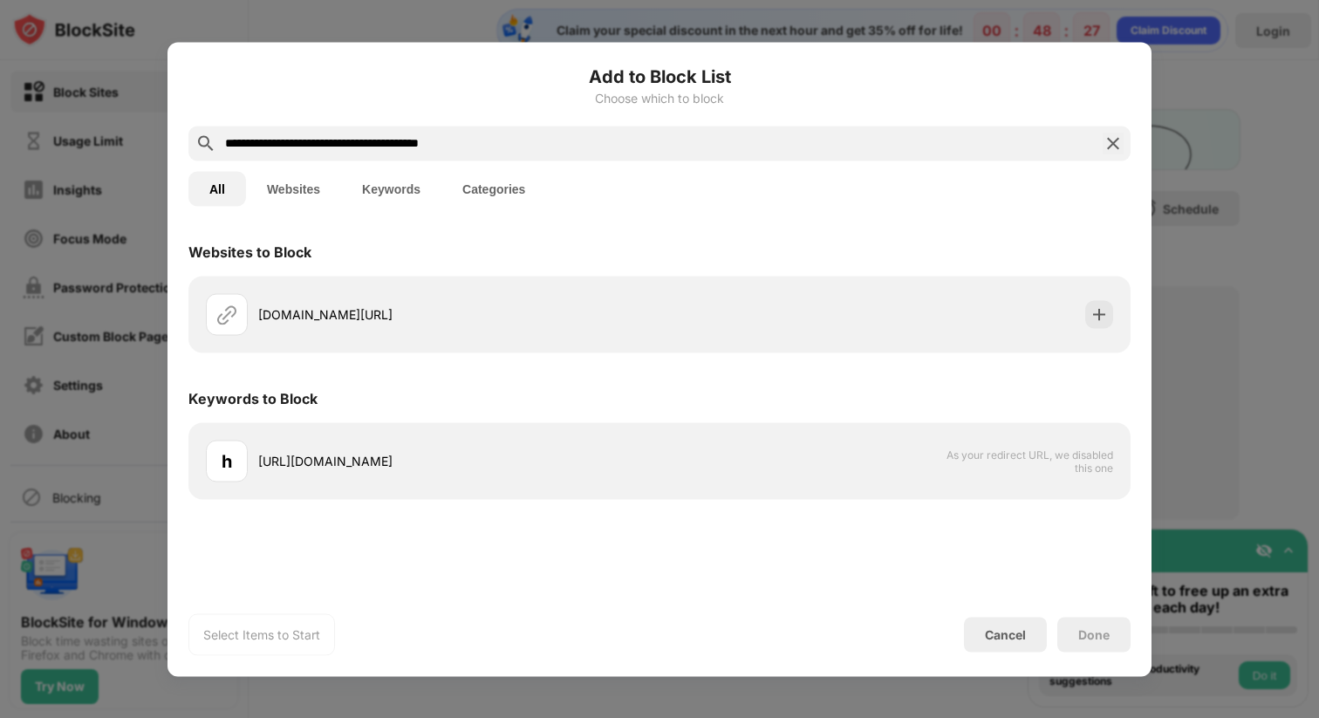
click at [272, 647] on div "Select Items to Start" at bounding box center [261, 634] width 147 height 42
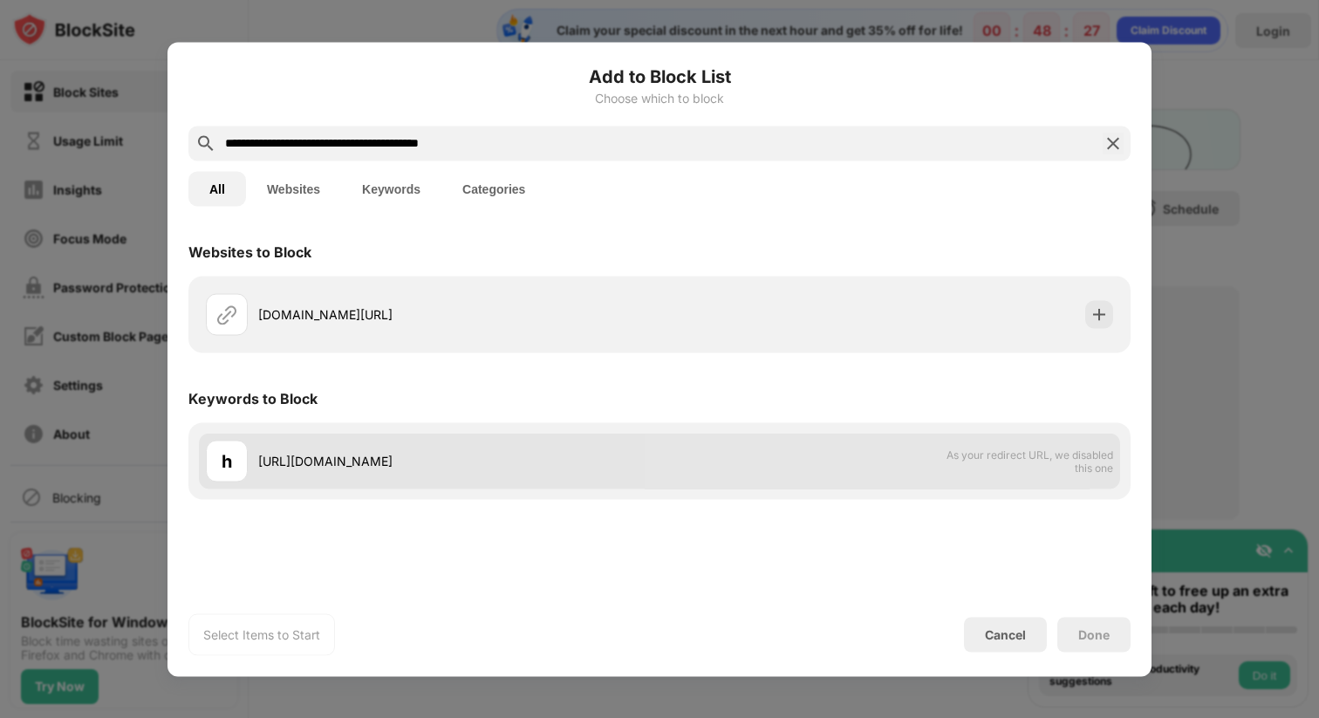
click at [426, 441] on div "h https://clever.com/in/fairfax/student/portal" at bounding box center [432, 461] width 453 height 42
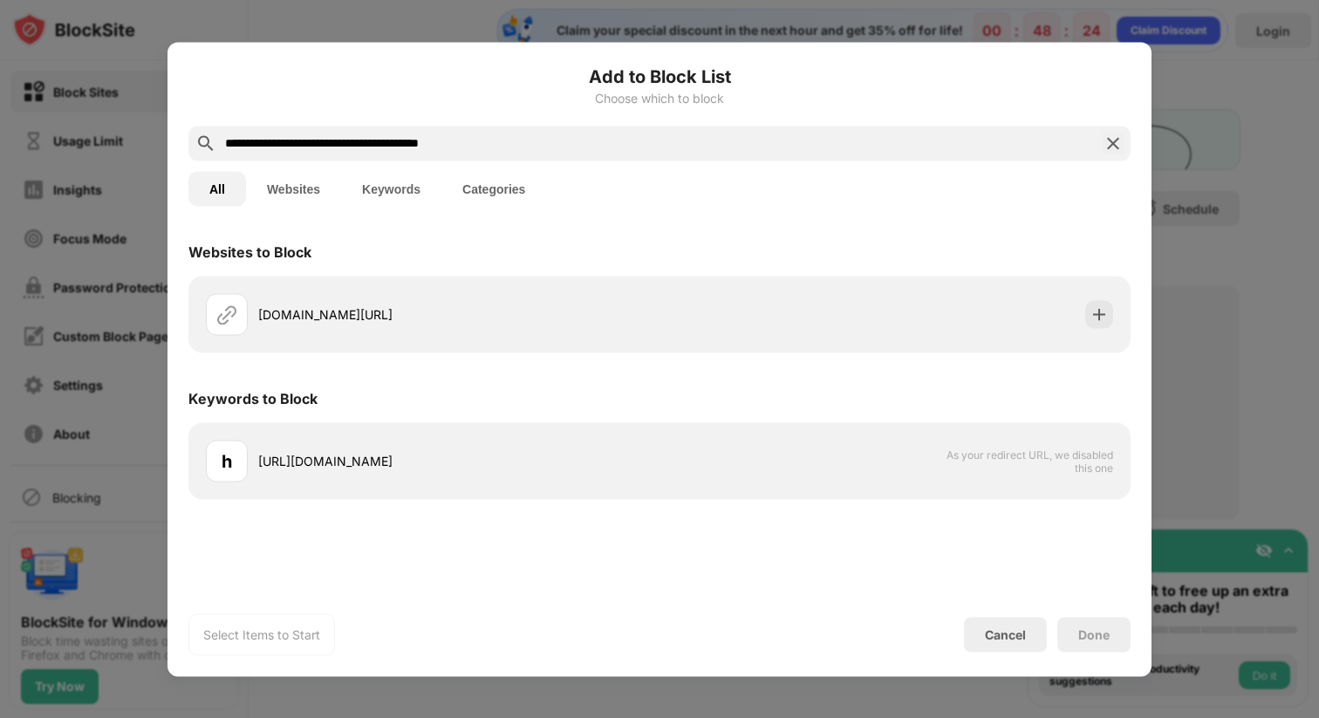
click at [1000, 641] on div "Cancel" at bounding box center [1005, 634] width 83 height 35
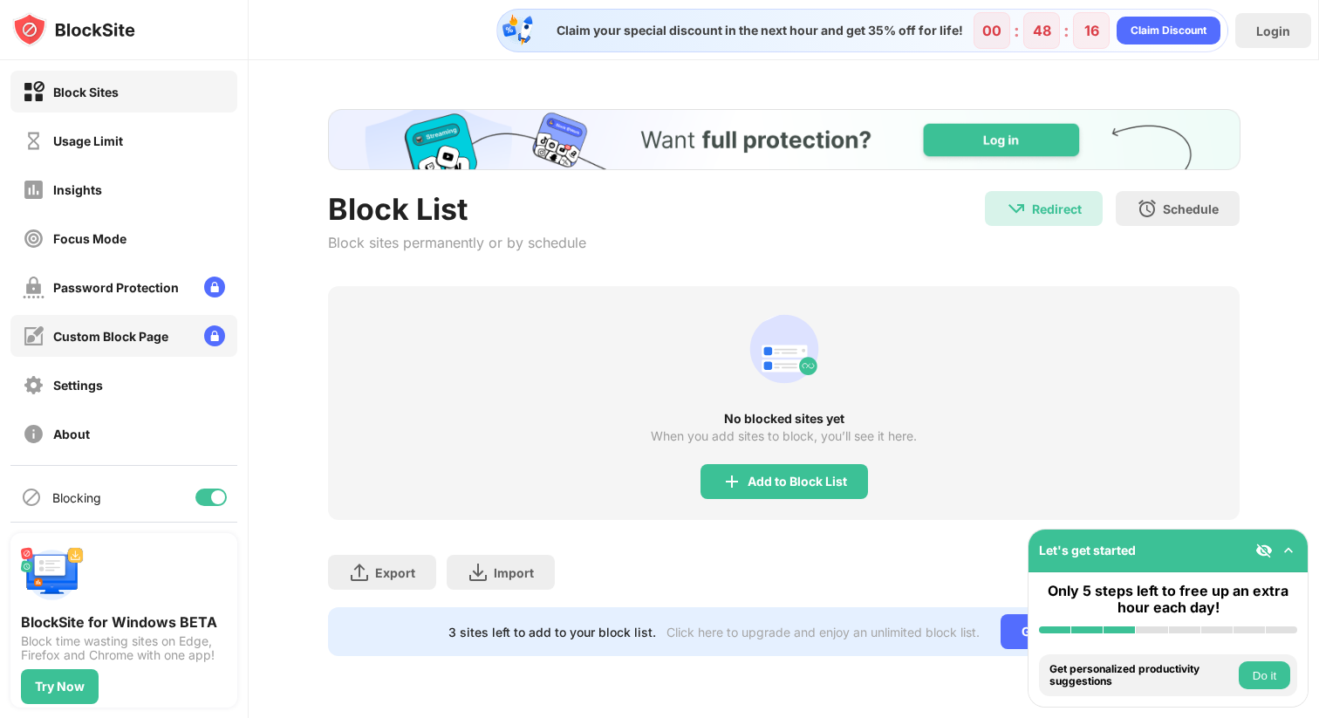
click at [91, 326] on div "Custom Block Page" at bounding box center [96, 336] width 146 height 22
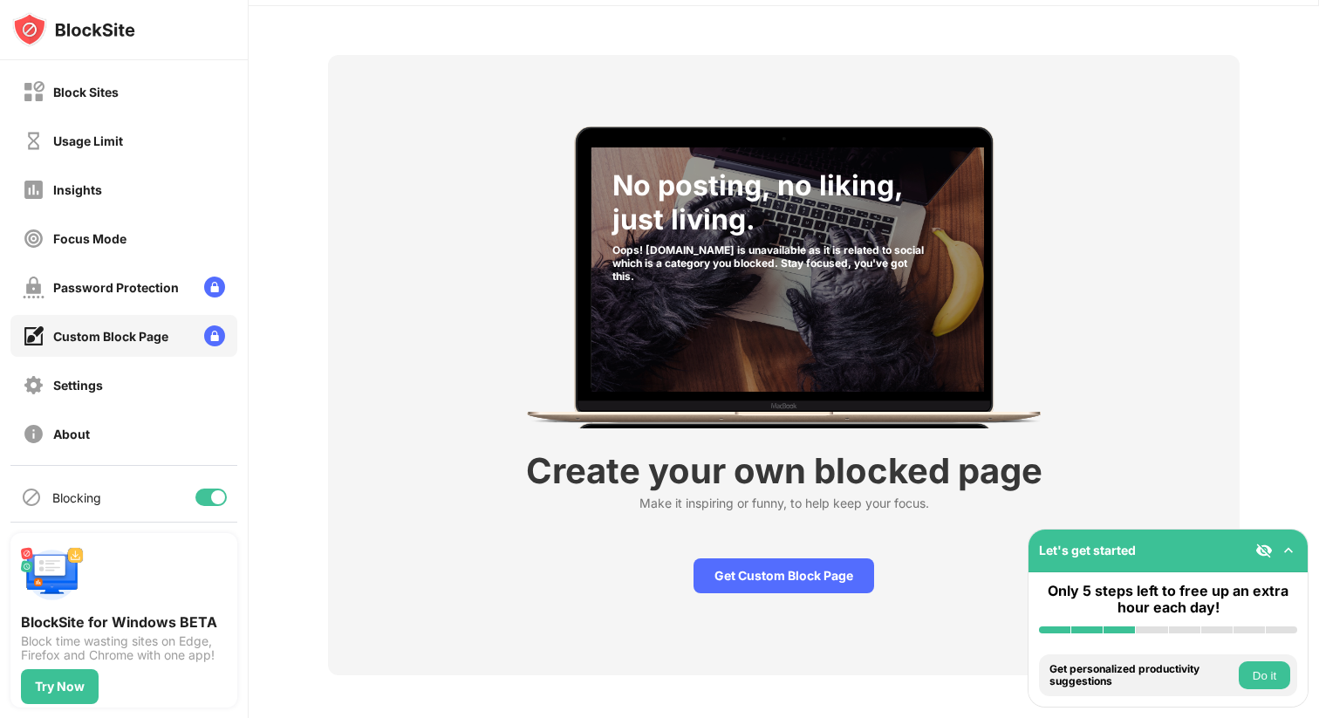
scroll to position [60, 0]
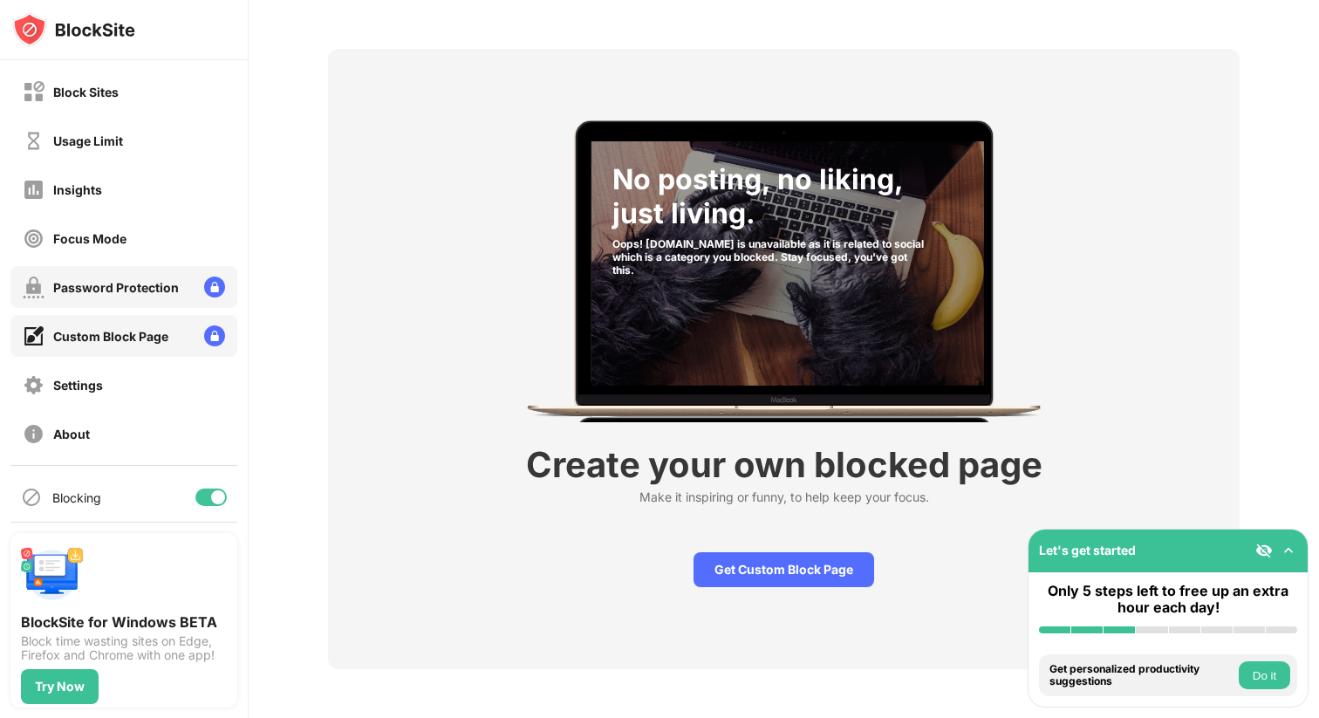
click at [160, 280] on div "Password Protection" at bounding box center [116, 287] width 126 height 15
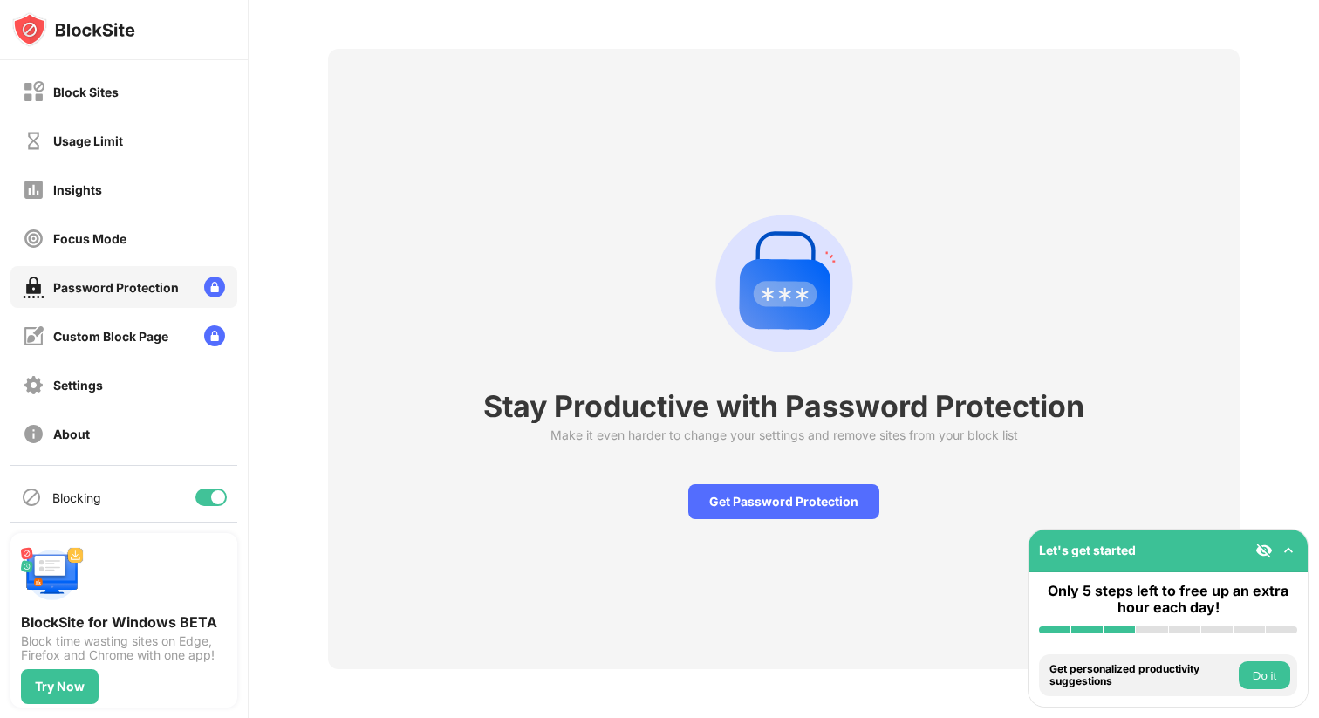
click at [159, 240] on div "Focus Mode" at bounding box center [123, 238] width 227 height 42
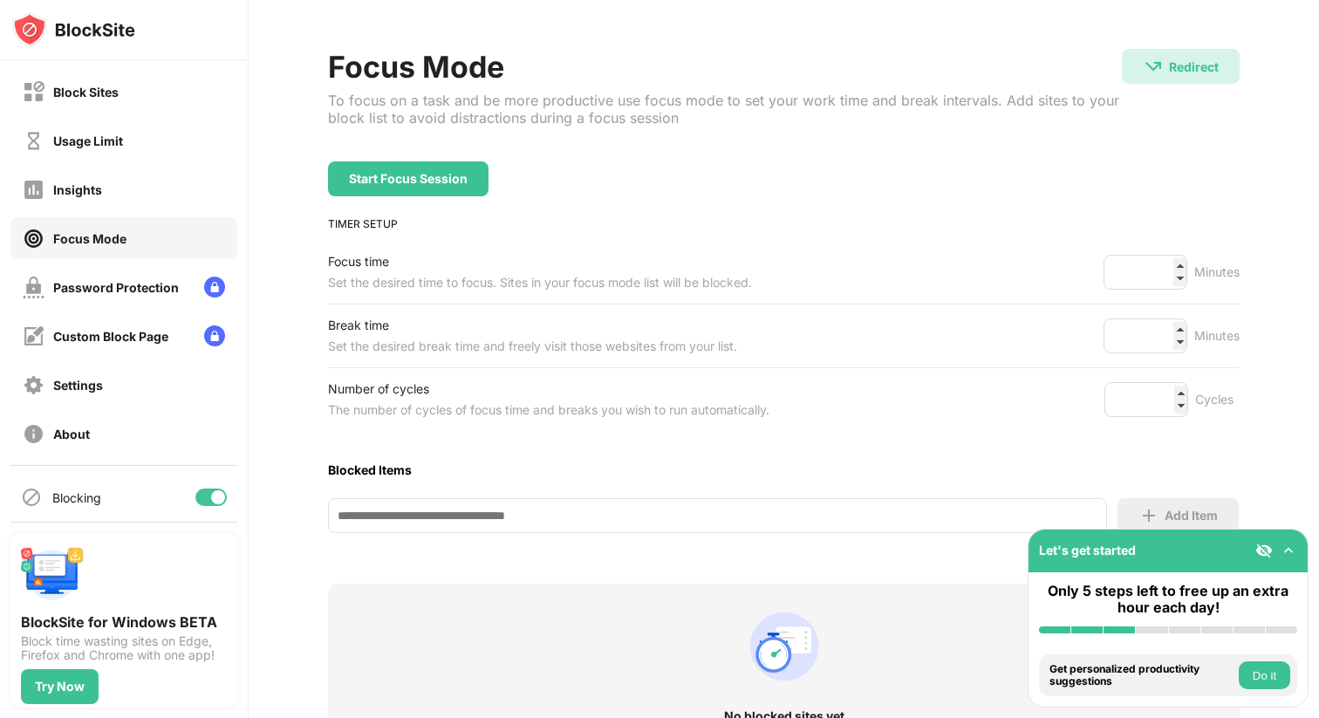
click at [160, 194] on div "Insights" at bounding box center [123, 189] width 227 height 42
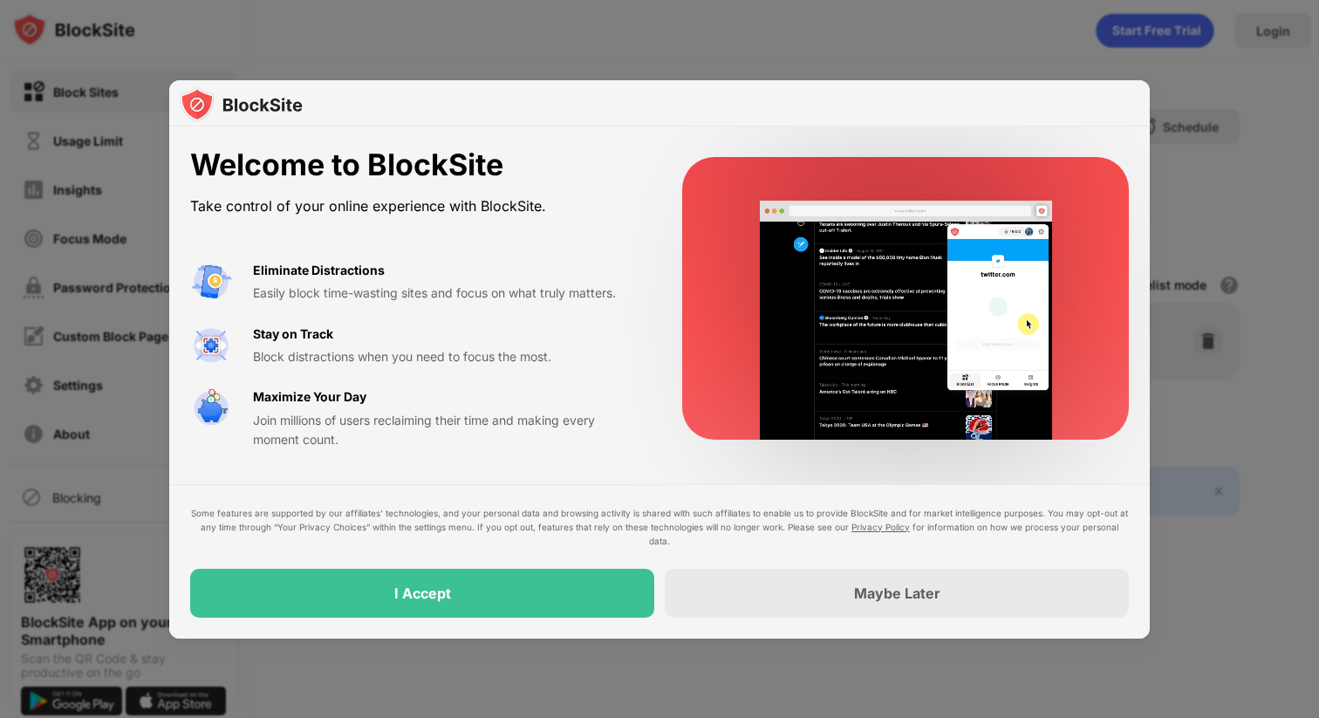
click at [1282, 328] on div at bounding box center [659, 359] width 1319 height 718
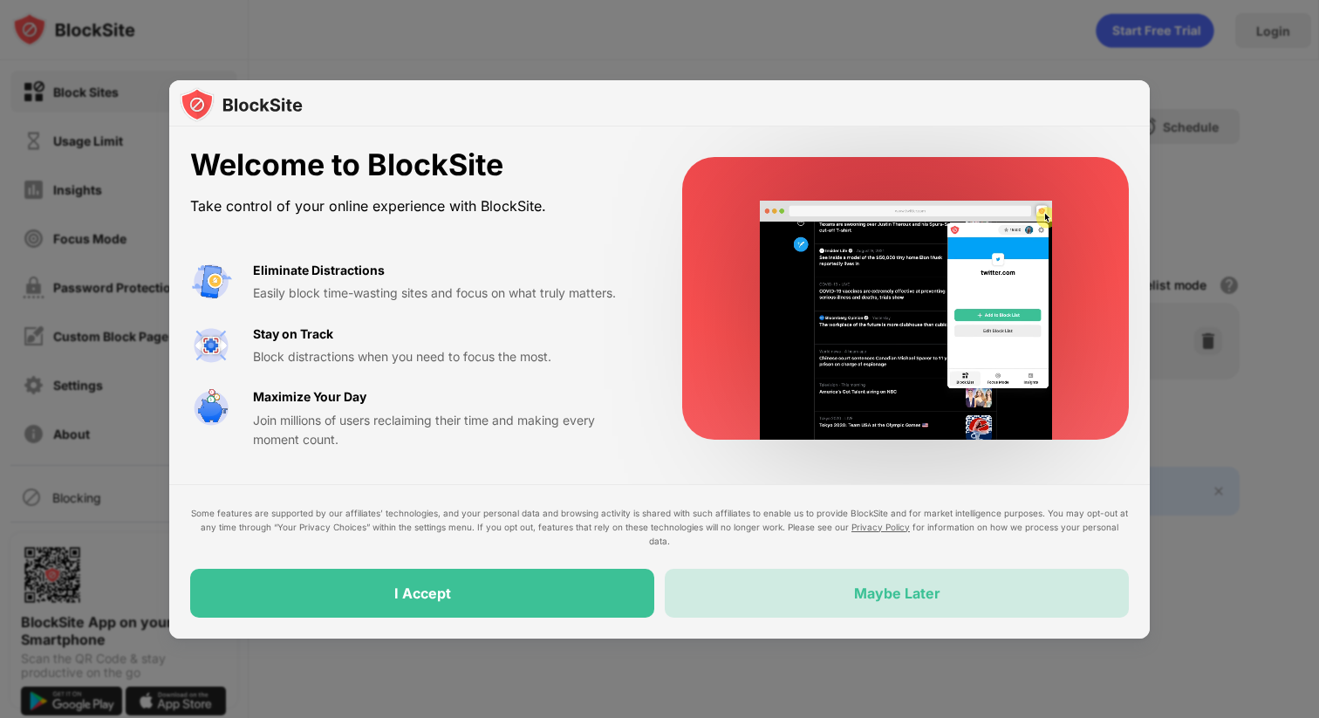
click at [678, 588] on div "Maybe Later" at bounding box center [897, 593] width 464 height 49
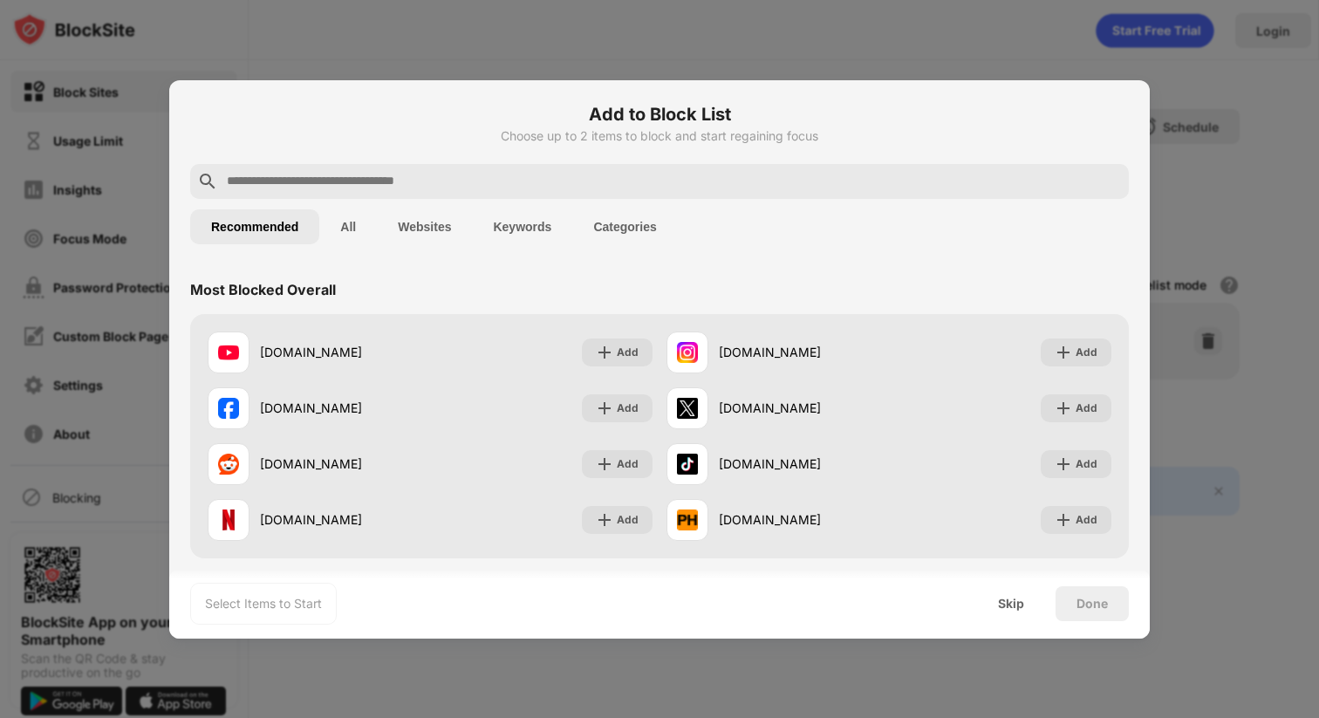
click at [424, 186] on input "text" at bounding box center [673, 181] width 897 height 21
click at [361, 216] on button "All" at bounding box center [348, 226] width 58 height 35
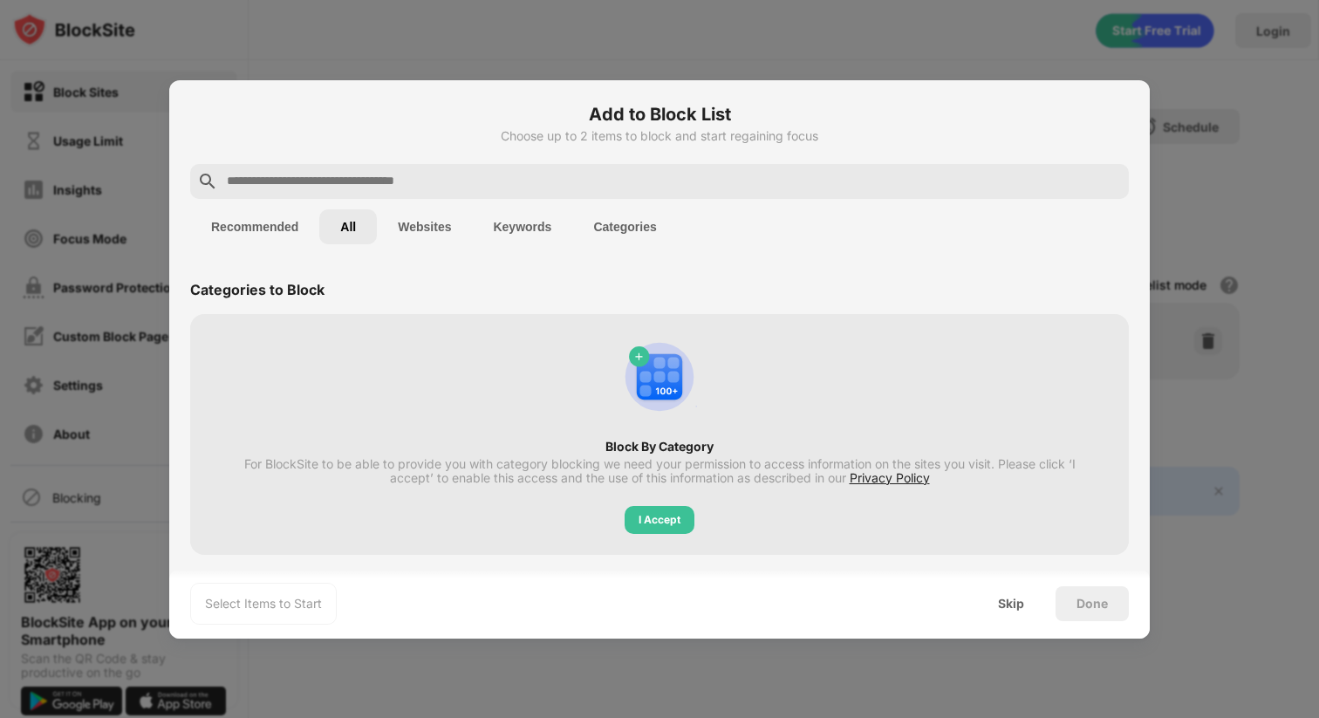
click at [395, 181] on input "text" at bounding box center [673, 181] width 897 height 21
paste input "**********"
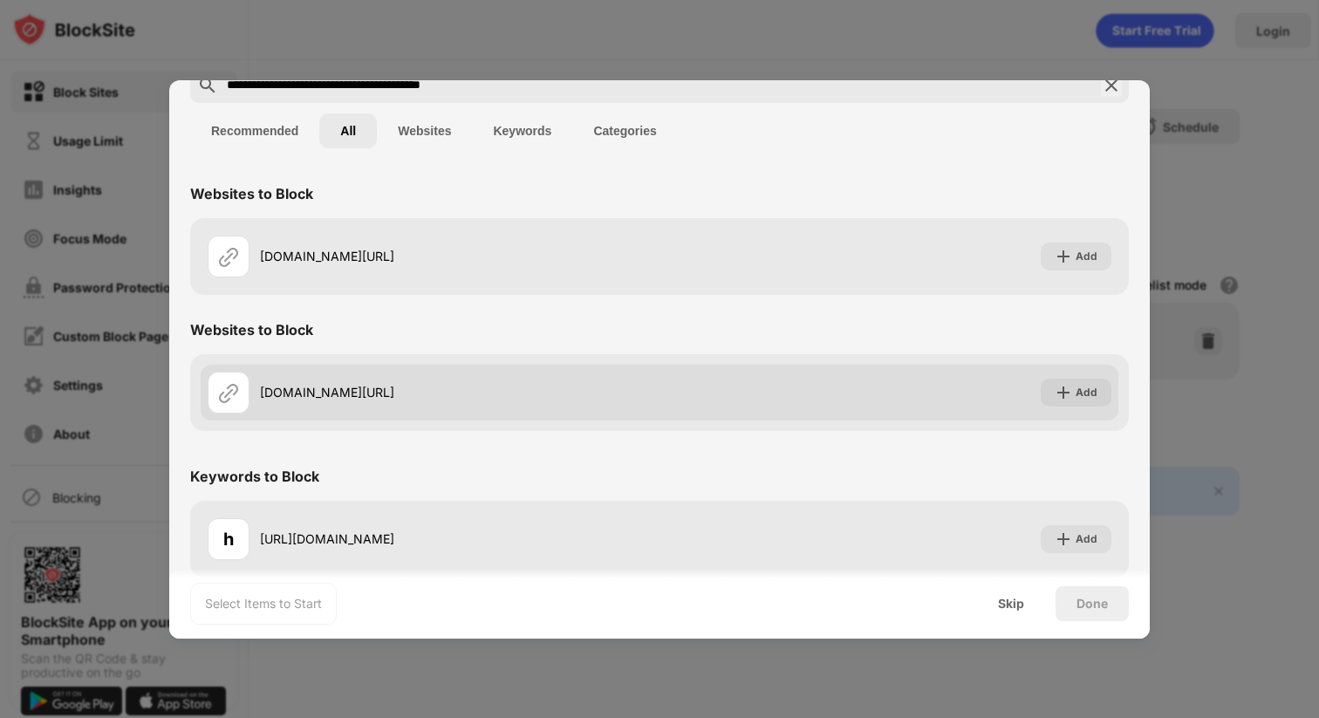
scroll to position [112, 0]
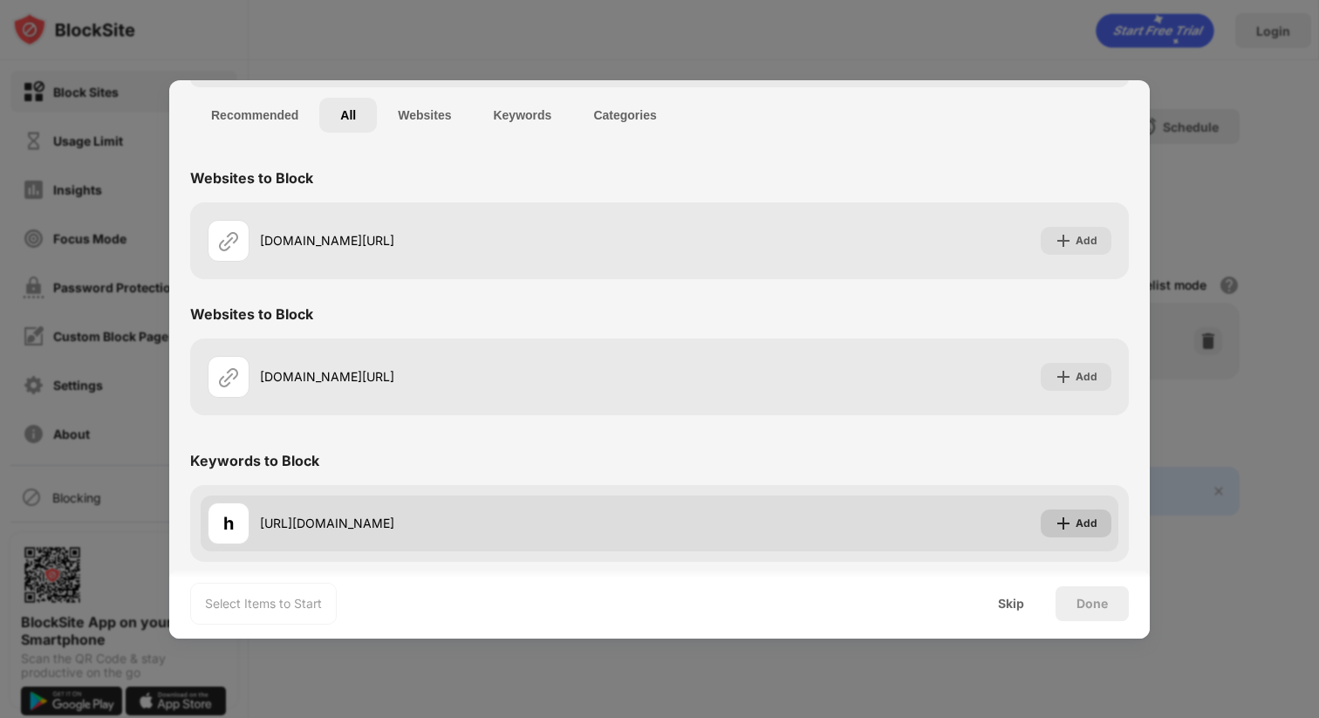
type input "**********"
click at [1061, 522] on img at bounding box center [1062, 523] width 17 height 17
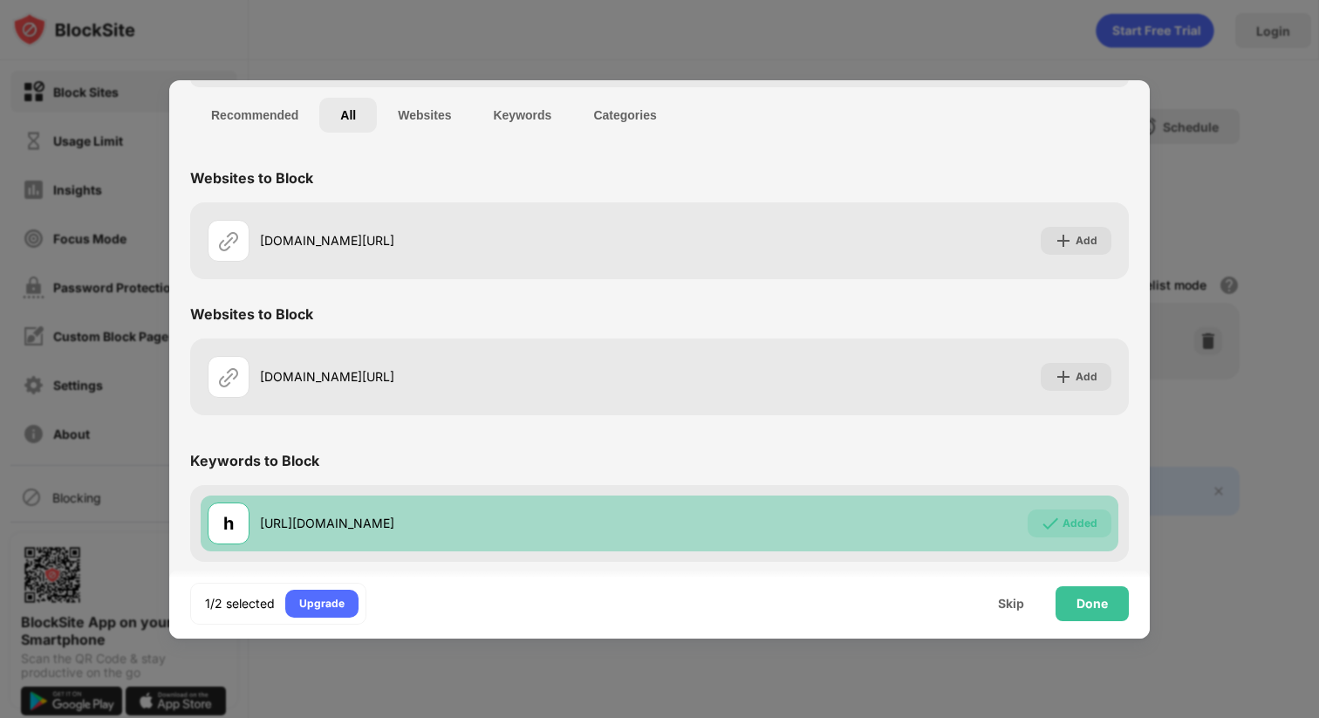
click at [836, 535] on div "h [URL][DOMAIN_NAME] Added" at bounding box center [659, 523] width 917 height 56
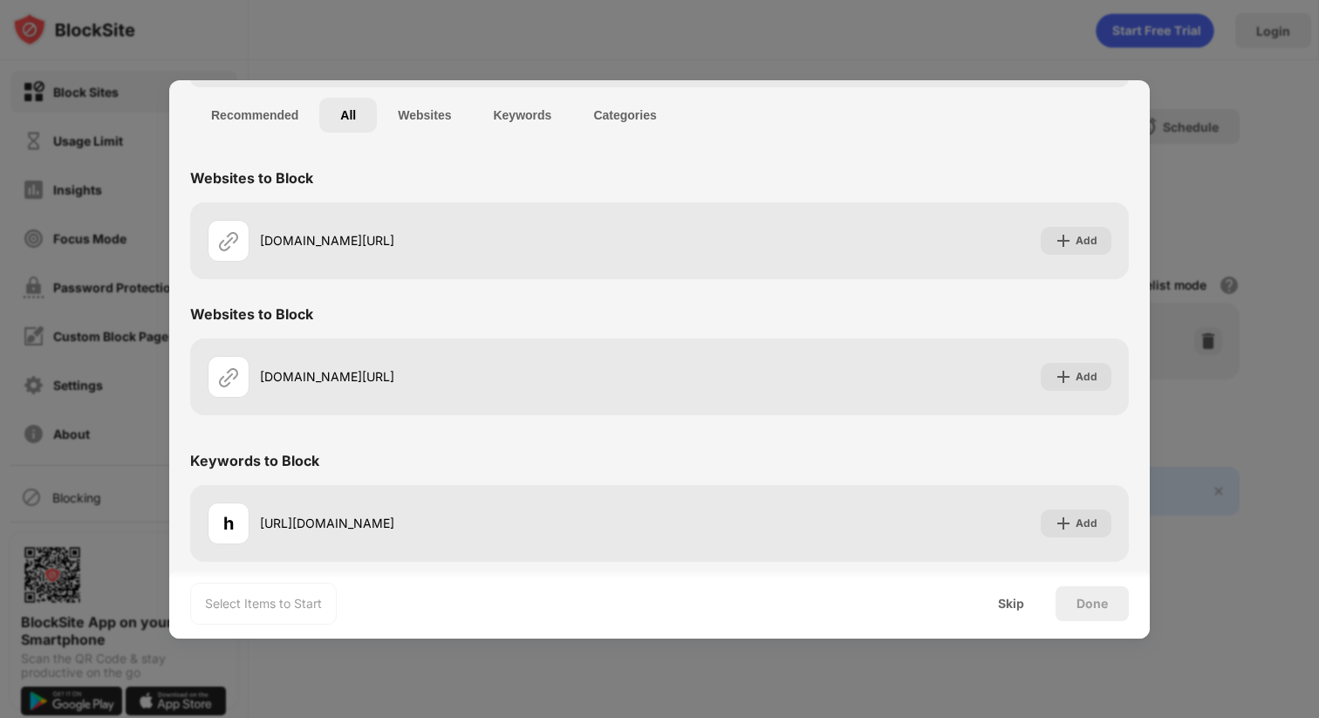
scroll to position [0, 0]
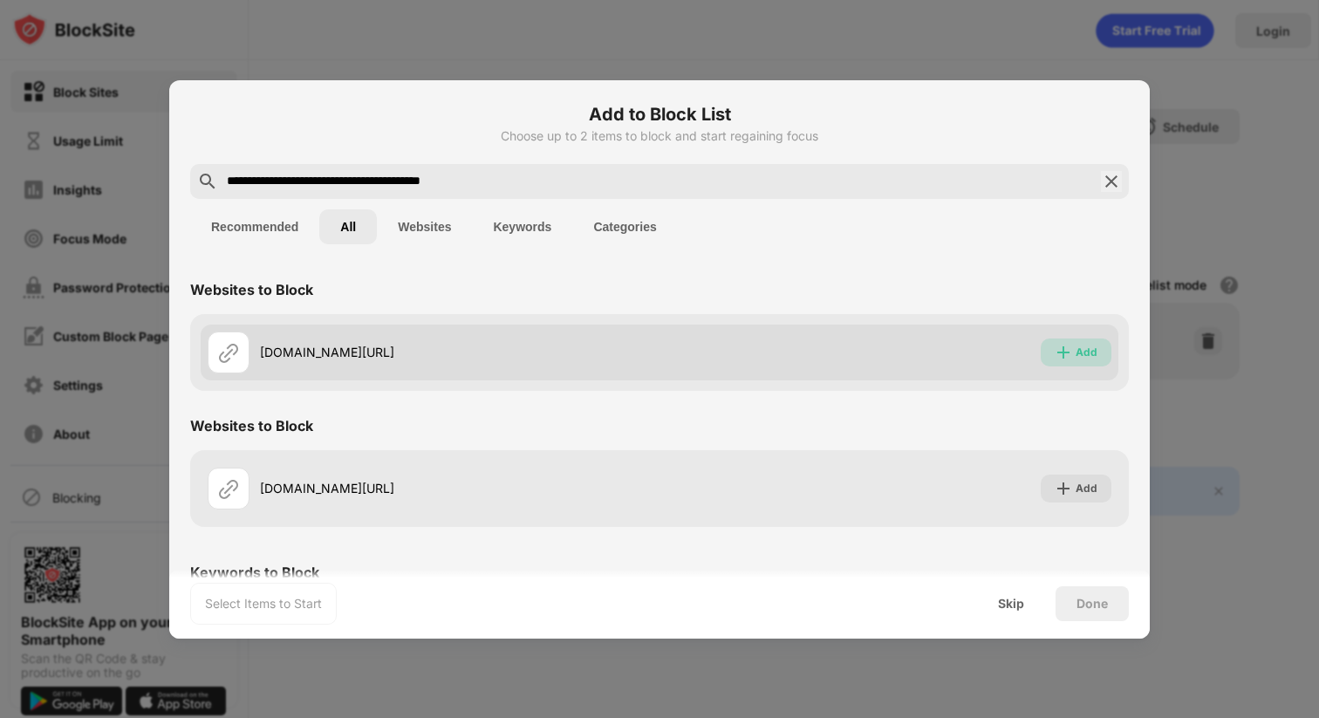
click at [1085, 357] on div "Add" at bounding box center [1086, 352] width 22 height 17
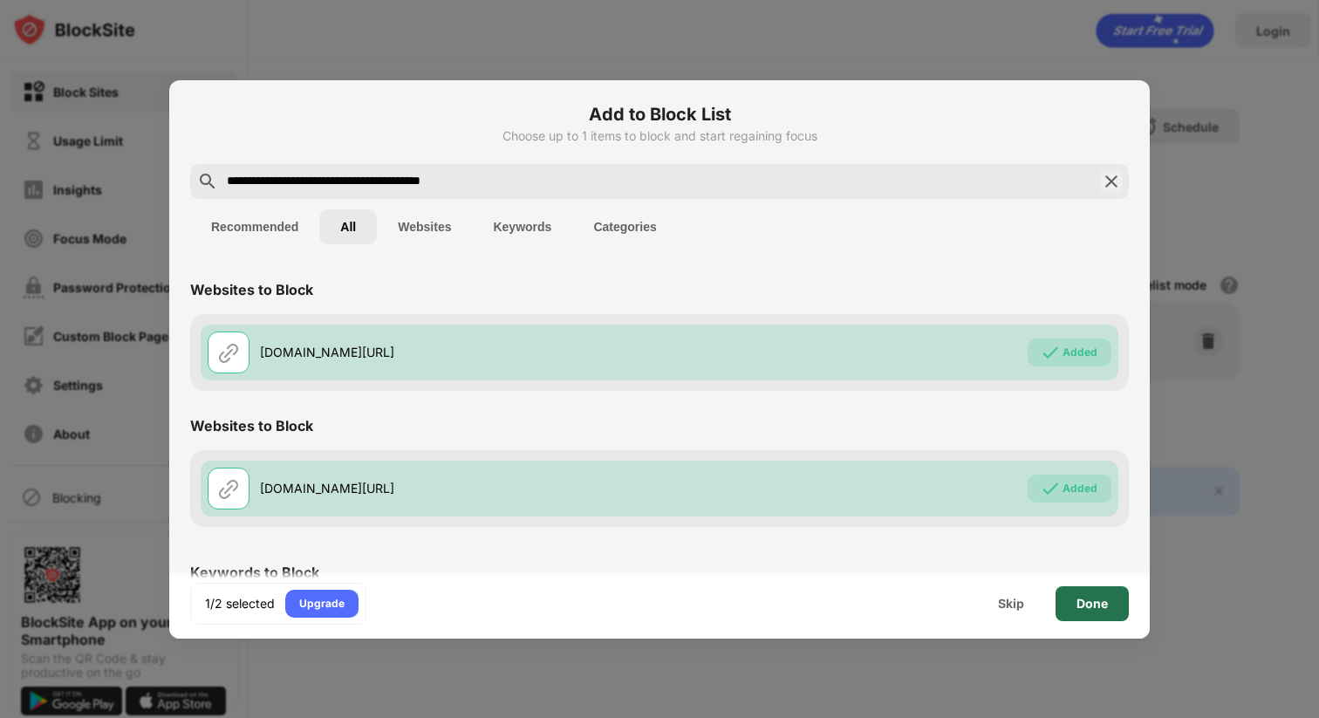
click at [1094, 597] on div "Done" at bounding box center [1091, 604] width 31 height 14
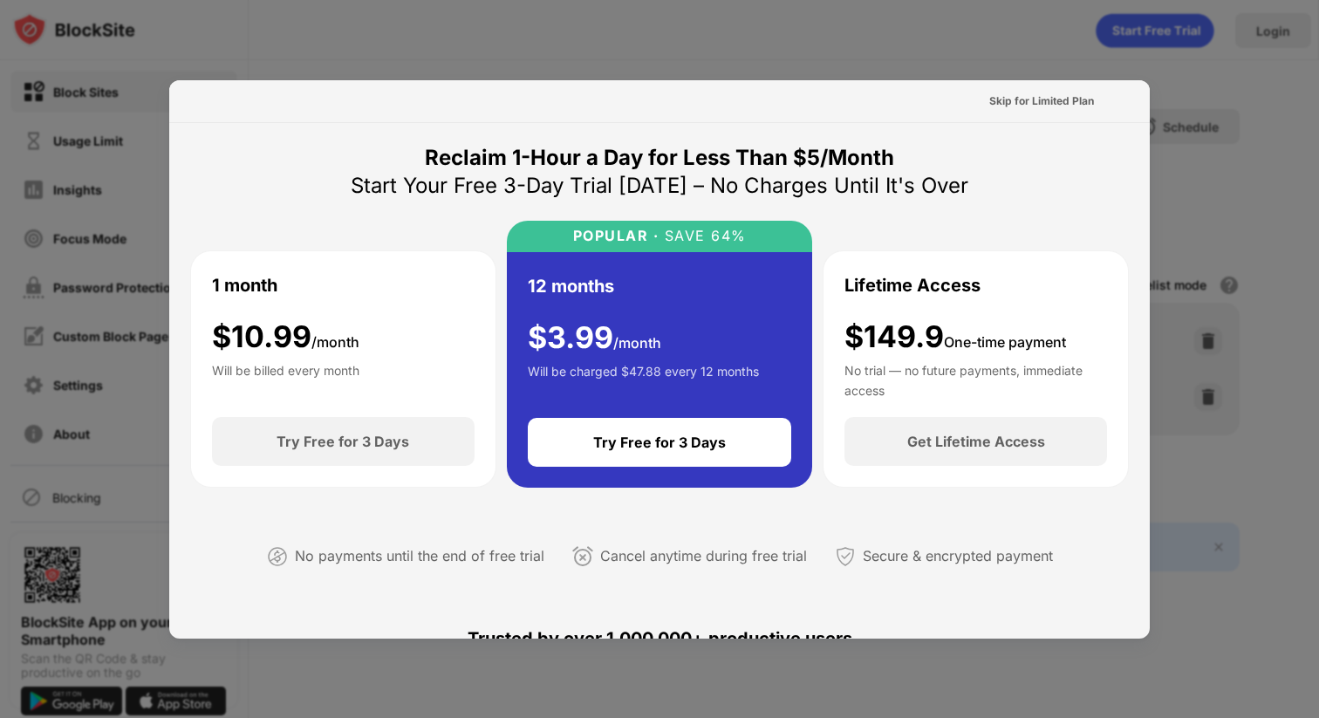
click at [1117, 83] on div "Skip for Limited Plan" at bounding box center [659, 101] width 980 height 43
click at [1033, 106] on div "Skip for Limited Plan" at bounding box center [1041, 100] width 105 height 17
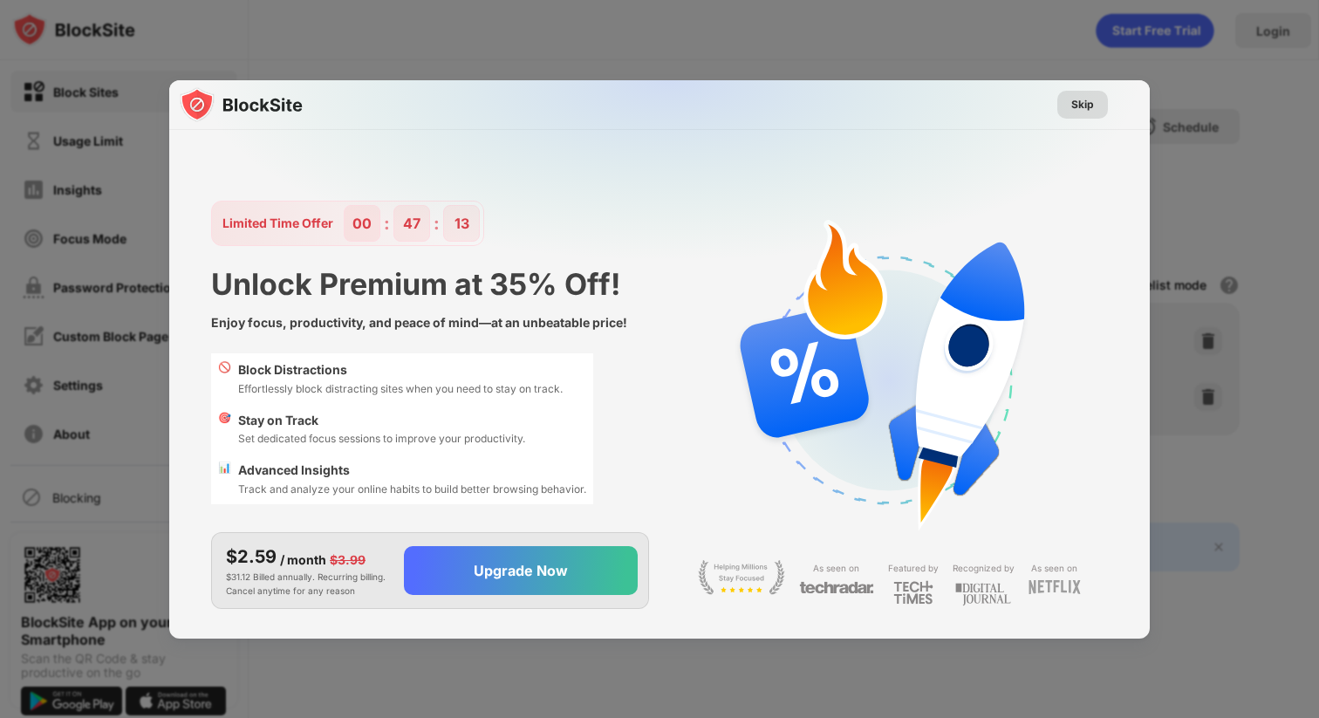
click at [1081, 105] on div "Skip" at bounding box center [1082, 104] width 23 height 17
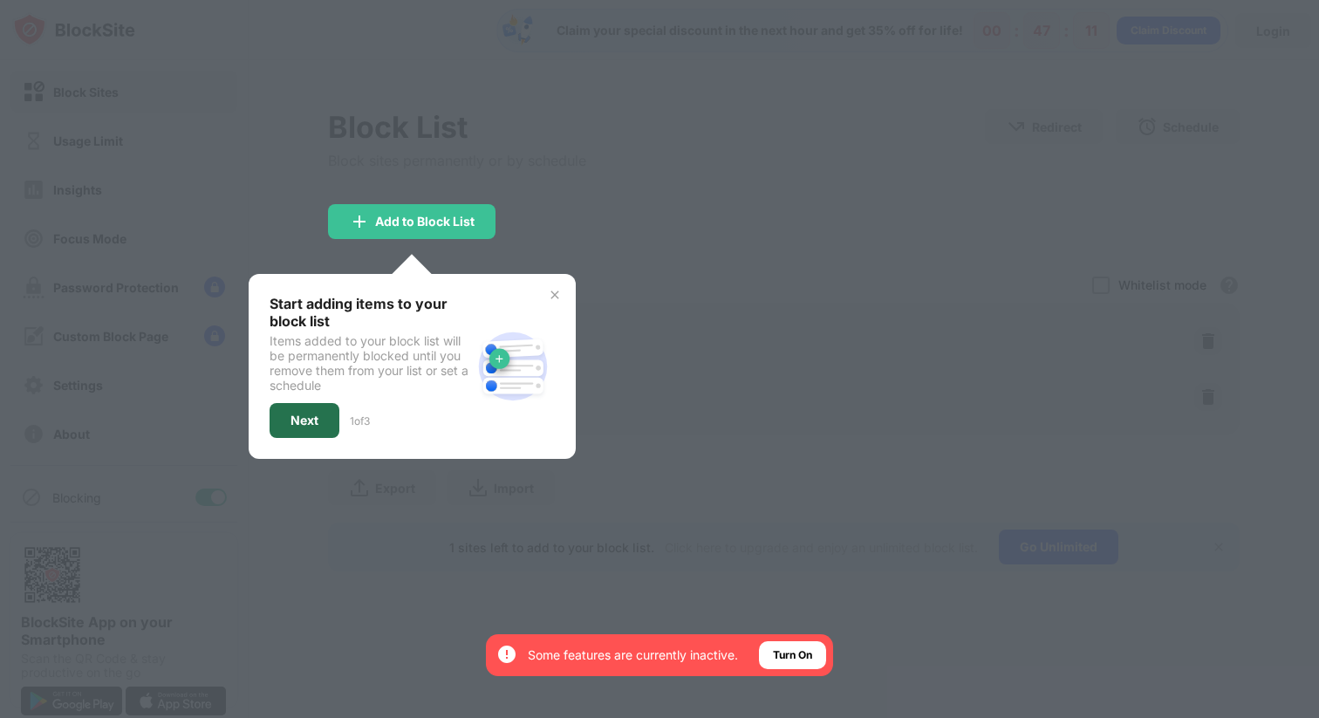
click at [295, 414] on div "Next" at bounding box center [304, 420] width 28 height 14
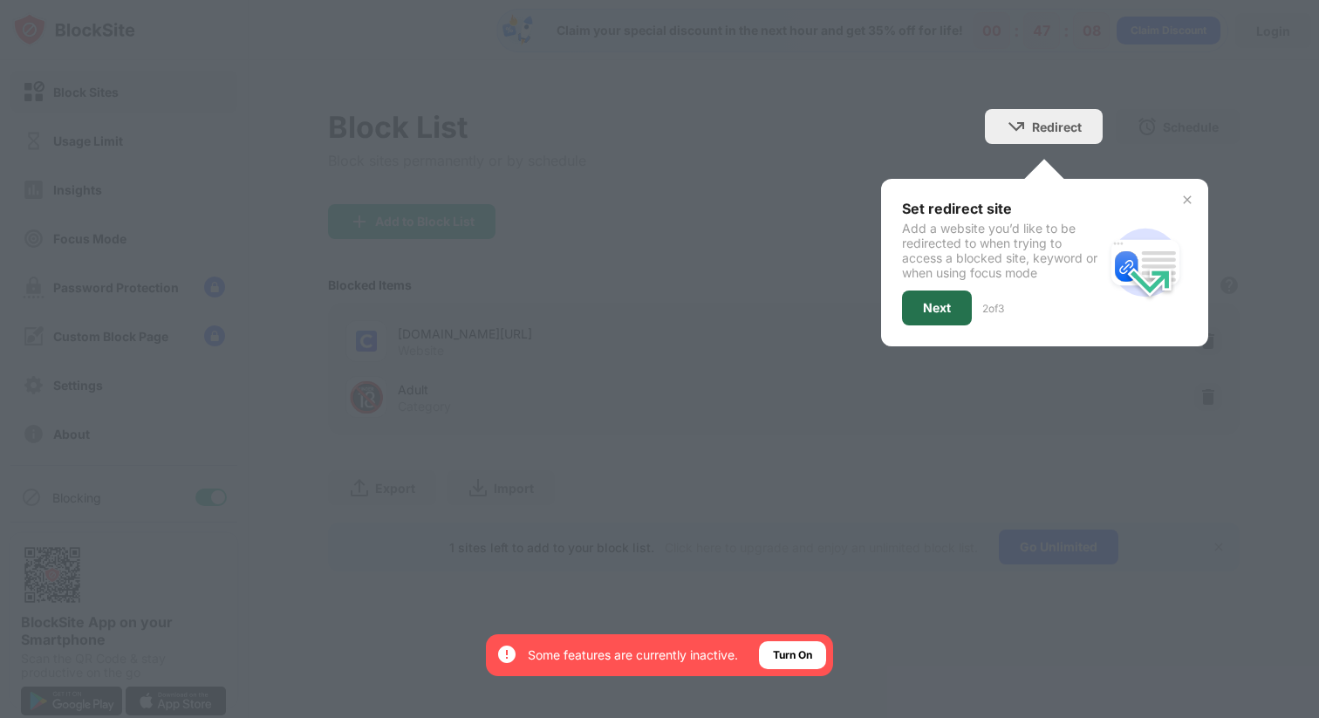
click at [948, 323] on div "Next" at bounding box center [937, 307] width 70 height 35
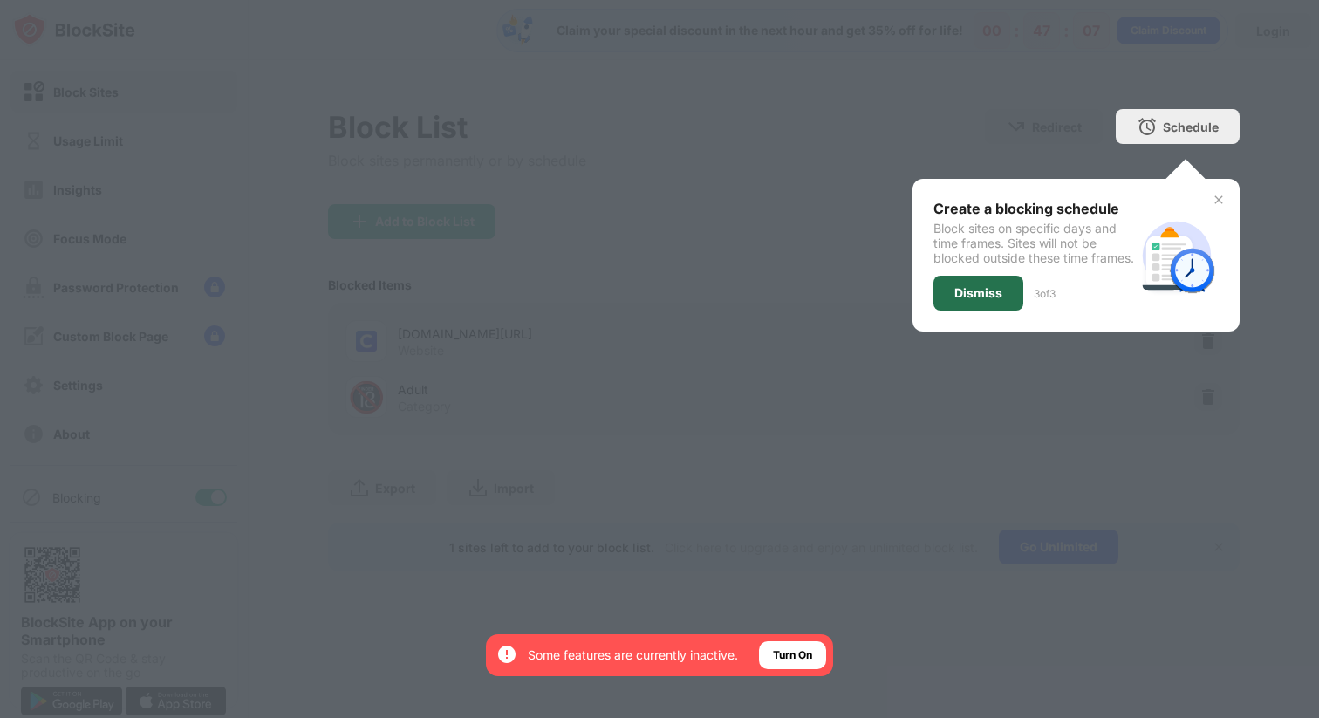
click at [983, 300] on div "Dismiss" at bounding box center [978, 293] width 48 height 14
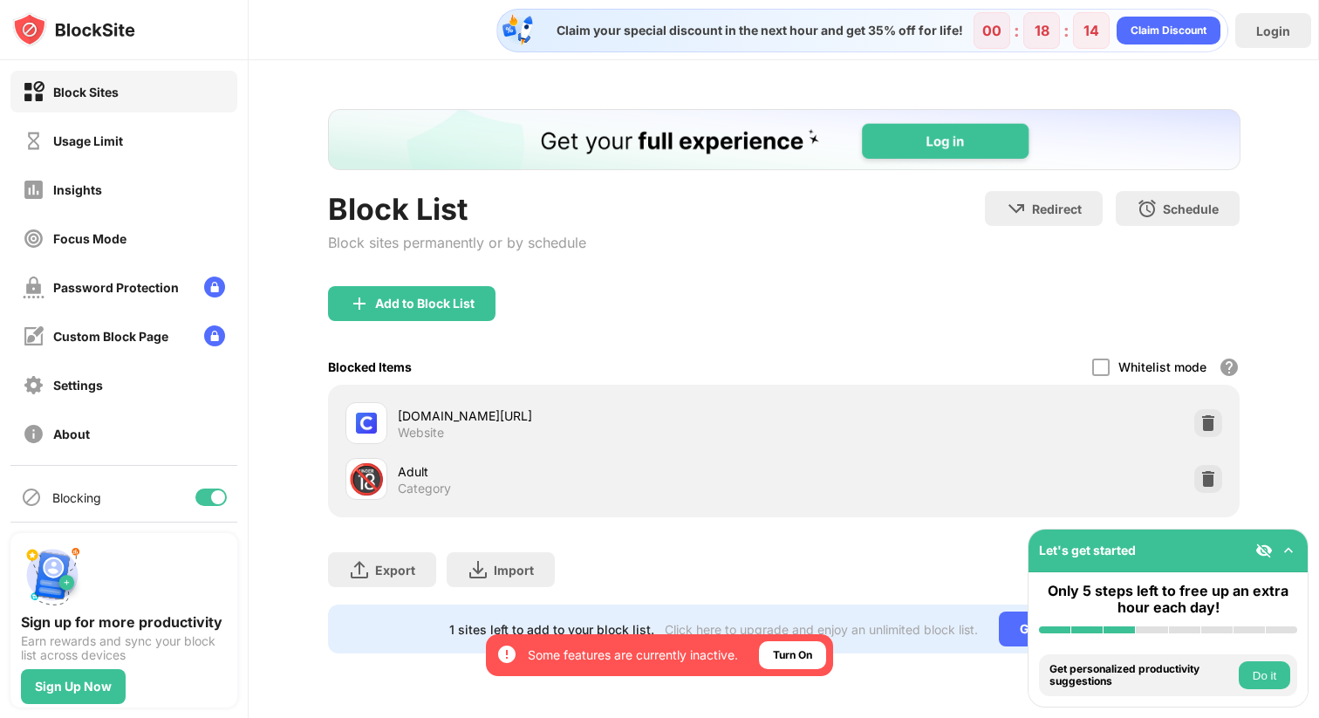
click at [524, 432] on div "[DOMAIN_NAME][URL] Website" at bounding box center [591, 423] width 386 height 34
click at [126, 143] on div "Usage Limit" at bounding box center [123, 140] width 227 height 42
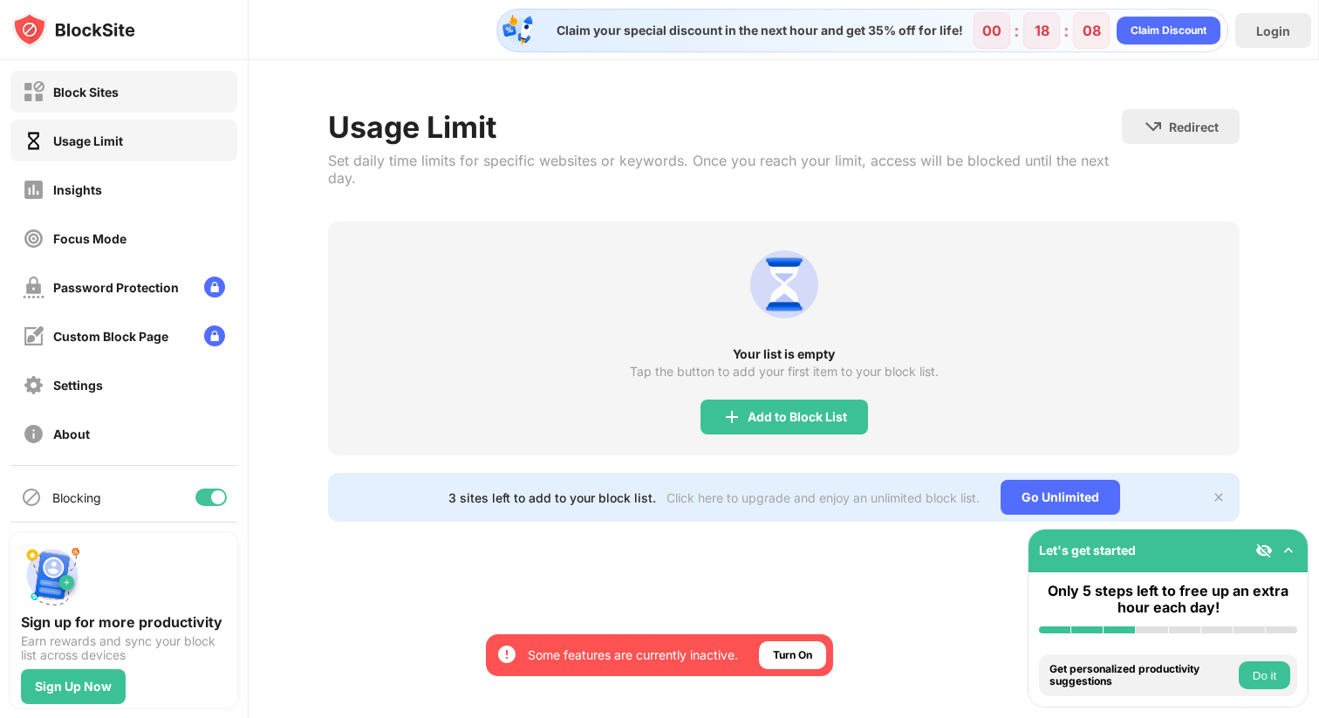
click at [160, 96] on div "Block Sites" at bounding box center [123, 92] width 227 height 42
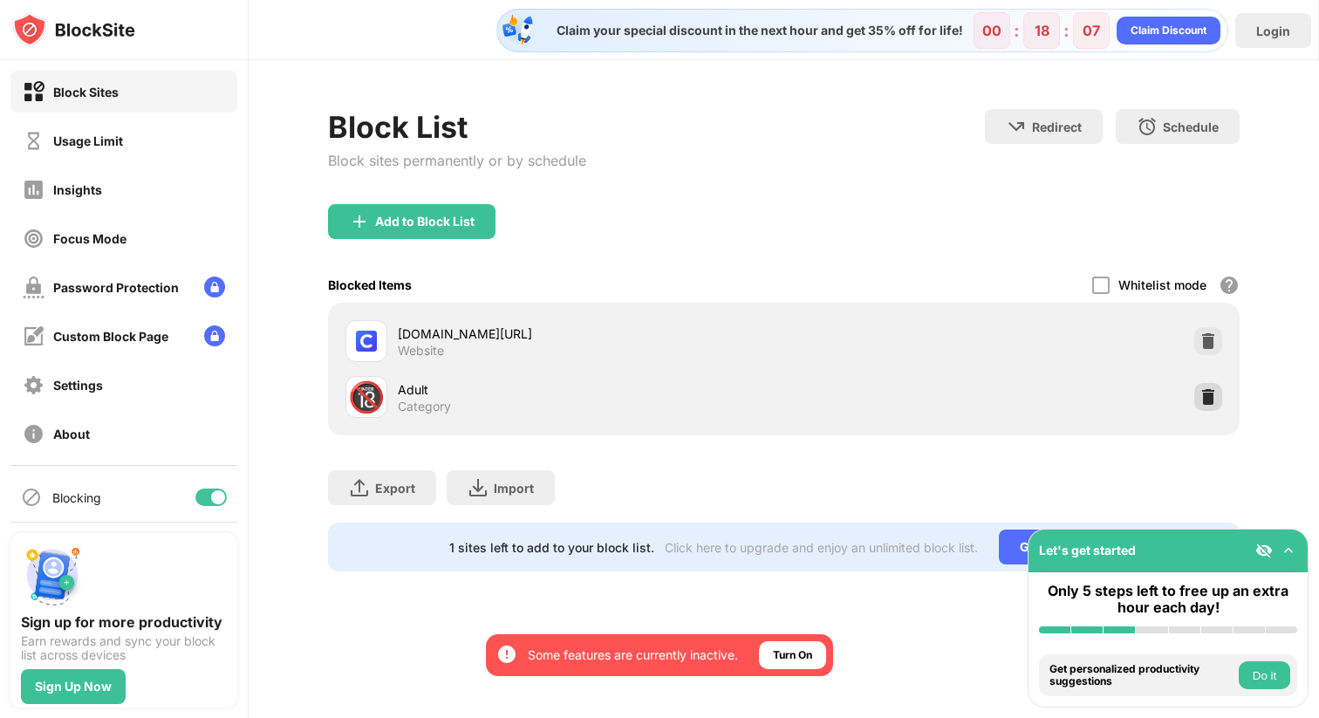
click at [1207, 399] on img at bounding box center [1207, 396] width 17 height 17
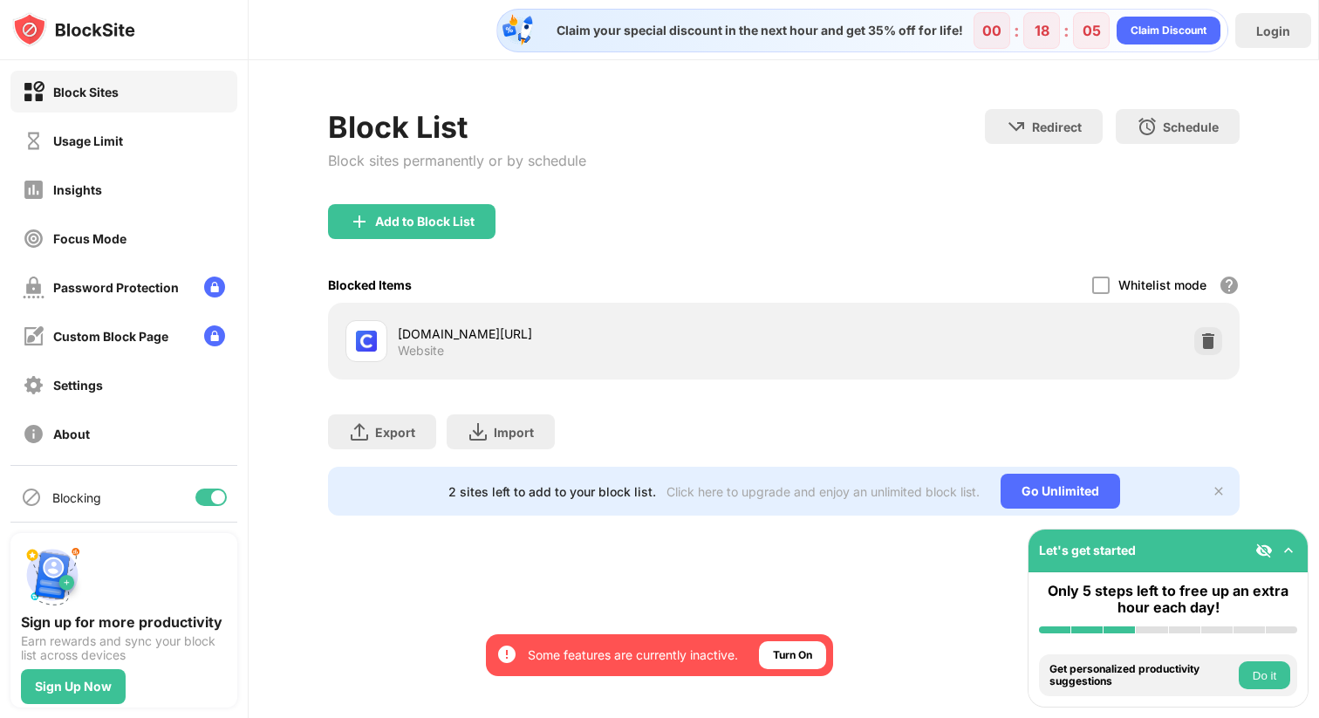
click at [1217, 344] on div at bounding box center [1208, 341] width 28 height 28
